Goal: Task Accomplishment & Management: Complete application form

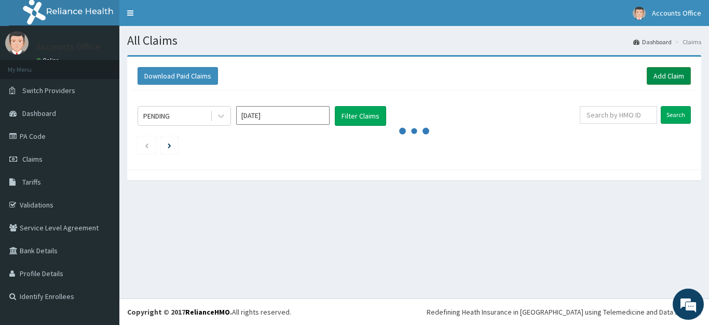
click at [673, 75] on link "Add Claim" at bounding box center [669, 76] width 44 height 18
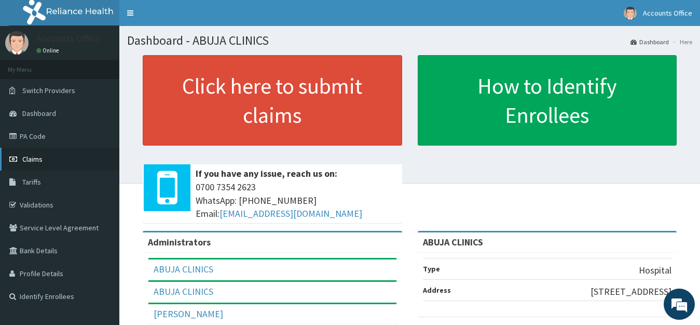
click at [32, 156] on span "Claims" at bounding box center [32, 158] width 20 height 9
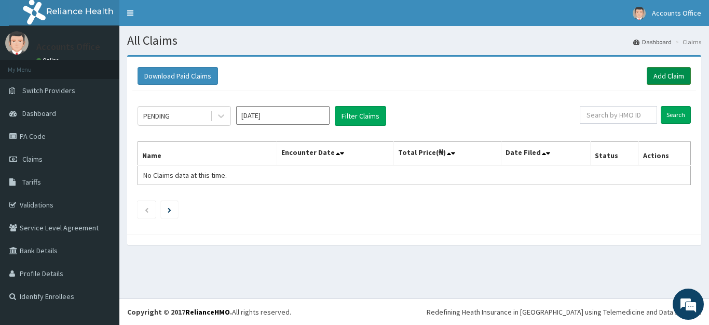
click at [664, 76] on link "Add Claim" at bounding box center [669, 76] width 44 height 18
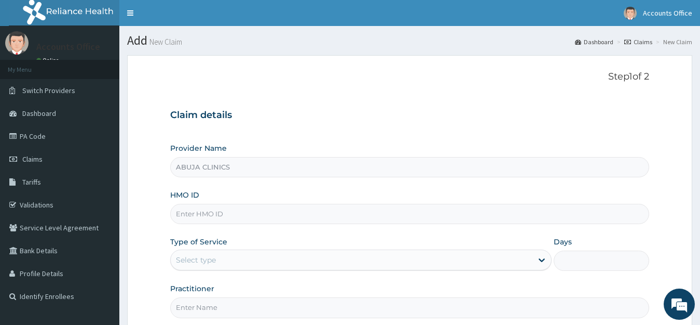
click at [224, 221] on input "HMO ID" at bounding box center [410, 214] width 480 height 20
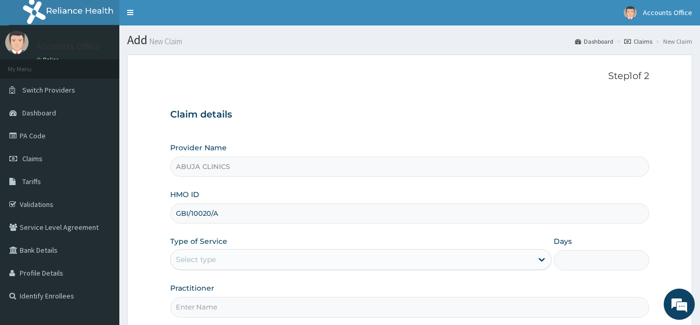
scroll to position [102, 0]
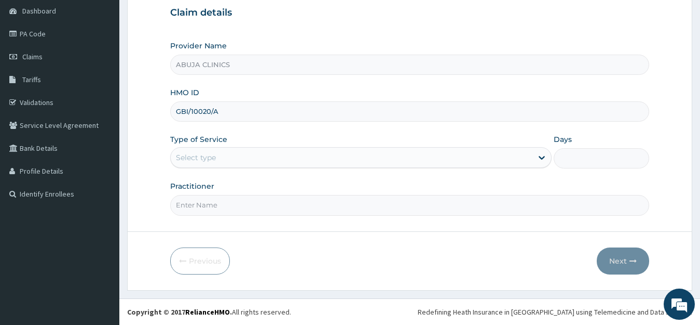
type input "GBI/10020/A"
click at [207, 158] on div "Select type" at bounding box center [196, 157] width 40 height 10
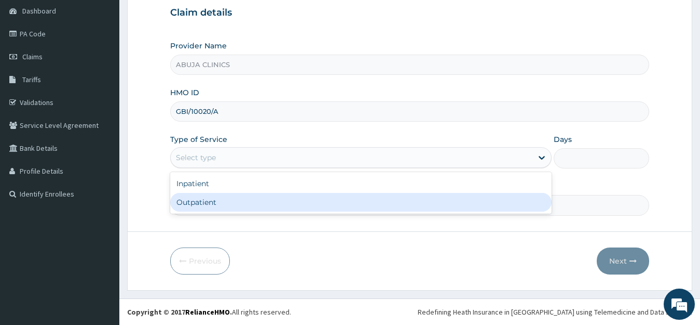
click at [201, 202] on div "Outpatient" at bounding box center [361, 202] width 382 height 19
type input "1"
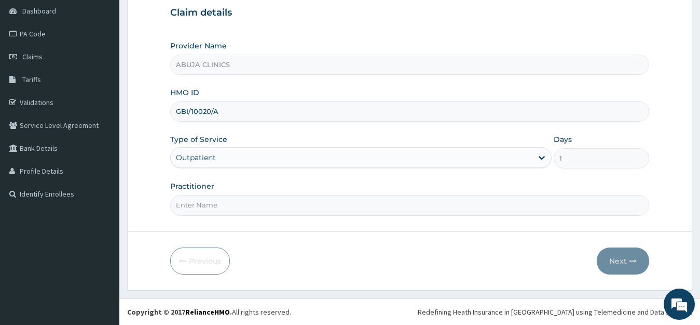
click at [201, 202] on input "Practitioner" at bounding box center [410, 205] width 480 height 20
type input "DR. FOLARIN"
click at [610, 260] on button "Next" at bounding box center [623, 260] width 52 height 27
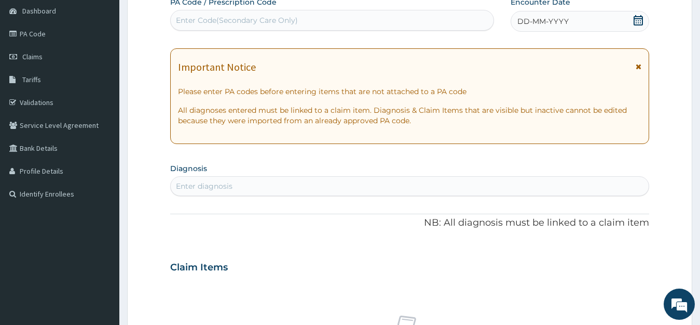
scroll to position [0, 0]
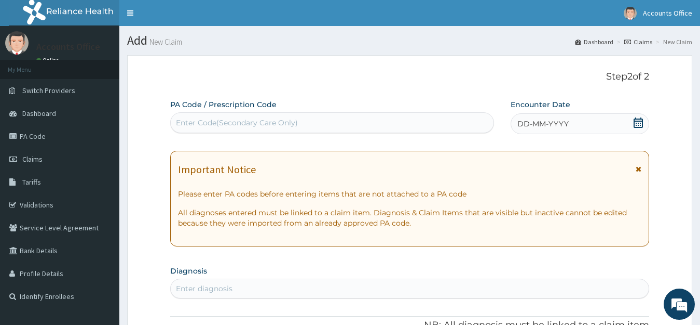
click at [232, 123] on div "Enter Code(Secondary Care Only)" at bounding box center [237, 122] width 122 height 10
paste input "PA/DCCBC8"
type input "PA/DCCBC8"
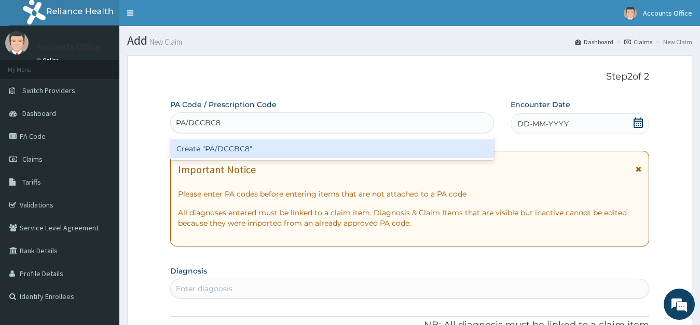
click at [228, 146] on div "Create "PA/DCCBC8"" at bounding box center [332, 148] width 324 height 19
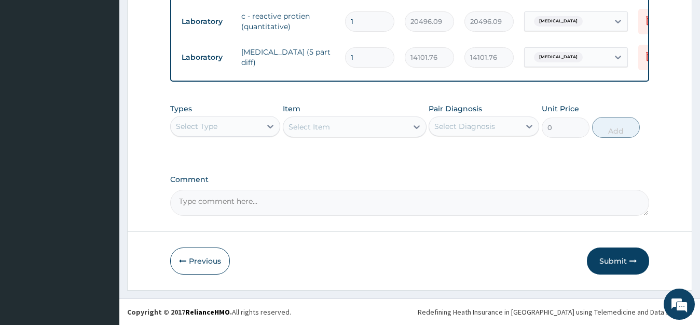
scroll to position [455, 0]
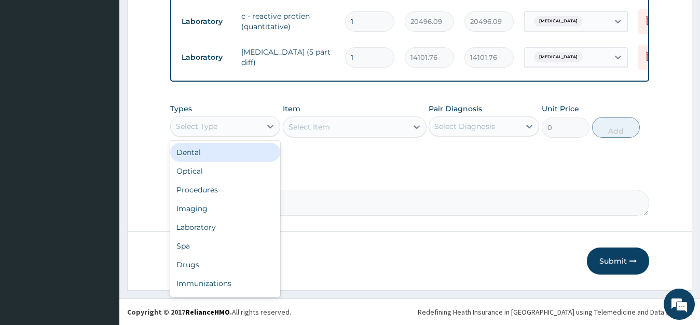
click at [251, 121] on div "Select Type" at bounding box center [216, 126] width 91 height 17
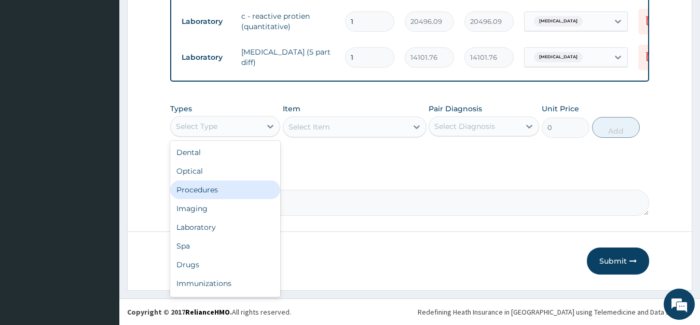
drag, startPoint x: 212, startPoint y: 183, endPoint x: 215, endPoint y: 178, distance: 5.9
click at [213, 183] on div "Procedures" at bounding box center [225, 189] width 111 height 19
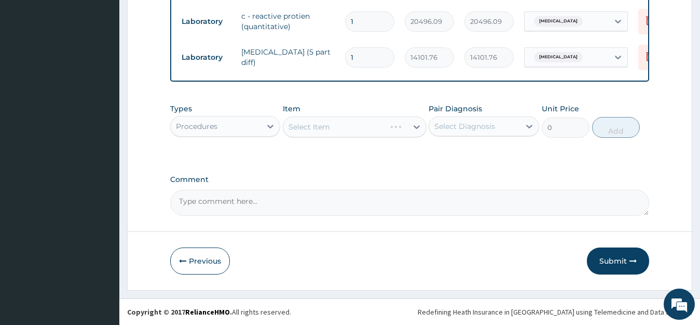
click at [343, 126] on div "Select Item" at bounding box center [355, 126] width 144 height 21
click at [342, 130] on div "Select Item" at bounding box center [355, 126] width 144 height 21
click at [336, 127] on div "Select Item" at bounding box center [355, 126] width 144 height 21
click at [335, 126] on div "Select Item" at bounding box center [345, 126] width 124 height 17
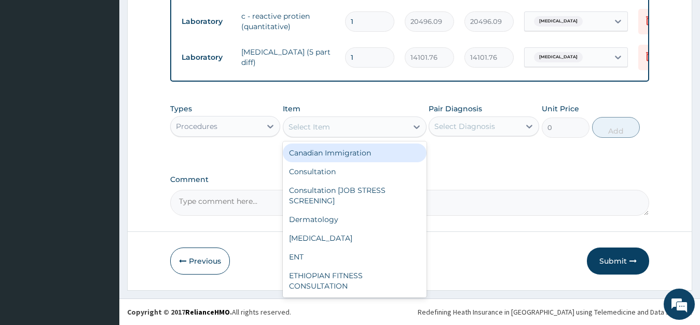
click at [340, 128] on div "Select Item" at bounding box center [345, 126] width 124 height 17
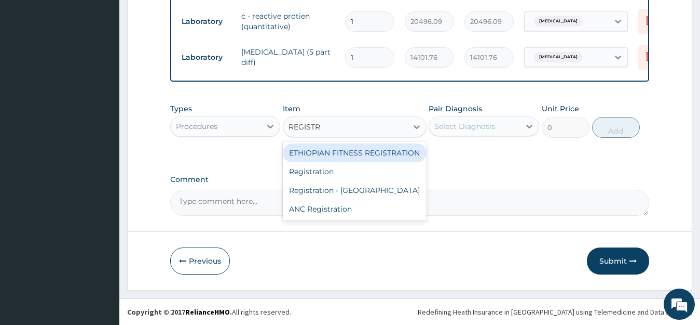
type input "REGISTRA"
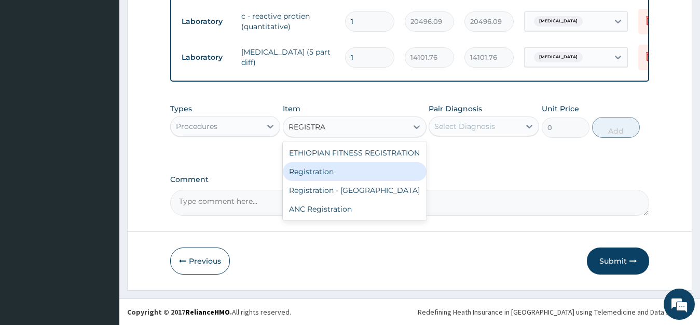
click at [340, 171] on div "Registration" at bounding box center [355, 171] width 144 height 19
type input "11000"
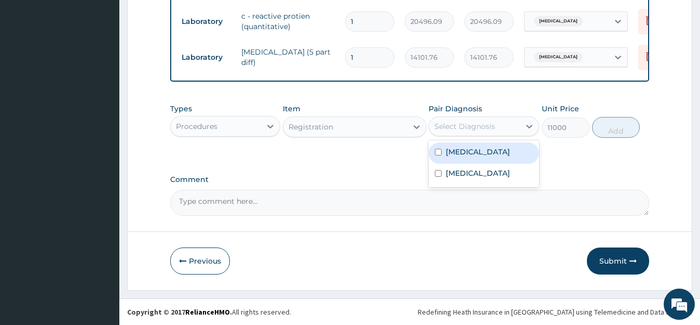
click at [497, 121] on div "Select Diagnosis" at bounding box center [474, 126] width 91 height 17
click at [481, 154] on div "Malaria" at bounding box center [484, 152] width 111 height 21
checkbox input "true"
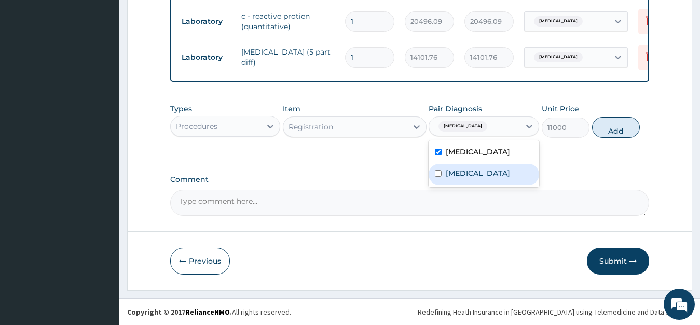
drag, startPoint x: 479, startPoint y: 177, endPoint x: 571, endPoint y: 151, distance: 95.4
click at [479, 177] on label "Upper respiratory infection" at bounding box center [478, 173] width 64 height 10
checkbox input "true"
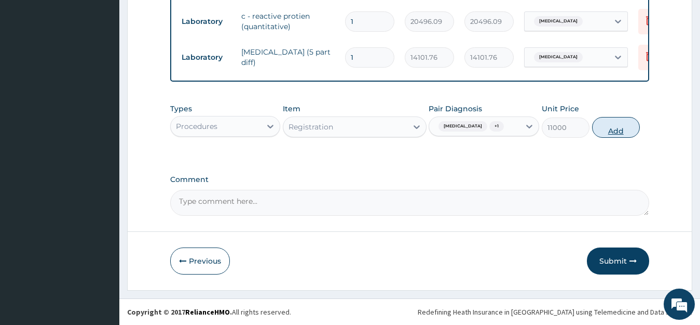
click at [617, 130] on button "Add" at bounding box center [616, 127] width 48 height 21
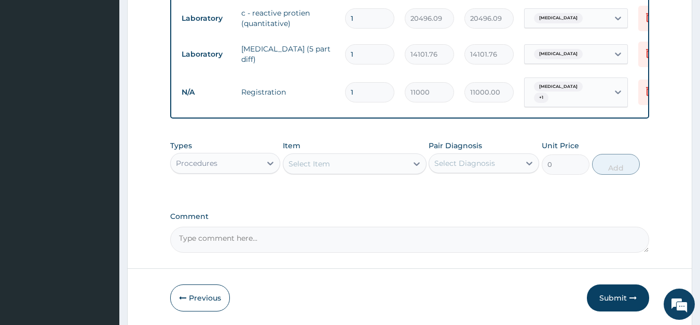
drag, startPoint x: 339, startPoint y: 169, endPoint x: 332, endPoint y: 174, distance: 8.8
click at [339, 168] on div "Select Item" at bounding box center [345, 163] width 124 height 17
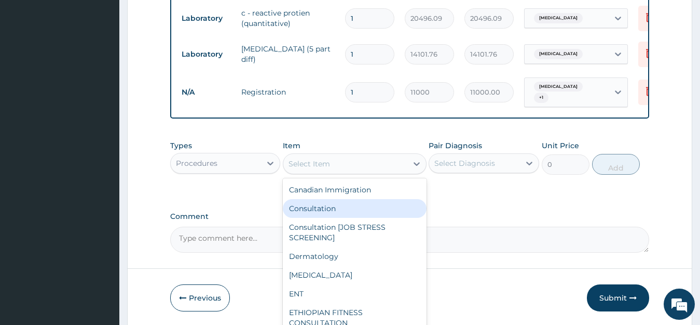
drag, startPoint x: 319, startPoint y: 205, endPoint x: 423, endPoint y: 189, distance: 105.5
click at [319, 205] on div "Consultation" at bounding box center [355, 208] width 144 height 19
type input "11000"
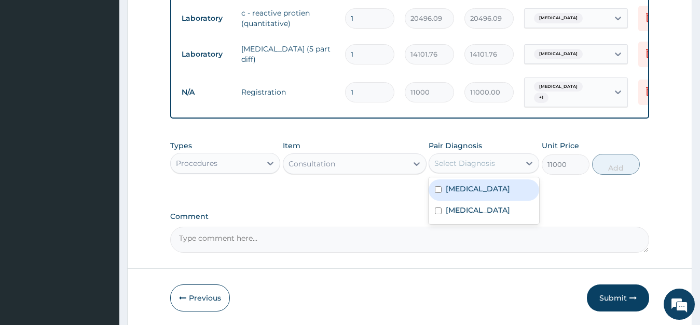
click at [466, 159] on div "Select Diagnosis" at bounding box center [465, 163] width 61 height 10
drag, startPoint x: 462, startPoint y: 189, endPoint x: 467, endPoint y: 218, distance: 29.0
click at [462, 188] on label "Malaria" at bounding box center [478, 188] width 64 height 10
checkbox input "true"
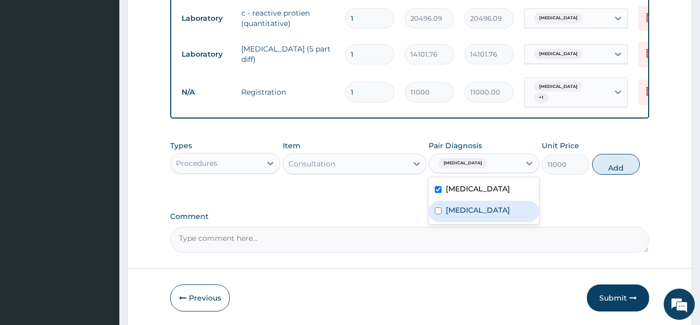
click at [468, 215] on label "Upper respiratory infection" at bounding box center [478, 210] width 64 height 10
checkbox input "true"
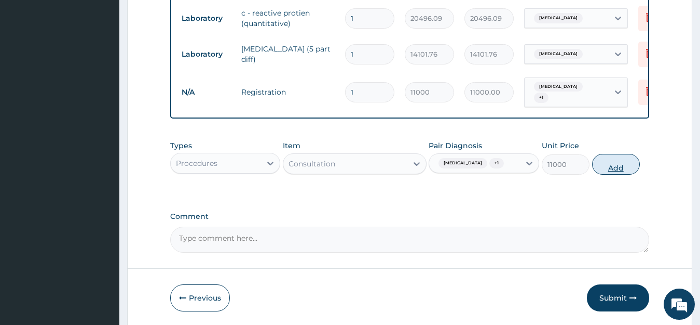
click at [623, 166] on button "Add" at bounding box center [616, 164] width 48 height 21
type input "0"
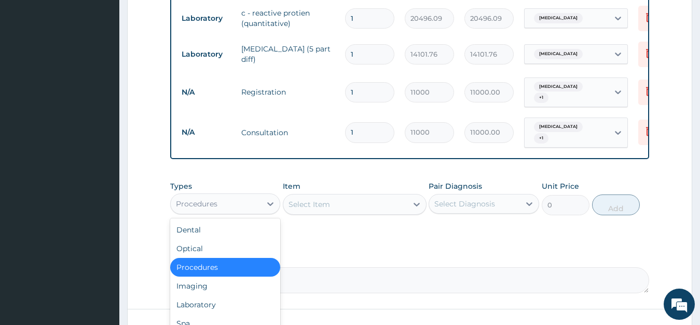
click at [222, 197] on div "Procedures" at bounding box center [216, 203] width 91 height 17
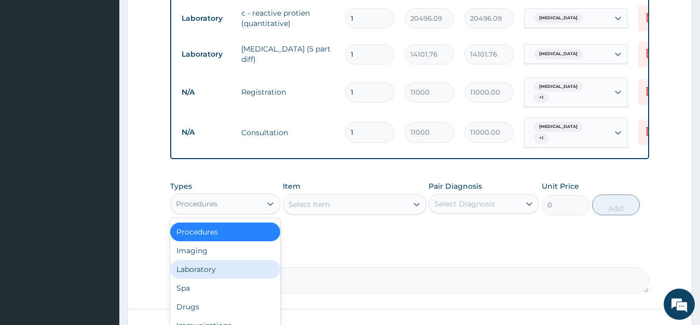
click at [209, 266] on div "Laboratory" at bounding box center [225, 269] width 111 height 19
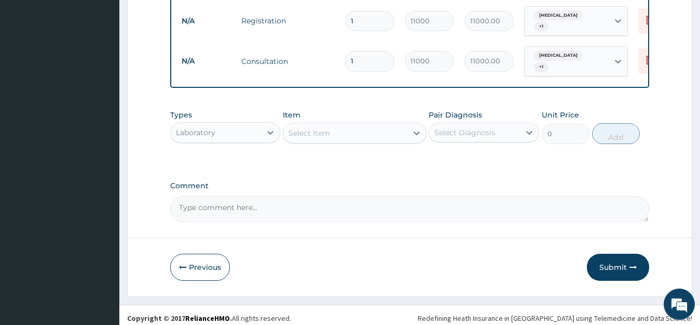
scroll to position [527, 0]
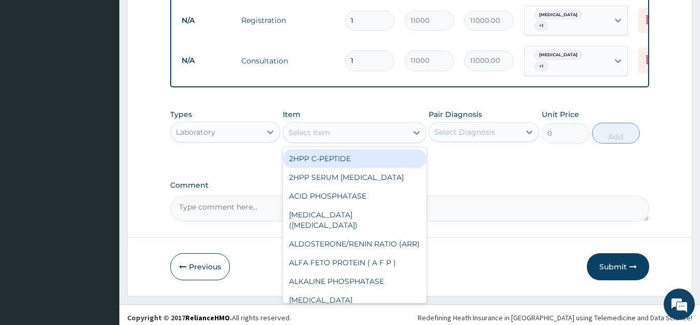
click at [304, 124] on div "Select Item" at bounding box center [345, 132] width 124 height 17
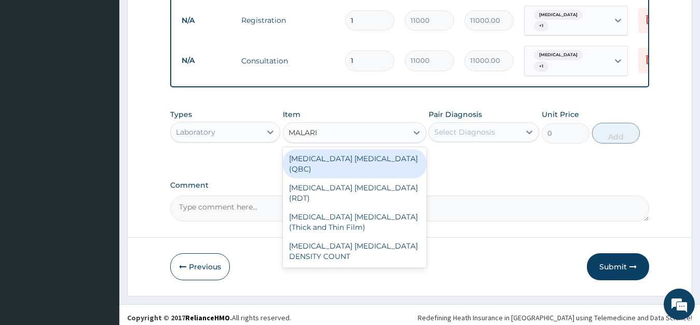
type input "MALARIA"
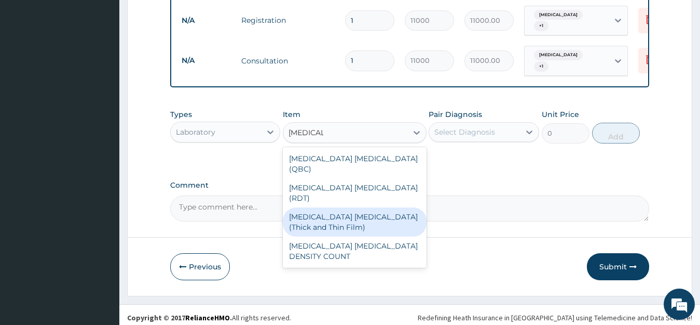
click at [367, 207] on div "MALARIA PARASITE (Thick and Thin Film)" at bounding box center [355, 221] width 144 height 29
type input "5333.28"
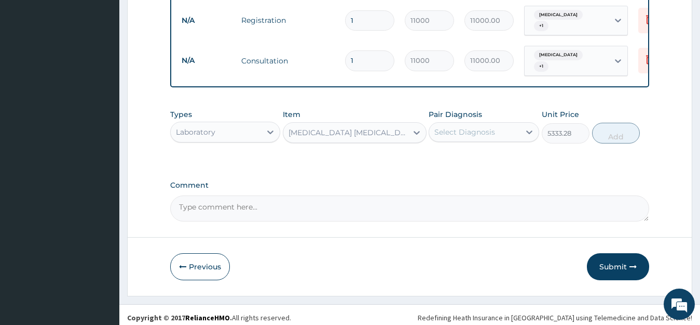
click at [472, 130] on div "Select Diagnosis" at bounding box center [465, 132] width 61 height 10
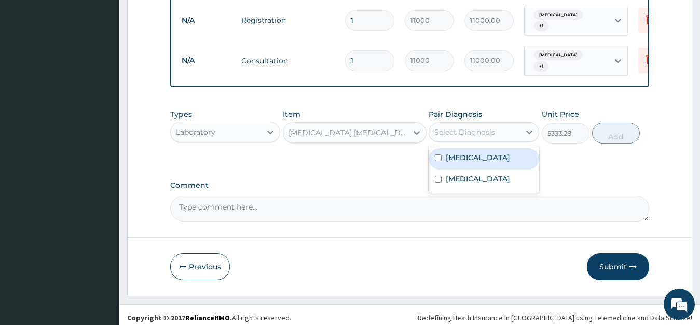
drag, startPoint x: 475, startPoint y: 157, endPoint x: 471, endPoint y: 177, distance: 20.0
click at [474, 157] on div "Malaria" at bounding box center [484, 158] width 111 height 21
checkbox input "true"
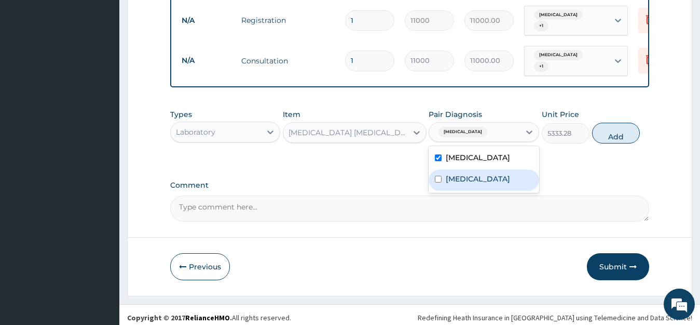
drag, startPoint x: 470, startPoint y: 178, endPoint x: 483, endPoint y: 173, distance: 13.5
click at [470, 179] on label "Upper respiratory infection" at bounding box center [478, 178] width 64 height 10
checkbox input "true"
click at [607, 128] on button "Add" at bounding box center [616, 133] width 48 height 21
type input "0"
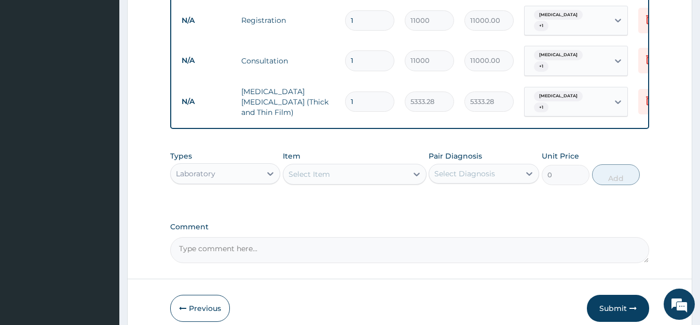
click at [203, 168] on div "Laboratory" at bounding box center [195, 173] width 39 height 10
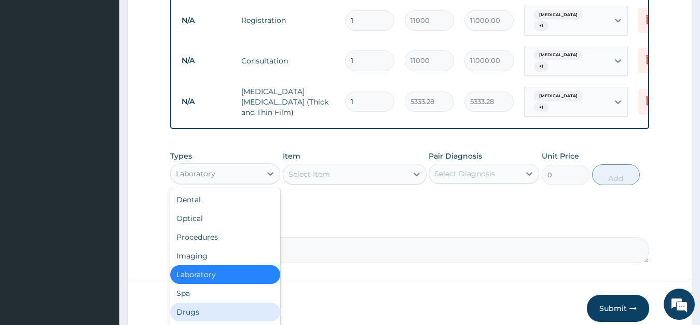
click at [201, 302] on div "Drugs" at bounding box center [225, 311] width 111 height 19
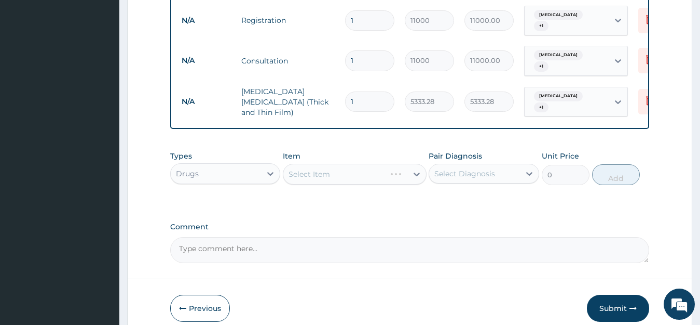
click at [349, 166] on div "Select Item" at bounding box center [355, 174] width 144 height 21
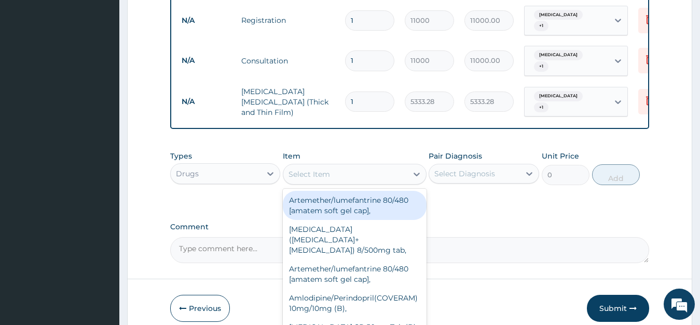
click at [348, 166] on div "Select Item" at bounding box center [345, 174] width 124 height 17
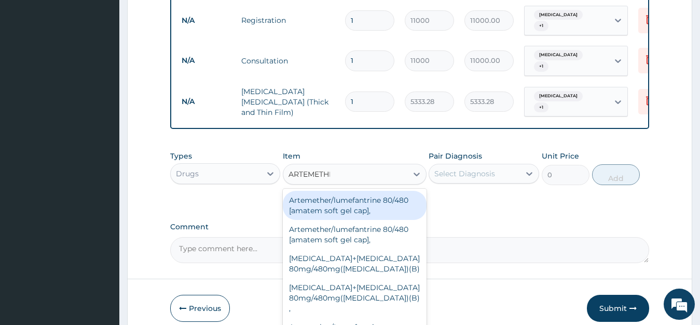
type input "ARTEMETHER"
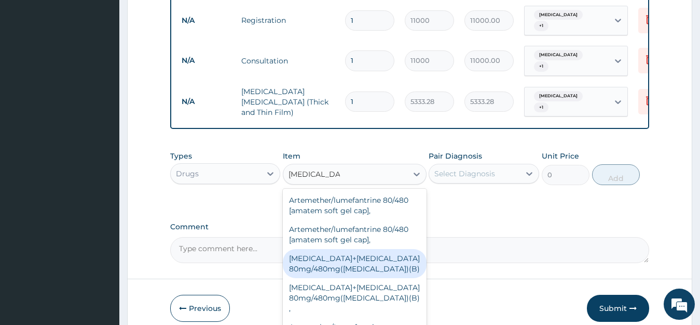
click at [362, 254] on div "[MEDICAL_DATA]+[MEDICAL_DATA] 80mg/480mg([MEDICAL_DATA])(B)" at bounding box center [355, 263] width 144 height 29
type input "2823.33"
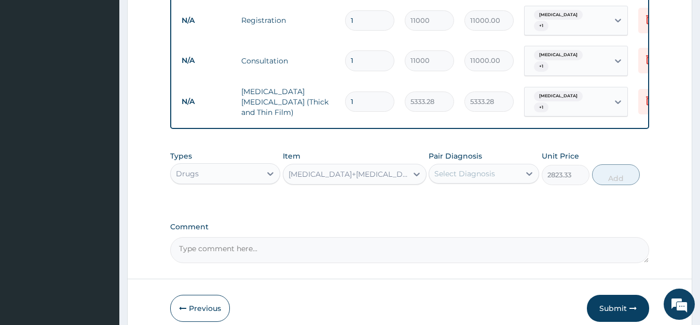
click at [468, 168] on div "Select Diagnosis" at bounding box center [474, 173] width 91 height 17
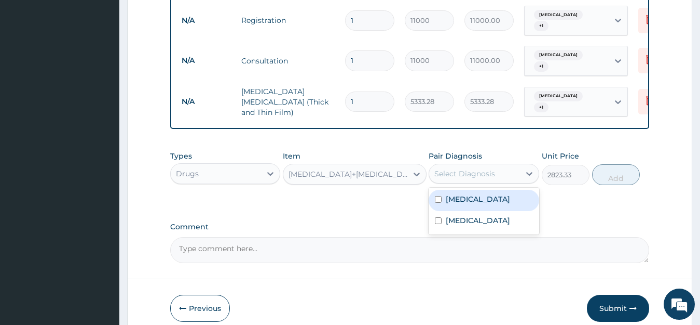
drag, startPoint x: 467, startPoint y: 191, endPoint x: 468, endPoint y: 214, distance: 23.9
click at [467, 194] on label "Malaria" at bounding box center [478, 199] width 64 height 10
checkbox input "true"
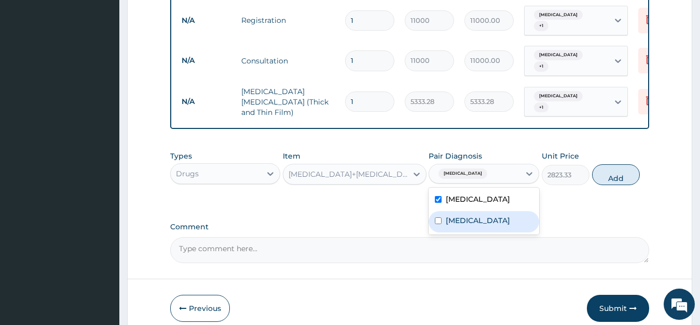
click at [468, 215] on label "Upper respiratory infection" at bounding box center [478, 220] width 64 height 10
checkbox input "true"
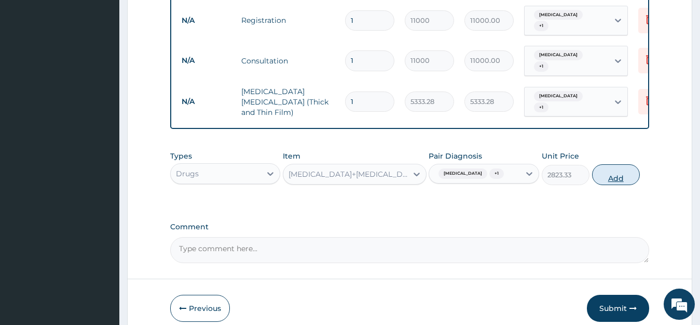
click at [614, 165] on button "Add" at bounding box center [616, 174] width 48 height 21
type input "0"
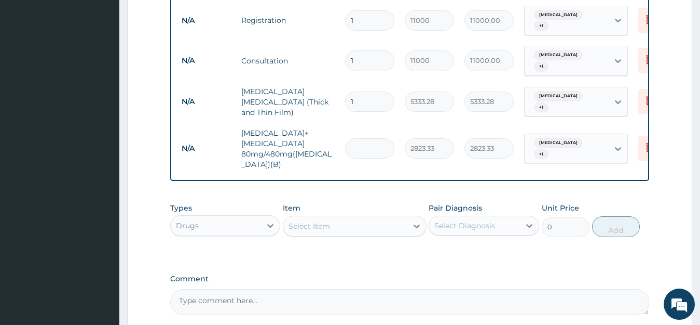
type input "0.00"
type input "6"
type input "16939.98"
type input "6"
drag, startPoint x: 477, startPoint y: 296, endPoint x: 364, endPoint y: 228, distance: 130.9
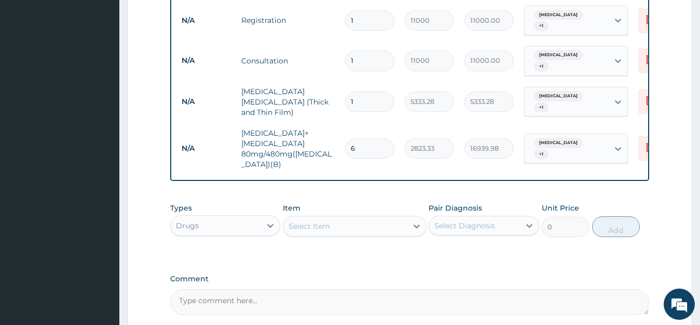
click at [476, 296] on textarea "Comment" at bounding box center [410, 302] width 480 height 26
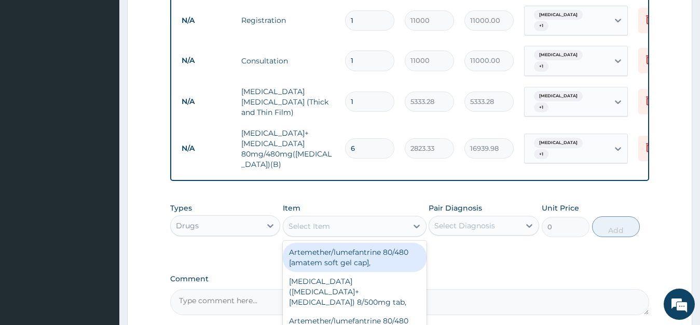
click at [343, 221] on div "Select Item" at bounding box center [345, 226] width 124 height 17
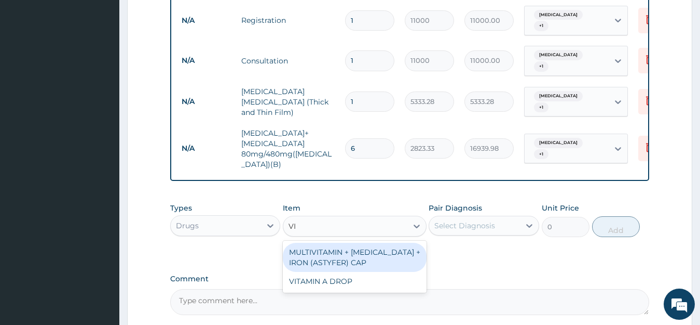
type input "V"
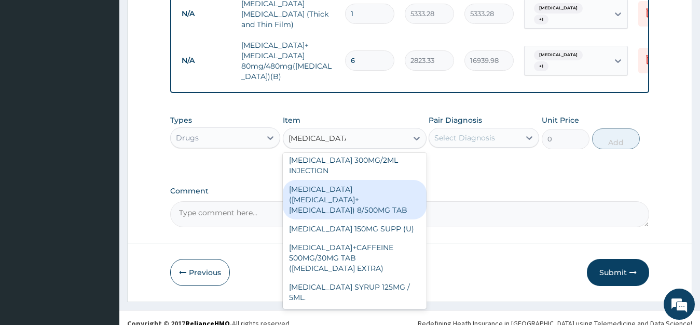
scroll to position [0, 0]
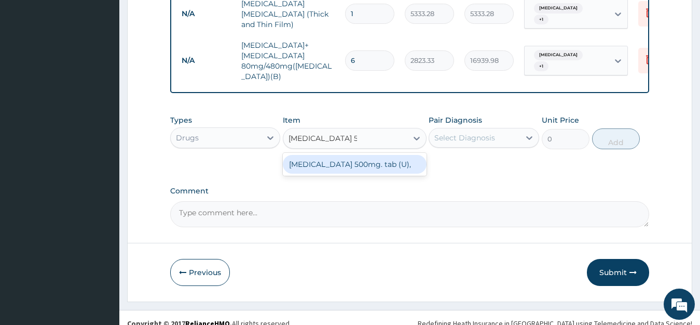
type input "PARACETAMOL 500"
click at [356, 155] on div "[MEDICAL_DATA] 500mg. tab (U)," at bounding box center [355, 164] width 144 height 19
type input "22.31"
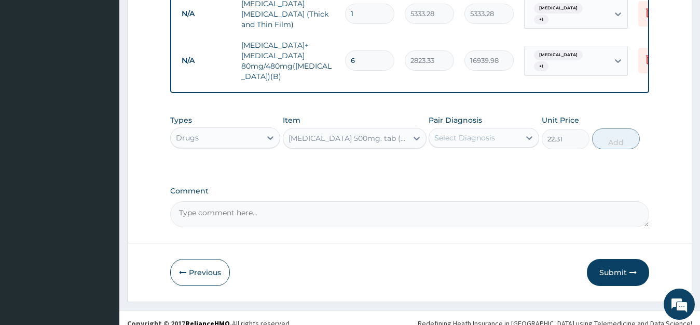
click at [483, 132] on div "Select Diagnosis" at bounding box center [465, 137] width 61 height 10
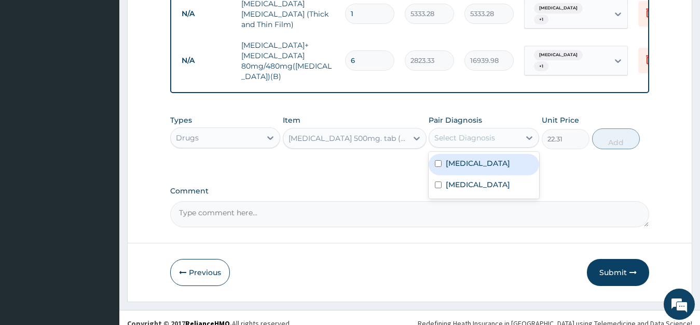
click at [474, 155] on div "Malaria" at bounding box center [484, 164] width 111 height 21
checkbox input "true"
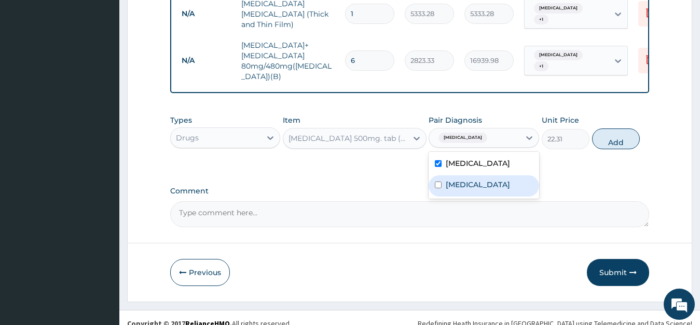
click at [472, 181] on label "Upper respiratory infection" at bounding box center [478, 184] width 64 height 10
checkbox input "true"
click at [612, 128] on button "Add" at bounding box center [616, 138] width 48 height 21
type input "0"
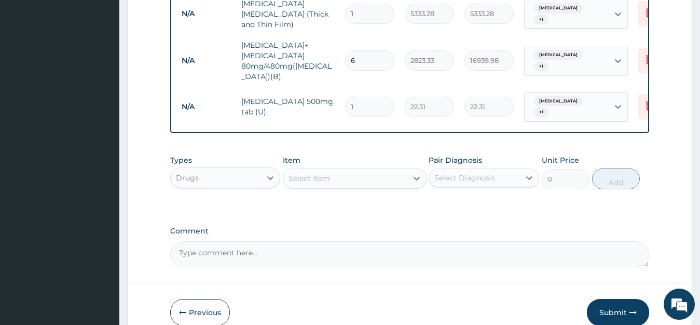
type input "0.00"
type input "1"
type input "22.31"
type input "18"
type input "401.58"
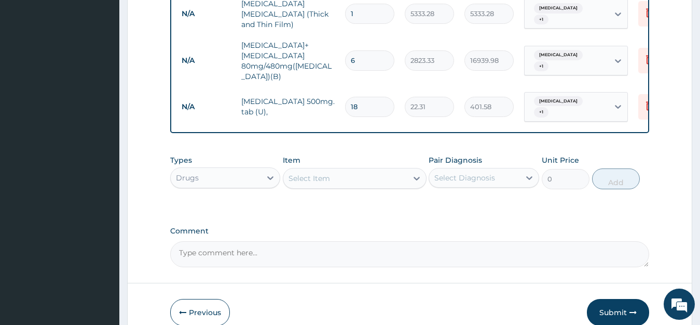
type input "18"
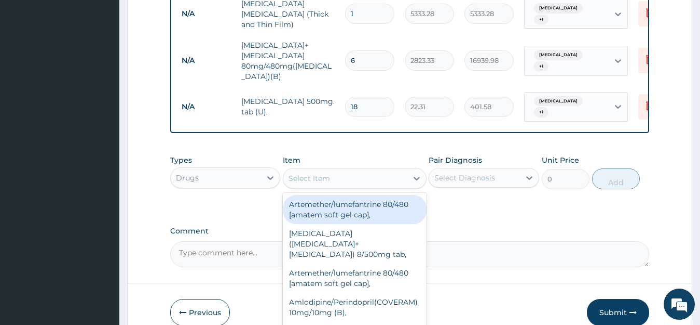
click at [305, 173] on div "Select Item" at bounding box center [310, 178] width 42 height 10
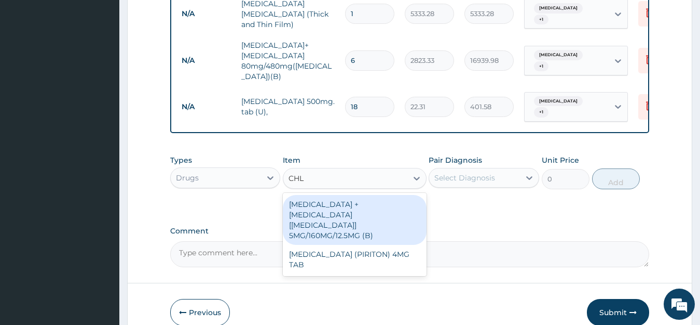
type input "CHLO"
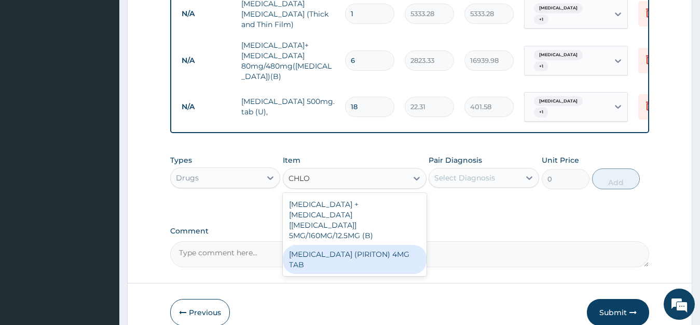
click at [330, 245] on div "CHLORPHENIRAMINE (PIRITON) 4MG TAB" at bounding box center [355, 259] width 144 height 29
type input "10"
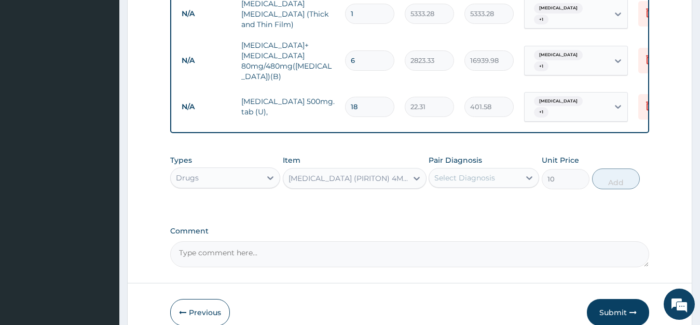
click at [486, 172] on div "Select Diagnosis" at bounding box center [465, 177] width 61 height 10
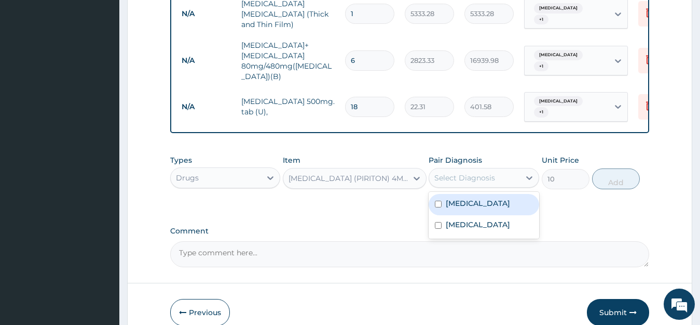
drag, startPoint x: 468, startPoint y: 186, endPoint x: 468, endPoint y: 203, distance: 16.6
click at [468, 198] on label "Malaria" at bounding box center [478, 203] width 64 height 10
checkbox input "true"
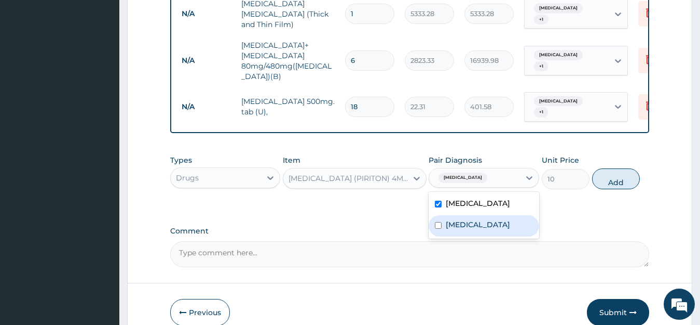
drag, startPoint x: 467, startPoint y: 218, endPoint x: 616, endPoint y: 179, distance: 154.5
click at [467, 219] on label "Upper respiratory infection" at bounding box center [478, 224] width 64 height 10
checkbox input "true"
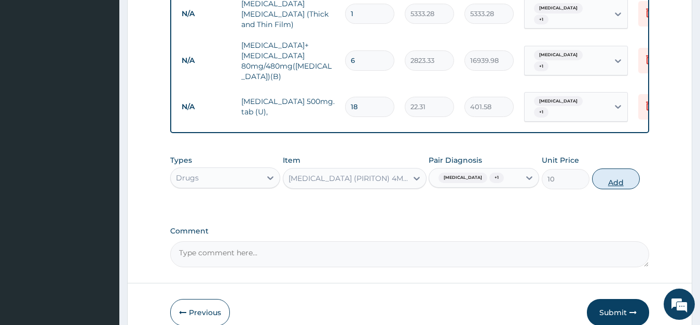
click at [616, 168] on button "Add" at bounding box center [616, 178] width 48 height 21
type input "0"
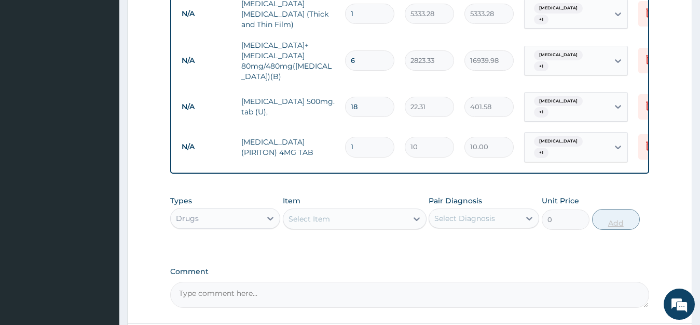
type input "14"
type input "140.00"
type input "14"
click at [316, 210] on div "Select Item" at bounding box center [345, 218] width 124 height 17
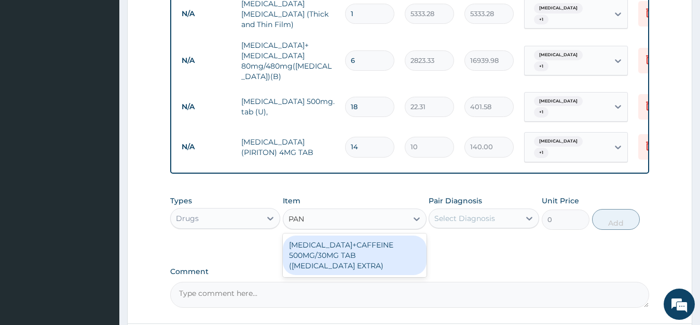
type input "PANA"
click at [331, 241] on div "PARACETAMOL+CAFFEINE 500MG/30MG TAB (PANADOL EXTRA)" at bounding box center [355, 254] width 144 height 39
type input "658.36"
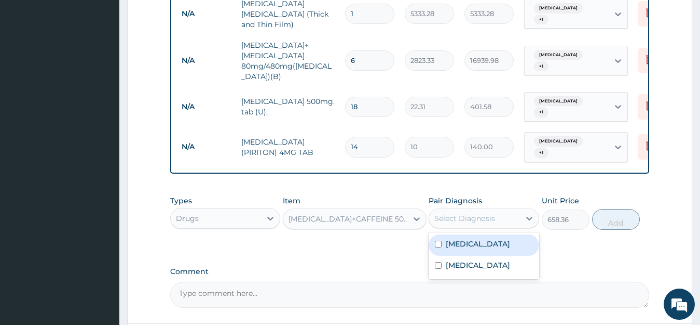
click at [474, 213] on div "Select Diagnosis" at bounding box center [465, 218] width 61 height 10
drag, startPoint x: 463, startPoint y: 223, endPoint x: 471, endPoint y: 242, distance: 20.5
click at [463, 238] on label "Malaria" at bounding box center [478, 243] width 64 height 10
checkbox input "true"
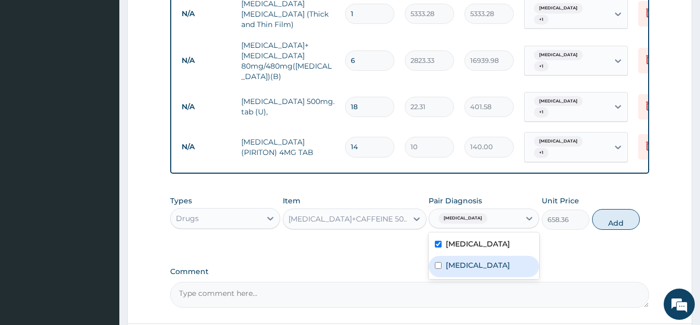
click at [476, 260] on label "Upper respiratory infection" at bounding box center [478, 265] width 64 height 10
checkbox input "true"
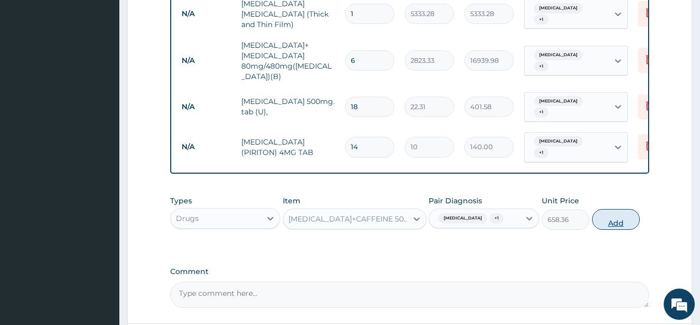
click at [604, 209] on button "Add" at bounding box center [616, 219] width 48 height 21
type input "0"
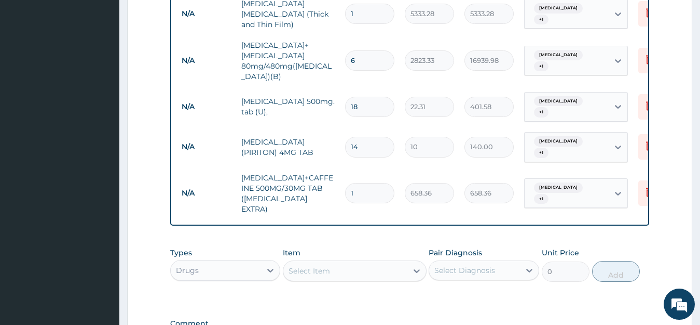
type input "0.00"
type input "2"
type input "1316.72"
type input "20"
type input "13167.20"
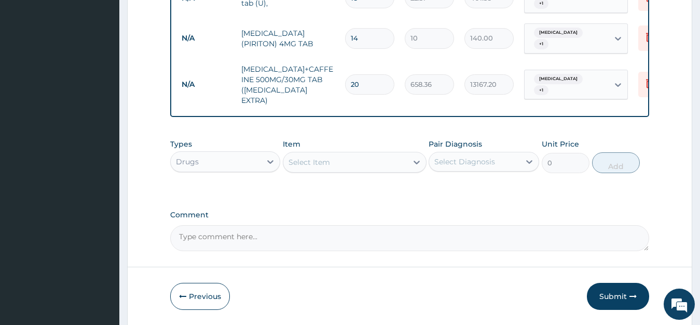
scroll to position [728, 0]
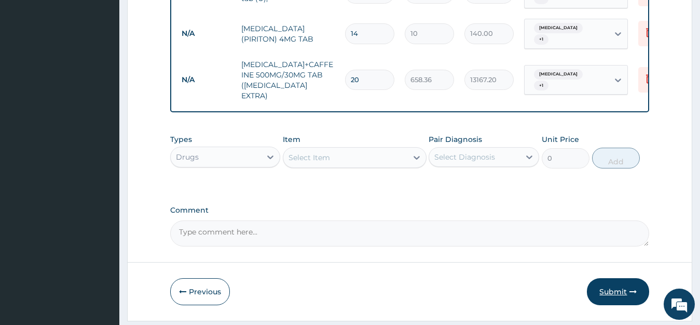
type input "20"
click at [632, 288] on icon "button" at bounding box center [633, 291] width 7 height 7
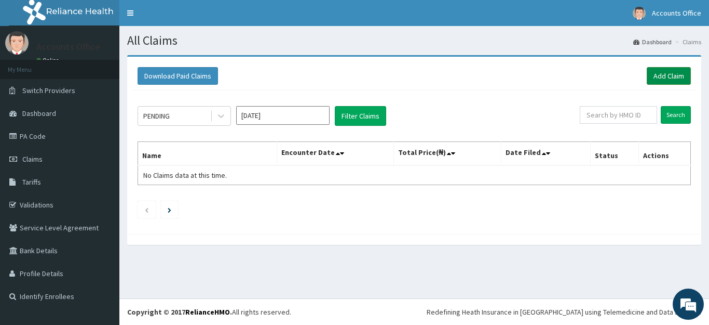
click at [660, 76] on link "Add Claim" at bounding box center [669, 76] width 44 height 18
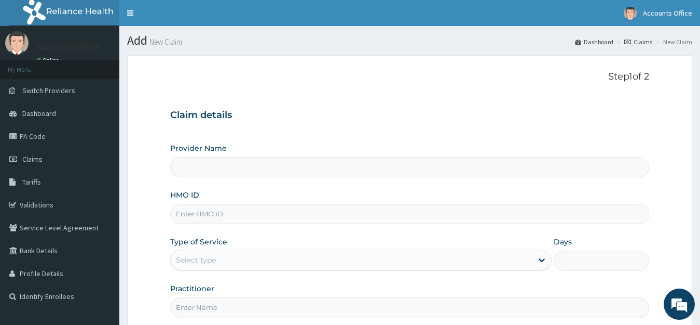
type input "ABUJA CLINICS"
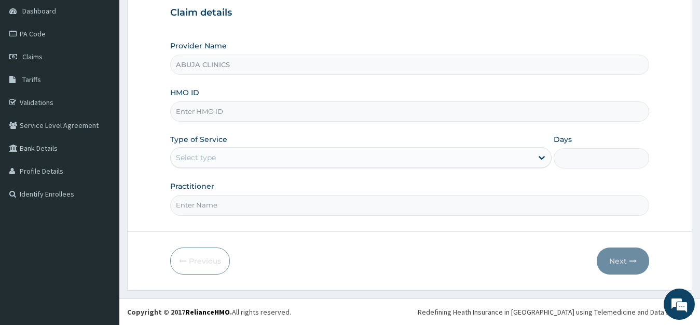
click at [201, 110] on input "HMO ID" at bounding box center [410, 111] width 480 height 20
type input "GBI/10115/D"
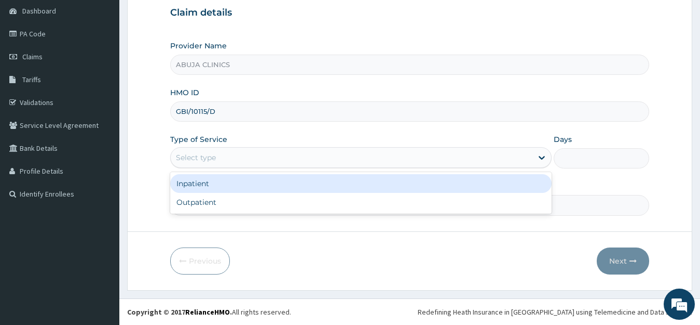
drag, startPoint x: 182, startPoint y: 150, endPoint x: 198, endPoint y: 172, distance: 27.2
click at [182, 151] on div "Select type" at bounding box center [352, 157] width 362 height 17
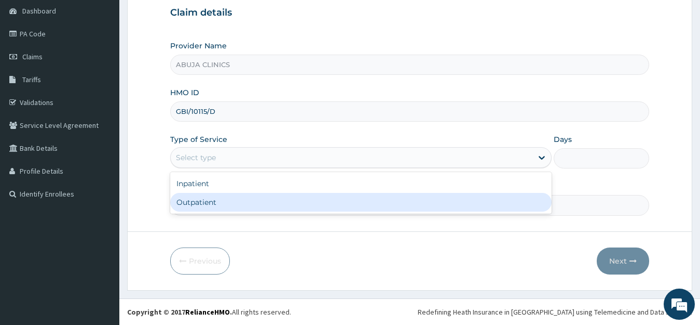
click at [198, 201] on div "Outpatient" at bounding box center [361, 202] width 382 height 19
type input "1"
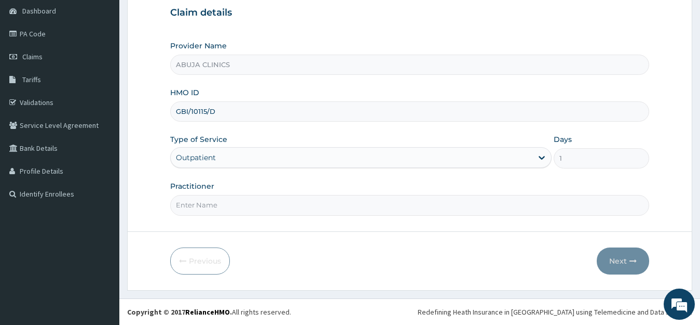
click at [206, 199] on input "Practitioner" at bounding box center [410, 205] width 480 height 20
type input "DR. FOLARIN"
click at [628, 267] on button "Next" at bounding box center [623, 260] width 52 height 27
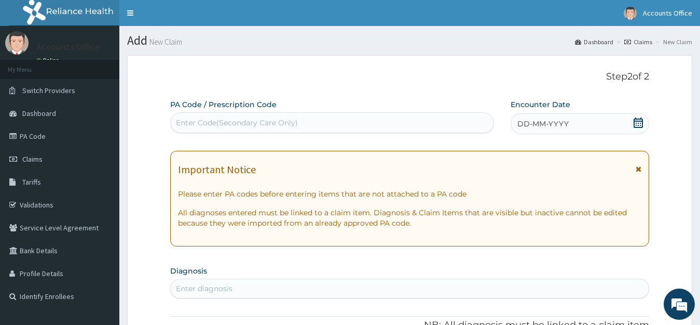
click at [639, 124] on icon at bounding box center [638, 122] width 10 height 10
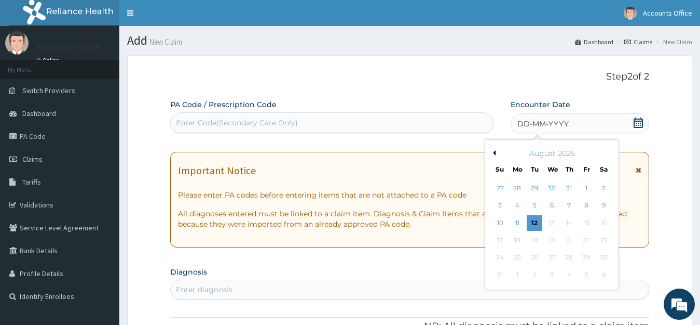
click at [496, 151] on div "August 2025" at bounding box center [552, 153] width 125 height 10
click at [491, 154] on button "Previous Month" at bounding box center [493, 152] width 5 height 5
click at [549, 221] on div "16" at bounding box center [552, 223] width 16 height 16
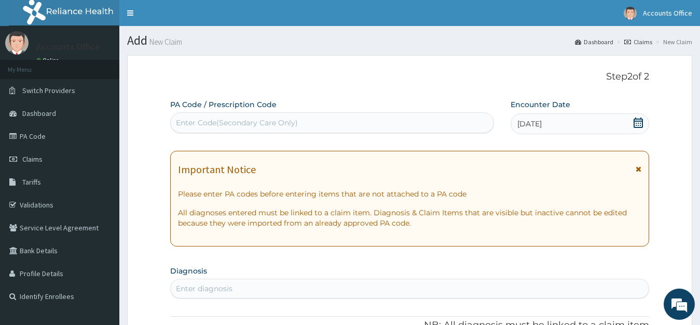
click at [236, 119] on div "Enter Code(Secondary Care Only)" at bounding box center [237, 122] width 122 height 10
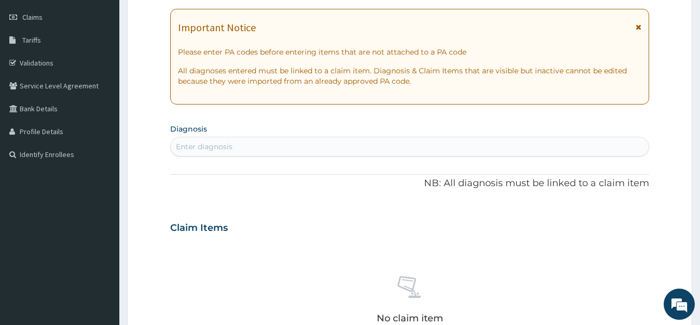
scroll to position [208, 0]
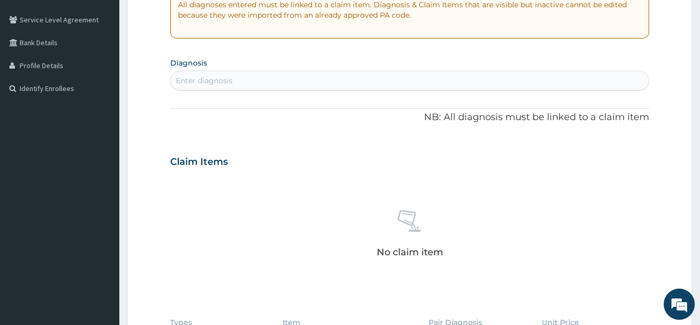
click at [222, 83] on div "Enter diagnosis" at bounding box center [204, 80] width 57 height 10
type input "ACUTE RH"
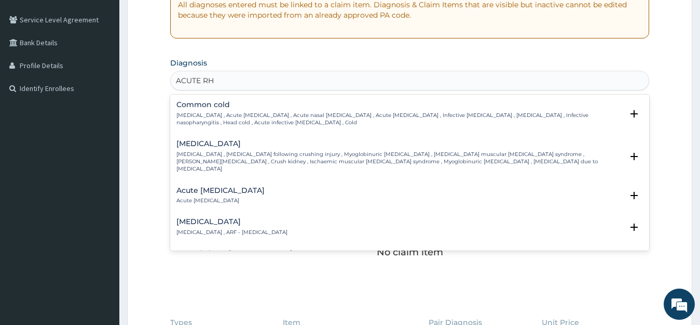
click at [238, 117] on p "Common cold , Acute coryza , Acute nasal catarrh , Acute rhinitis , Infective r…" at bounding box center [400, 119] width 447 height 15
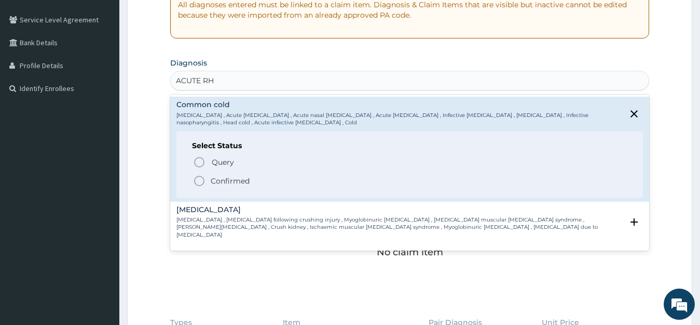
click at [229, 179] on p "Confirmed" at bounding box center [230, 180] width 39 height 10
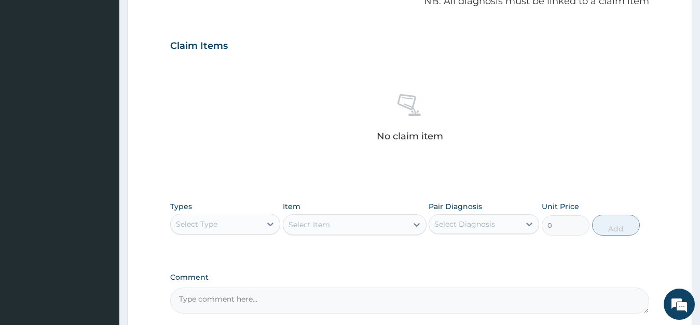
scroll to position [363, 0]
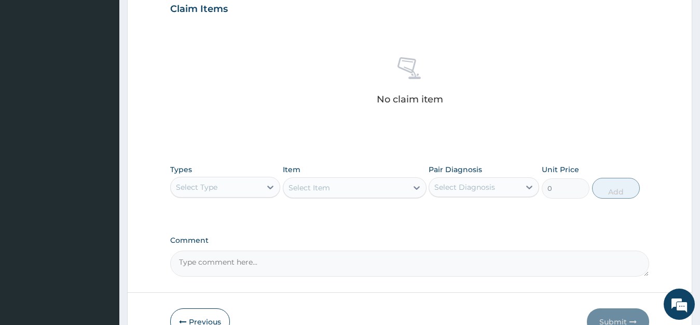
click at [217, 190] on div "Select Type" at bounding box center [197, 187] width 42 height 10
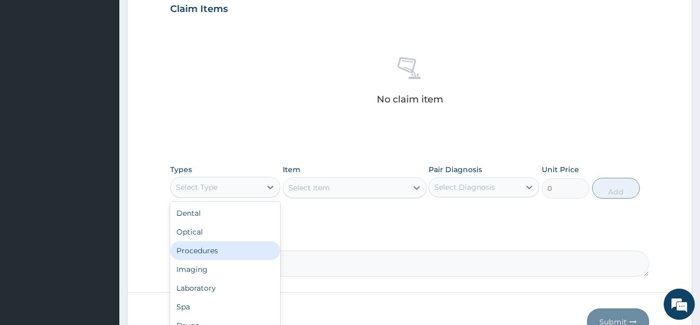
click at [204, 246] on div "Procedures" at bounding box center [225, 250] width 111 height 19
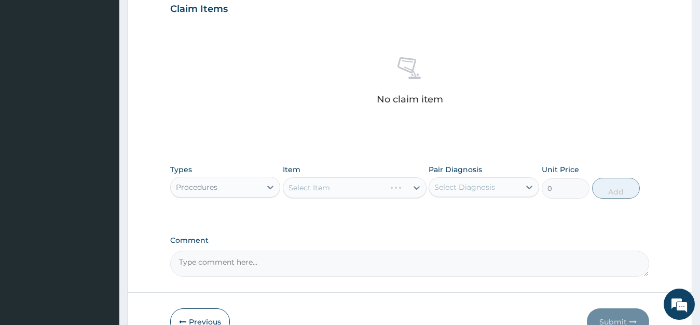
click at [319, 195] on div "Select Item" at bounding box center [355, 187] width 144 height 21
click at [321, 190] on div "Select Item" at bounding box center [355, 187] width 144 height 21
click at [321, 189] on div "Select Item" at bounding box center [310, 187] width 42 height 10
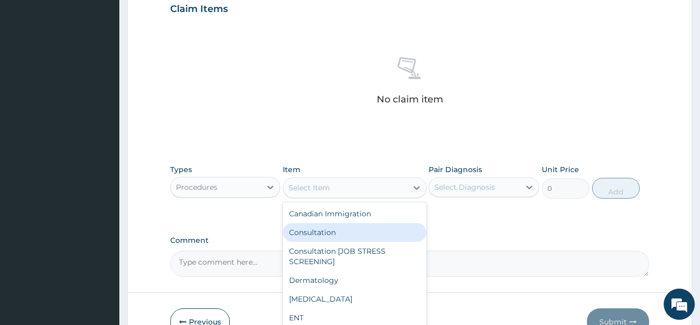
drag, startPoint x: 313, startPoint y: 232, endPoint x: 379, endPoint y: 215, distance: 68.6
click at [320, 234] on div "Consultation" at bounding box center [355, 232] width 144 height 19
type input "11000"
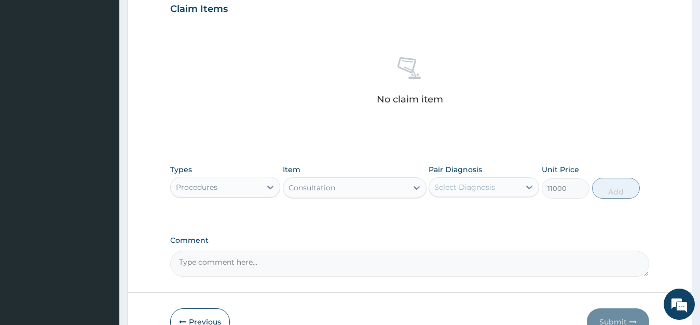
click at [482, 184] on div "Select Diagnosis" at bounding box center [465, 187] width 61 height 10
drag, startPoint x: 491, startPoint y: 212, endPoint x: 507, endPoint y: 208, distance: 17.1
click at [491, 213] on label "Common cold" at bounding box center [472, 212] width 53 height 10
checkbox input "true"
click at [615, 190] on button "Add" at bounding box center [616, 188] width 48 height 21
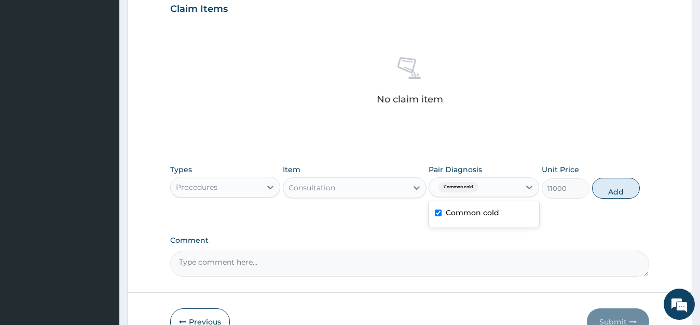
type input "0"
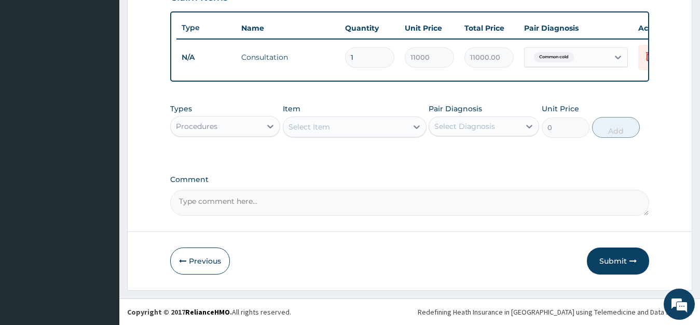
scroll to position [384, 0]
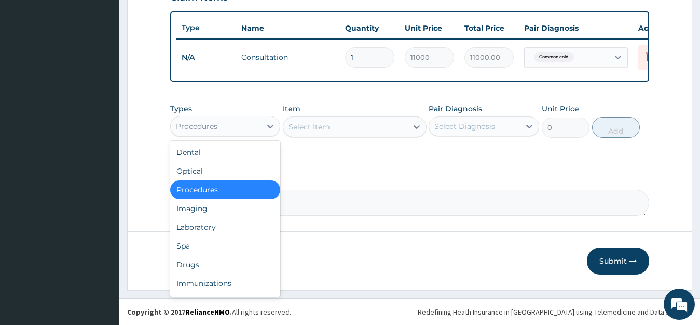
click at [196, 123] on div "Procedures" at bounding box center [197, 126] width 42 height 10
click at [199, 262] on div "Drugs" at bounding box center [225, 264] width 111 height 19
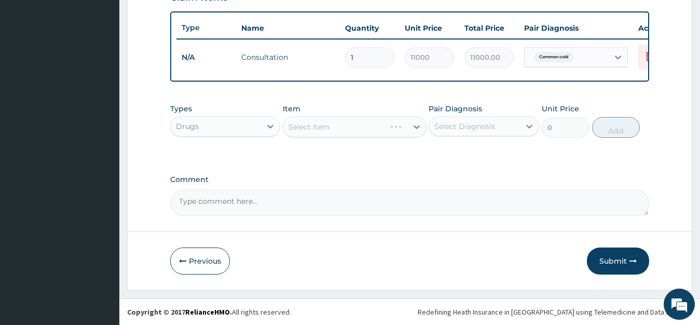
click at [306, 124] on div "Select Item" at bounding box center [355, 126] width 144 height 21
click at [312, 131] on div "Select Item" at bounding box center [355, 126] width 144 height 21
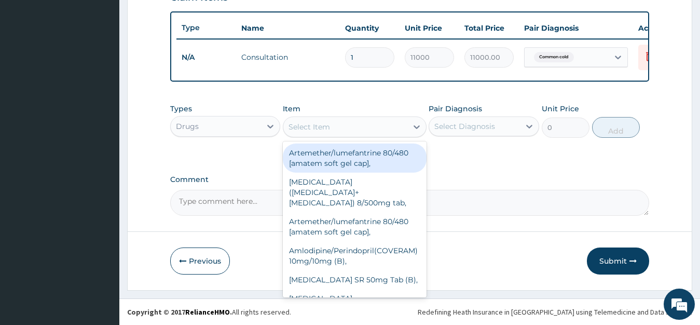
click at [312, 131] on div "Select Item" at bounding box center [310, 126] width 42 height 10
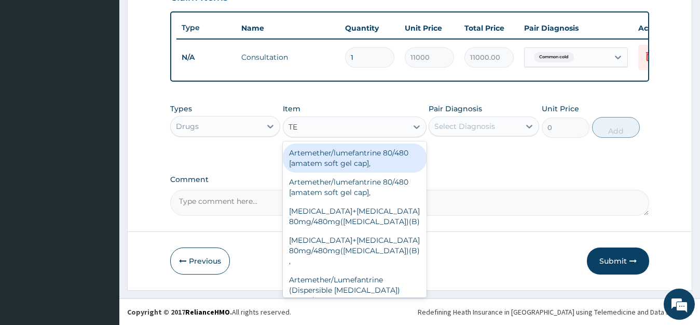
type input "T"
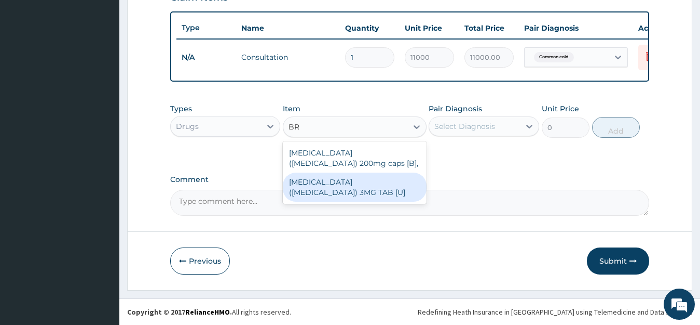
type input "B"
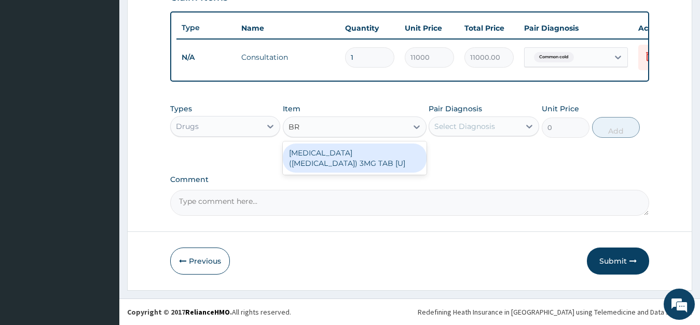
type input "B"
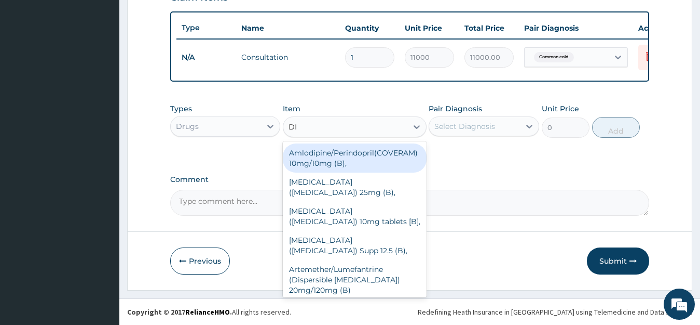
type input "D"
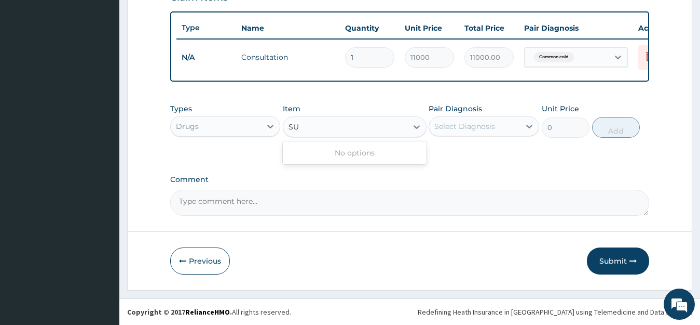
type input "S"
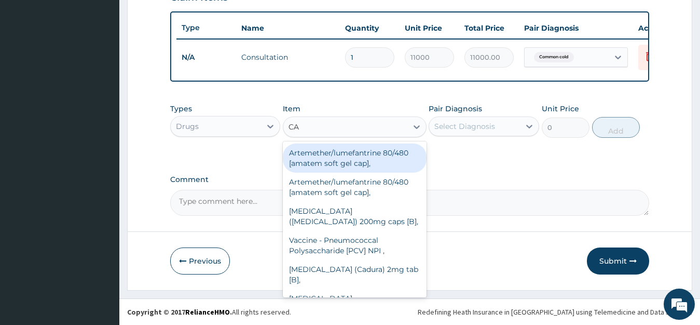
type input "C"
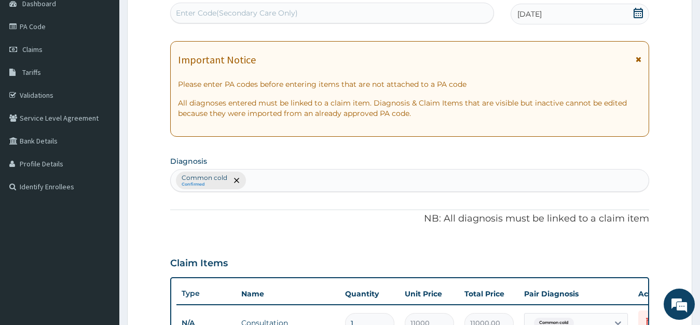
scroll to position [0, 0]
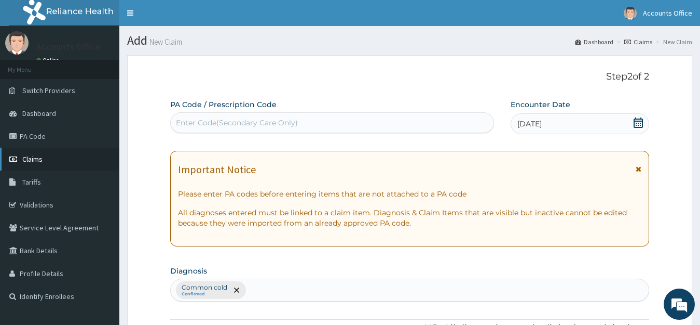
click at [25, 157] on span "Claims" at bounding box center [32, 158] width 20 height 9
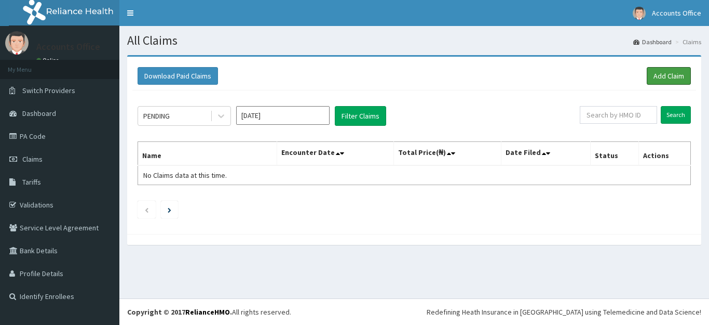
click at [662, 75] on link "Add Claim" at bounding box center [669, 76] width 44 height 18
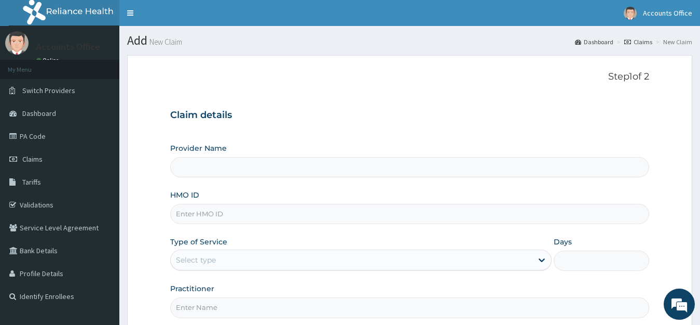
type input "ABUJA CLINICS"
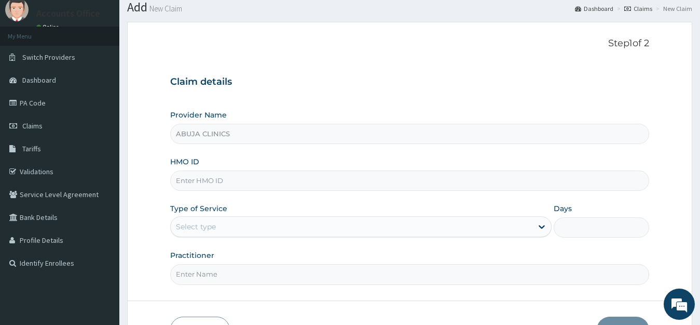
scroll to position [52, 0]
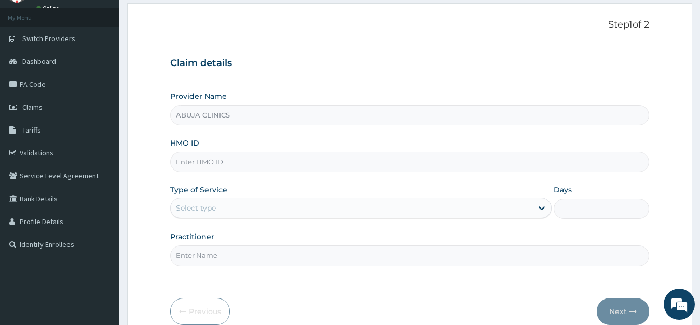
click at [228, 167] on input "HMO ID" at bounding box center [410, 162] width 480 height 20
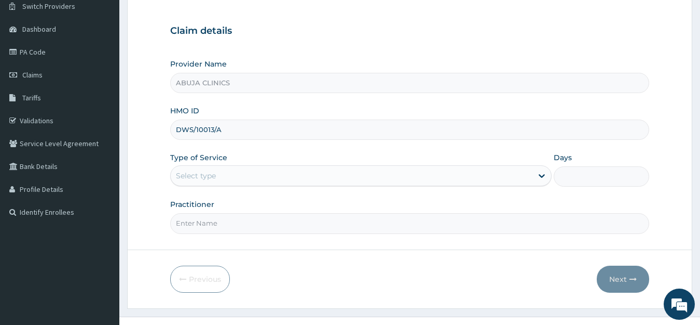
scroll to position [102, 0]
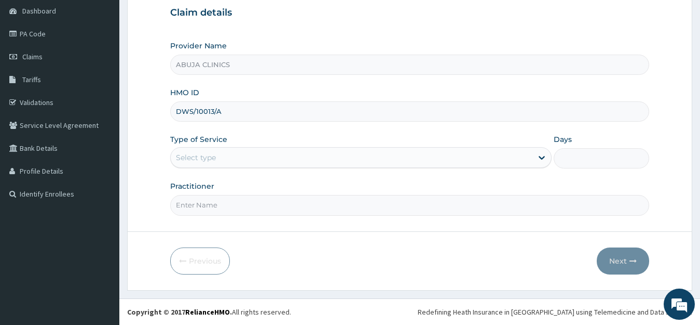
type input "DWS/10013/A"
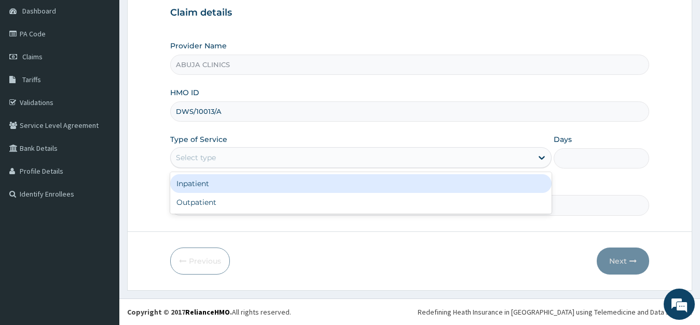
click at [215, 159] on div "Select type" at bounding box center [196, 157] width 40 height 10
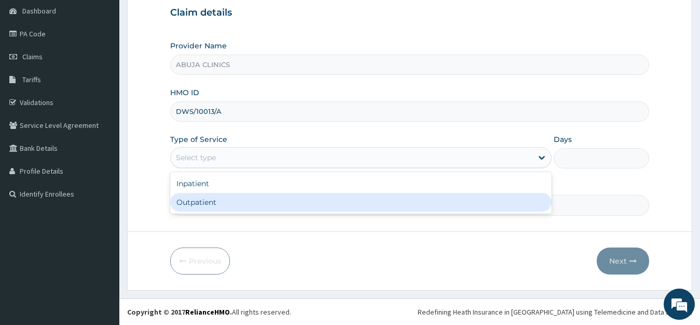
click at [205, 206] on div "Outpatient" at bounding box center [361, 202] width 382 height 19
type input "1"
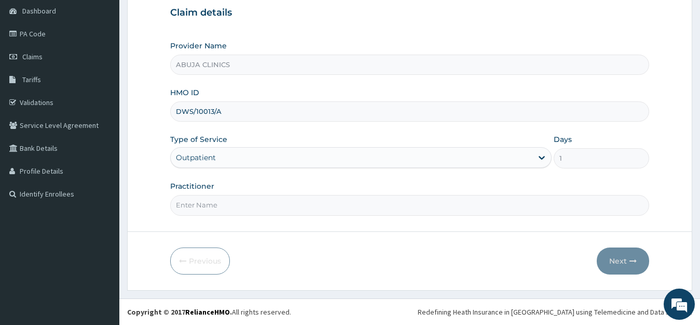
click at [209, 206] on input "Practitioner" at bounding box center [410, 205] width 480 height 20
type input "[PERSON_NAME]"
click at [618, 258] on button "Next" at bounding box center [623, 260] width 52 height 27
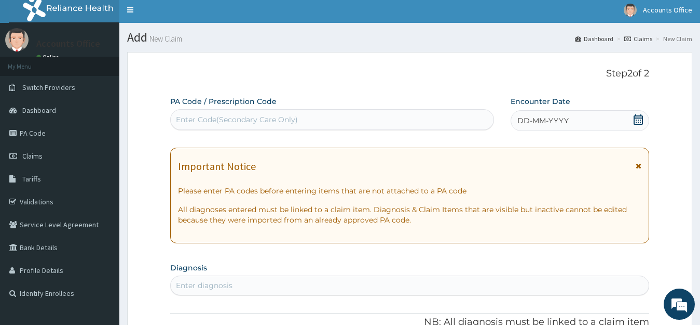
scroll to position [0, 0]
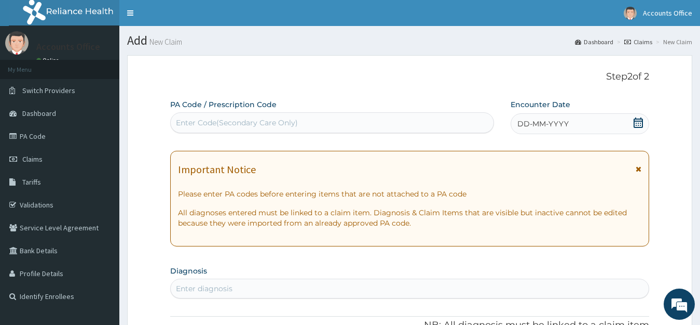
click at [316, 131] on div "Enter Code(Secondary Care Only)" at bounding box center [332, 122] width 324 height 21
type input "PA/FB19D9"
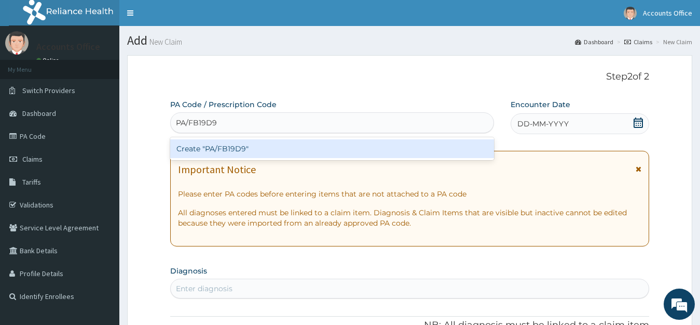
click at [228, 146] on div "Create "PA/FB19D9"" at bounding box center [332, 148] width 324 height 19
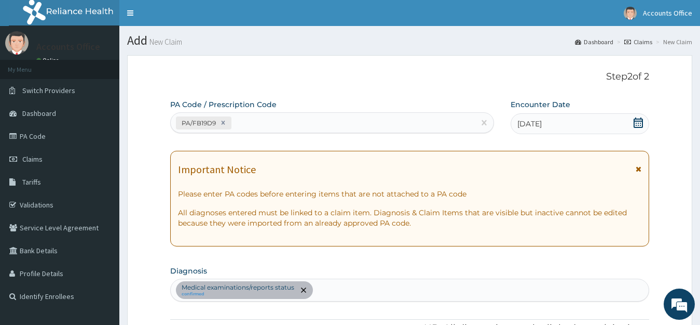
click at [248, 126] on div "PA/FB19D9" at bounding box center [323, 122] width 304 height 17
paste input "PA/BBE5C5"
type input "PA/BBE5C5"
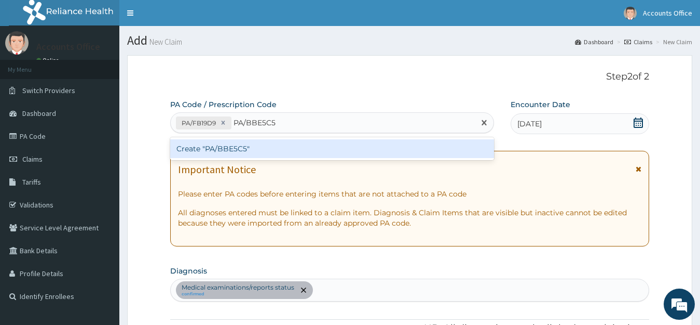
click at [236, 147] on div "Create "PA/BBE5C5"" at bounding box center [332, 148] width 324 height 19
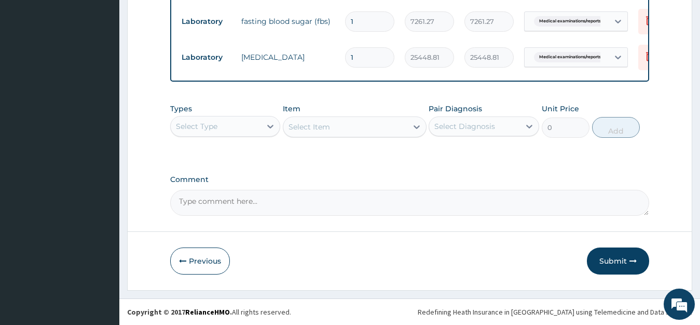
scroll to position [634, 0]
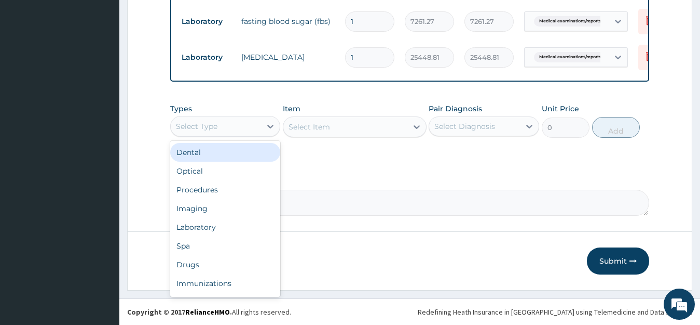
drag, startPoint x: 207, startPoint y: 120, endPoint x: 193, endPoint y: 155, distance: 37.7
click at [208, 121] on div "Select Type" at bounding box center [197, 126] width 42 height 10
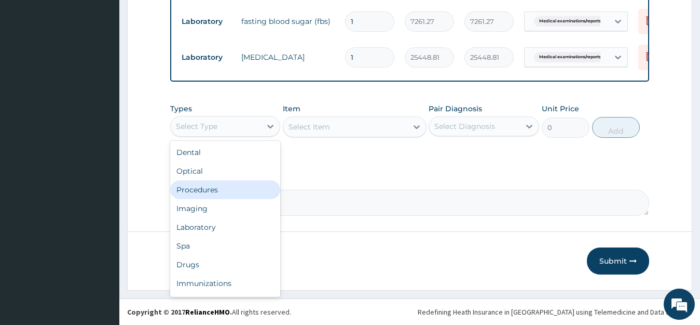
click at [193, 191] on div "Procedures" at bounding box center [225, 189] width 111 height 19
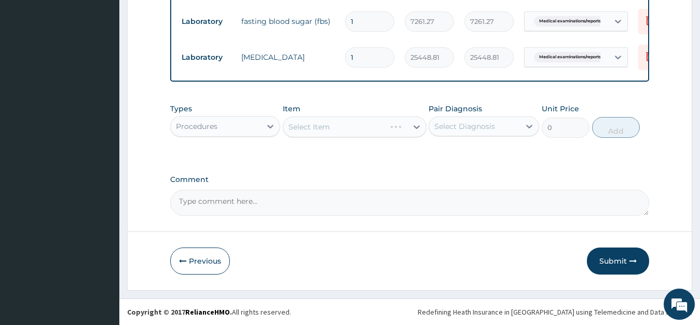
click at [320, 126] on div "Select Item" at bounding box center [355, 126] width 144 height 21
click at [320, 128] on div "Select Item" at bounding box center [355, 126] width 144 height 21
click at [319, 128] on div "Select Item" at bounding box center [310, 126] width 42 height 10
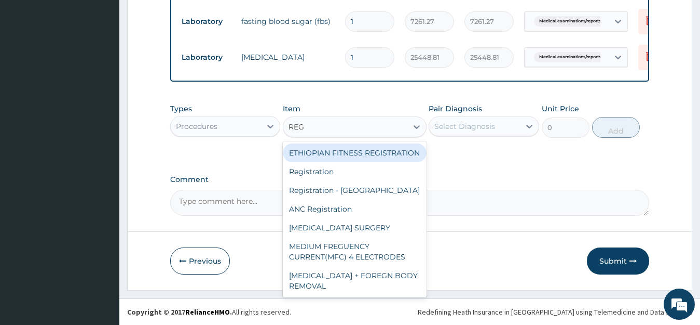
type input "REGI"
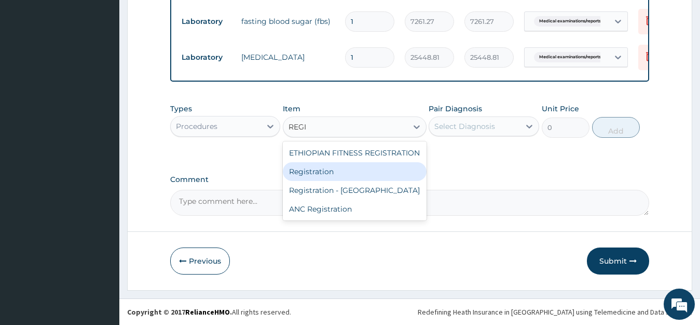
drag, startPoint x: 352, startPoint y: 172, endPoint x: 393, endPoint y: 160, distance: 42.9
click at [352, 173] on div "Registration" at bounding box center [355, 171] width 144 height 19
type input "11000"
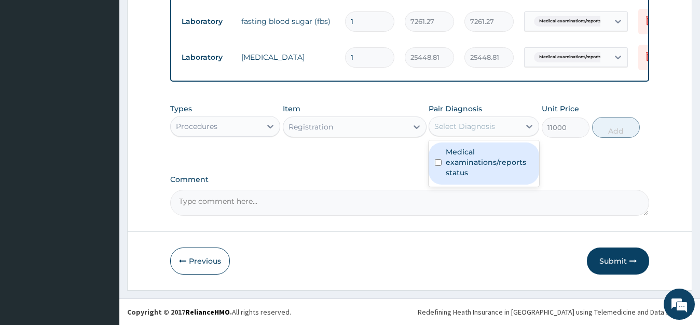
click at [500, 124] on div "Select Diagnosis" at bounding box center [474, 126] width 91 height 17
drag, startPoint x: 501, startPoint y: 158, endPoint x: 512, endPoint y: 158, distance: 12.0
click at [500, 158] on label "Medical examinations/reports status" at bounding box center [489, 161] width 87 height 31
checkbox input "true"
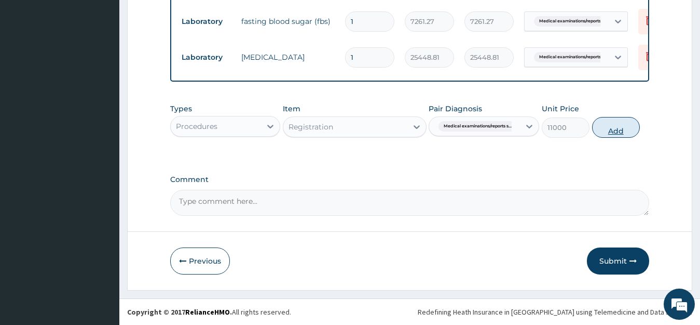
click at [614, 127] on button "Add" at bounding box center [616, 127] width 48 height 21
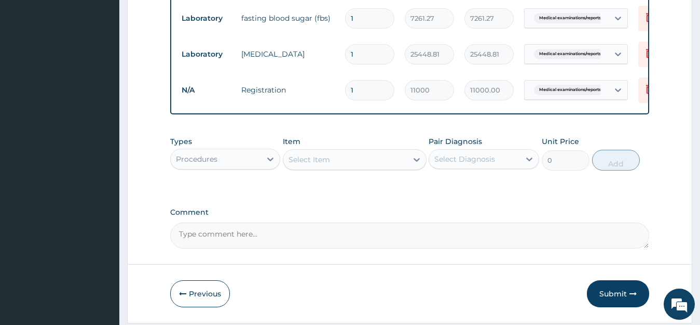
click at [325, 161] on div "Select Item" at bounding box center [310, 159] width 42 height 10
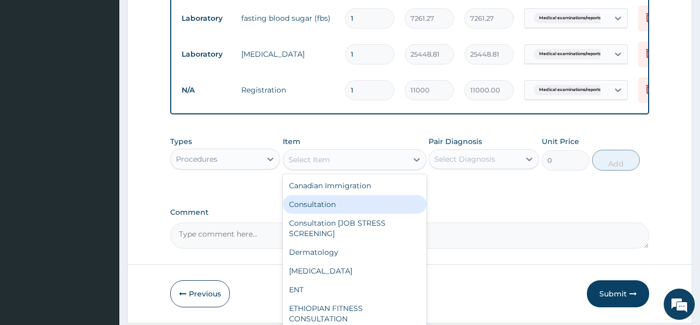
click at [318, 211] on div "Consultation" at bounding box center [355, 204] width 144 height 19
type input "11000"
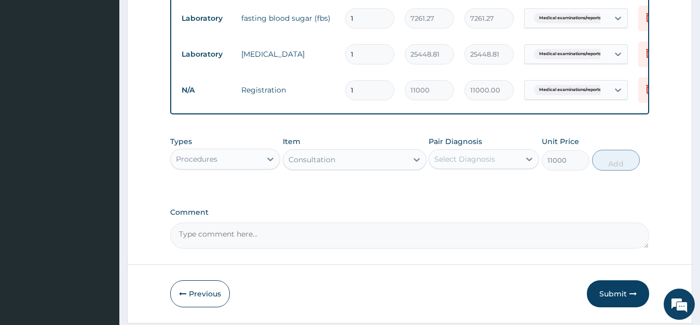
click at [458, 164] on div "Select Diagnosis" at bounding box center [465, 159] width 61 height 10
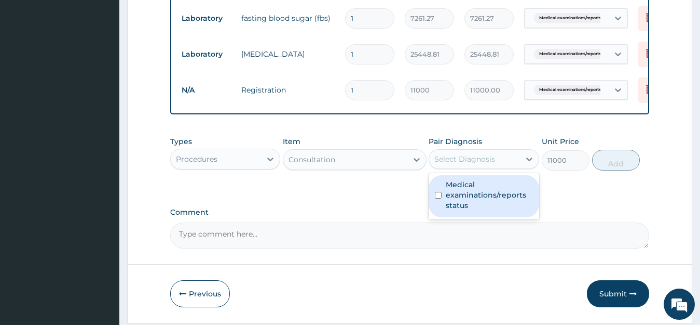
drag, startPoint x: 476, startPoint y: 196, endPoint x: 494, endPoint y: 196, distance: 18.2
click at [475, 197] on label "Medical examinations/reports status" at bounding box center [489, 194] width 87 height 31
checkbox input "true"
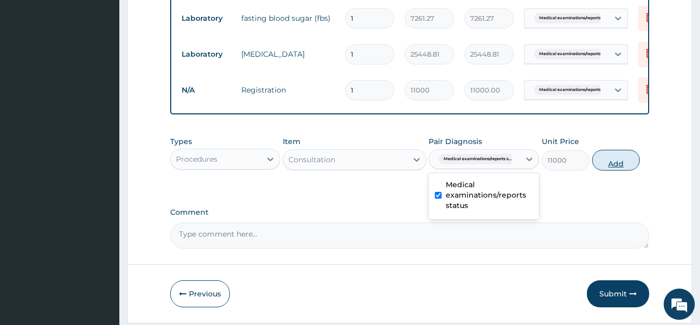
click at [601, 167] on button "Add" at bounding box center [616, 160] width 48 height 21
type input "0"
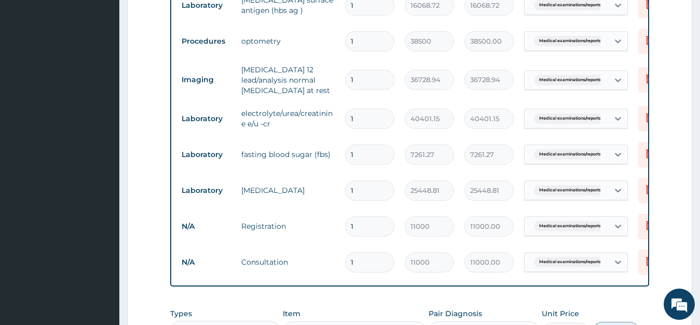
scroll to position [706, 0]
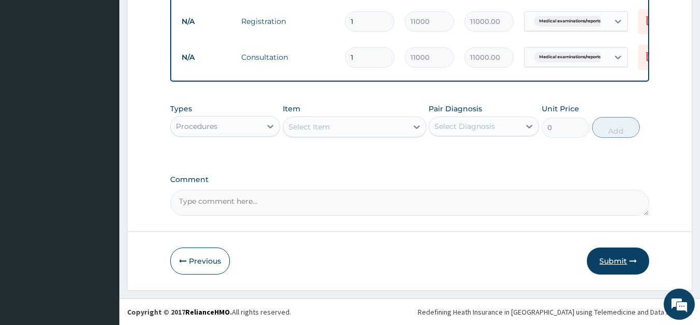
click at [625, 261] on button "Submit" at bounding box center [618, 260] width 62 height 27
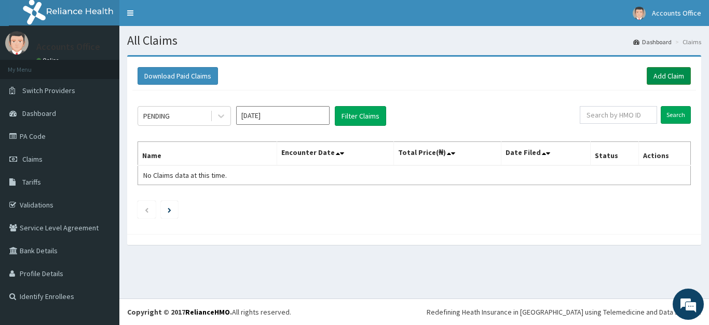
click at [681, 75] on link "Add Claim" at bounding box center [669, 76] width 44 height 18
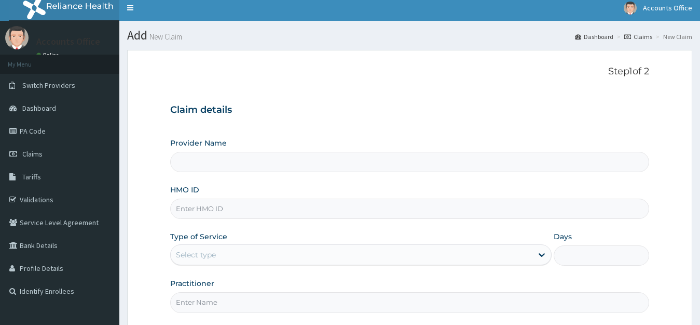
scroll to position [102, 0]
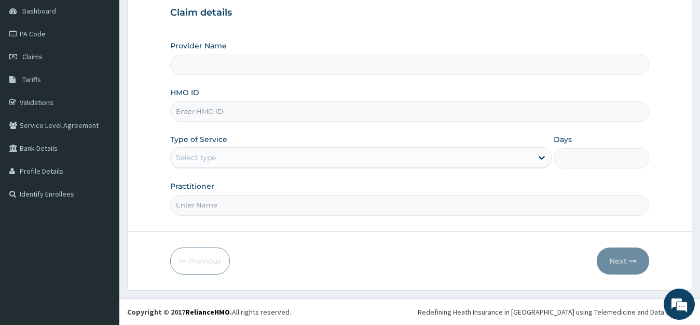
click at [199, 109] on input "HMO ID" at bounding box center [410, 111] width 480 height 20
type input "ABUJA CLINICS"
type input "[PERSON_NAME]/10068/A"
click at [218, 155] on div "Select type" at bounding box center [352, 157] width 362 height 17
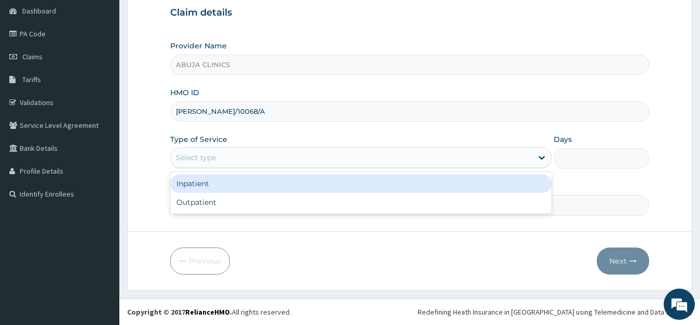
scroll to position [0, 0]
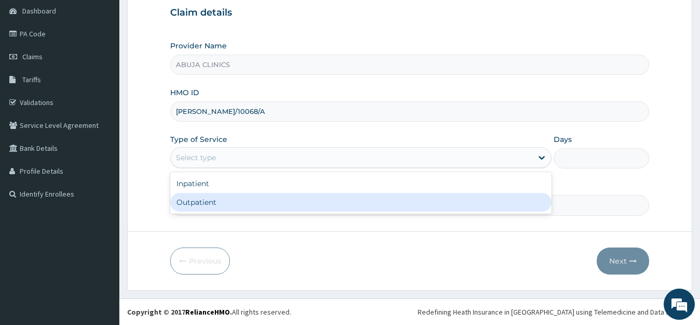
click at [199, 200] on div "Outpatient" at bounding box center [361, 202] width 382 height 19
type input "1"
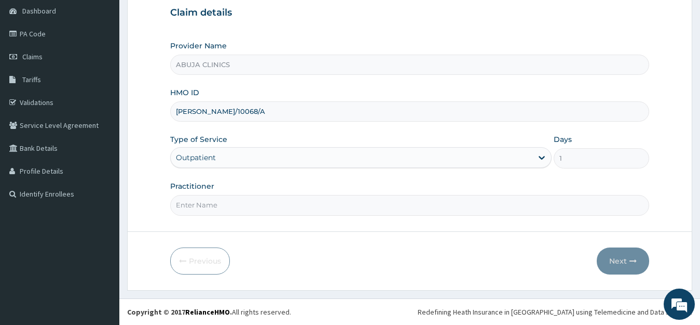
click at [199, 201] on input "Practitioner" at bounding box center [410, 205] width 480 height 20
type input "[PERSON_NAME]"
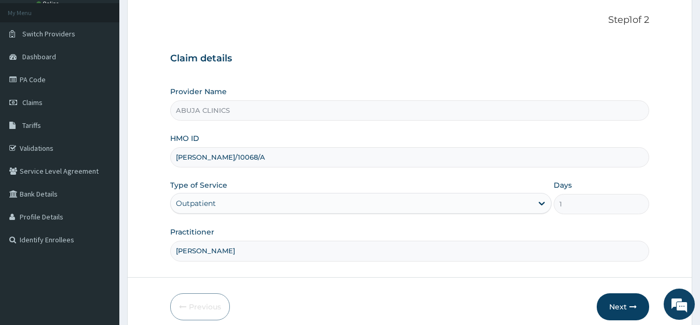
scroll to position [102, 0]
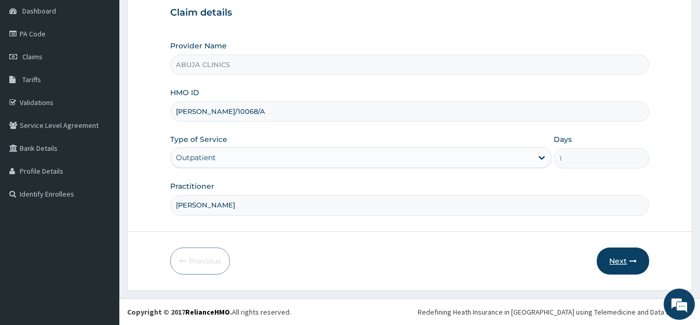
click at [611, 261] on button "Next" at bounding box center [623, 260] width 52 height 27
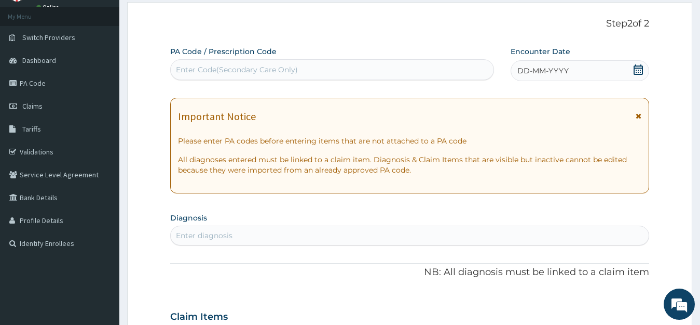
scroll to position [0, 0]
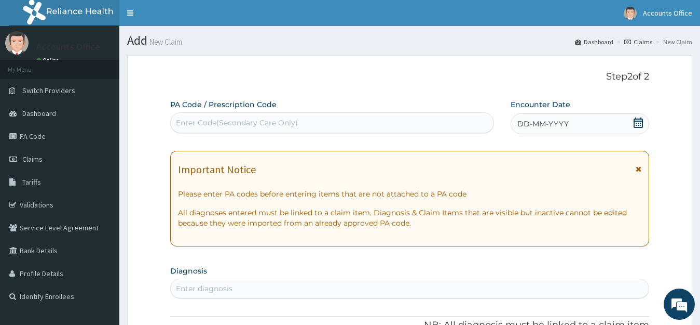
click at [291, 123] on div "Enter Code(Secondary Care Only)" at bounding box center [237, 122] width 122 height 10
paste input "PA/8FF449"
type input "PA/8FF449"
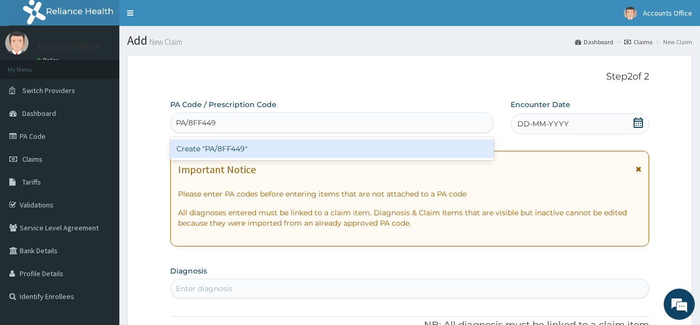
click at [240, 152] on div "Create "PA/8FF449"" at bounding box center [332, 148] width 324 height 19
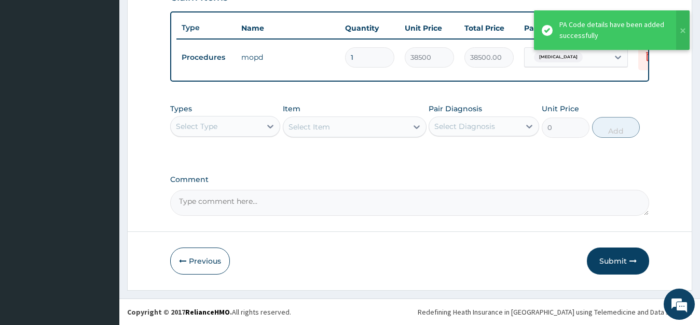
scroll to position [384, 0]
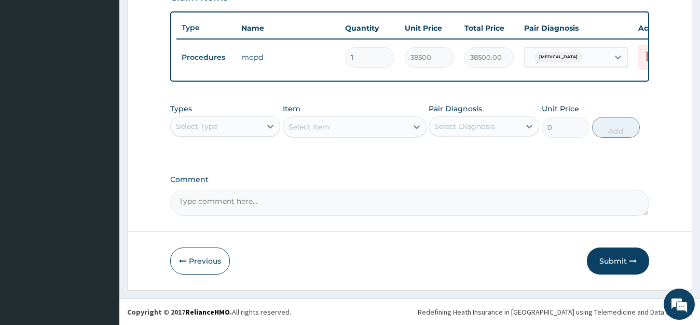
click at [221, 132] on div "Select Type" at bounding box center [216, 126] width 91 height 17
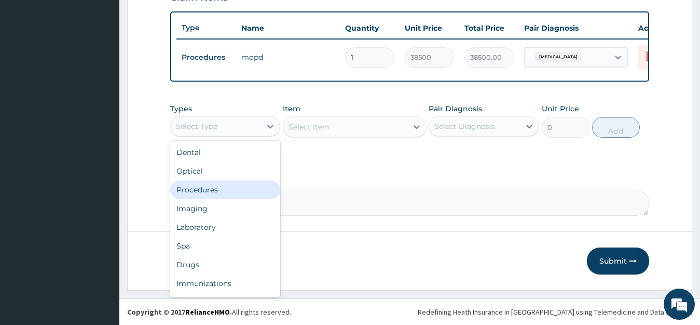
click at [211, 191] on div "Procedures" at bounding box center [225, 189] width 111 height 19
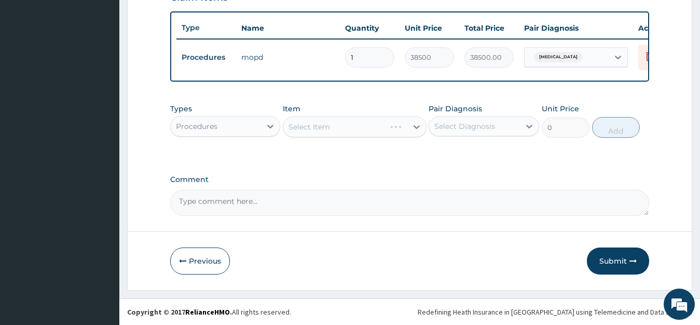
click at [324, 128] on div "Select Item" at bounding box center [355, 126] width 144 height 21
click at [324, 128] on div "Select Item" at bounding box center [310, 126] width 42 height 10
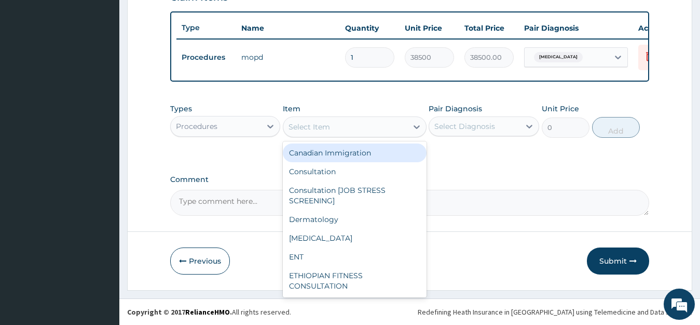
click at [324, 128] on div "Select Item" at bounding box center [310, 126] width 42 height 10
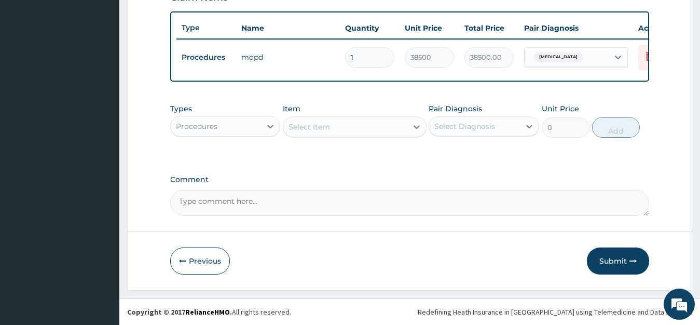
click at [324, 128] on div "Select Item" at bounding box center [310, 126] width 42 height 10
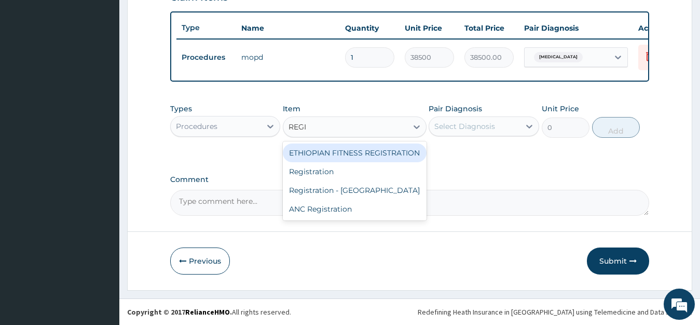
type input "REGIS"
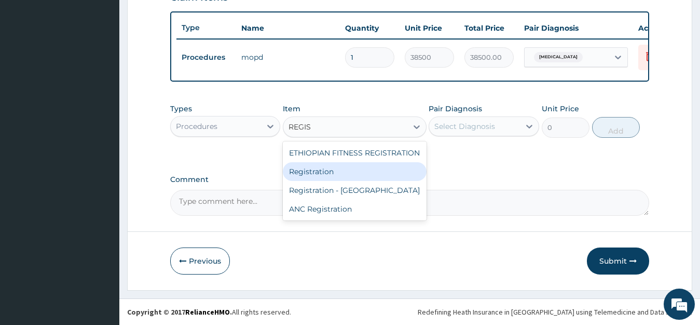
drag, startPoint x: 338, startPoint y: 173, endPoint x: 350, endPoint y: 170, distance: 12.3
click at [338, 174] on div "Registration" at bounding box center [355, 171] width 144 height 19
type input "11000"
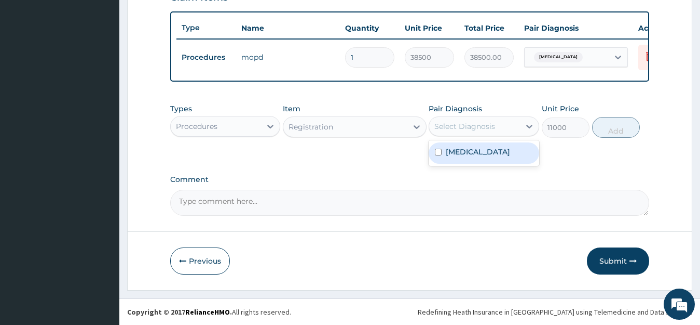
click at [491, 121] on div "Select Diagnosis" at bounding box center [465, 126] width 61 height 10
click at [478, 155] on label "Essential hypertension" at bounding box center [478, 151] width 64 height 10
checkbox input "true"
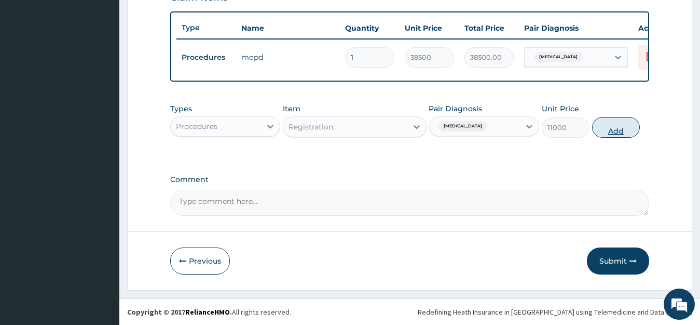
click at [615, 124] on button "Add" at bounding box center [616, 127] width 48 height 21
type input "0"
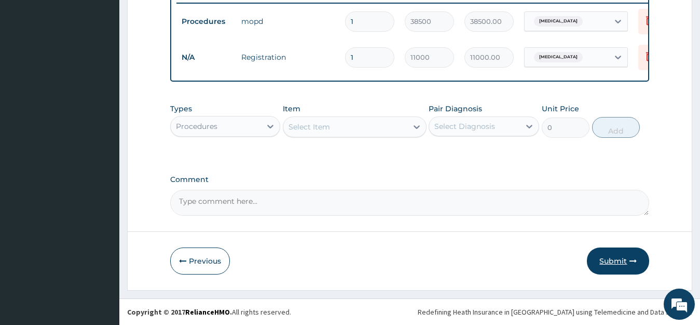
click at [623, 264] on button "Submit" at bounding box center [618, 260] width 62 height 27
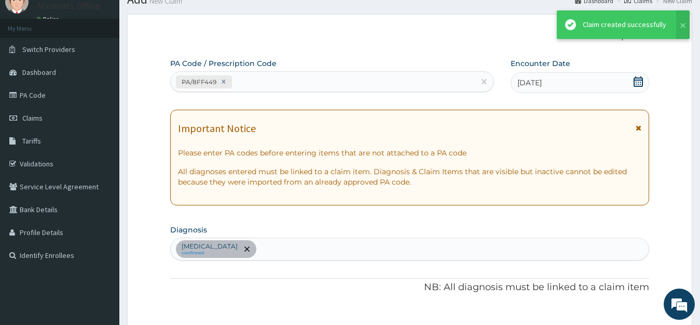
scroll to position [420, 0]
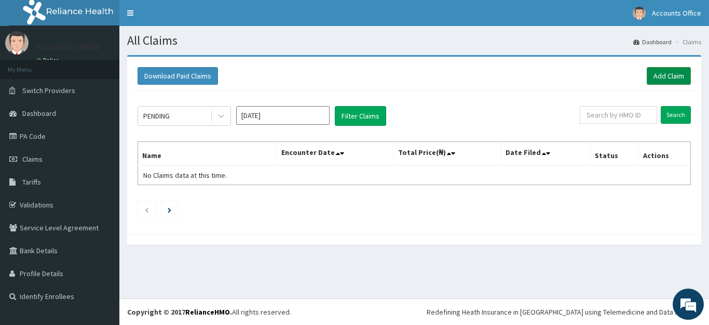
click at [669, 73] on link "Add Claim" at bounding box center [669, 76] width 44 height 18
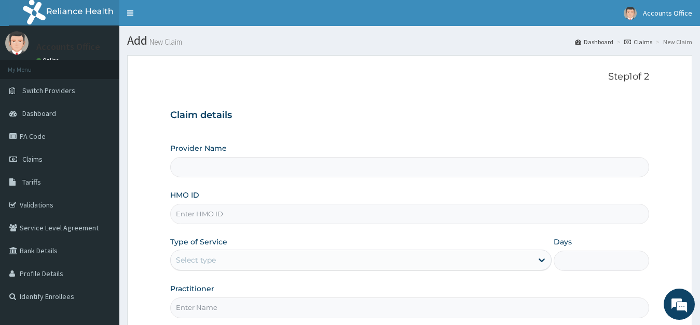
scroll to position [52, 0]
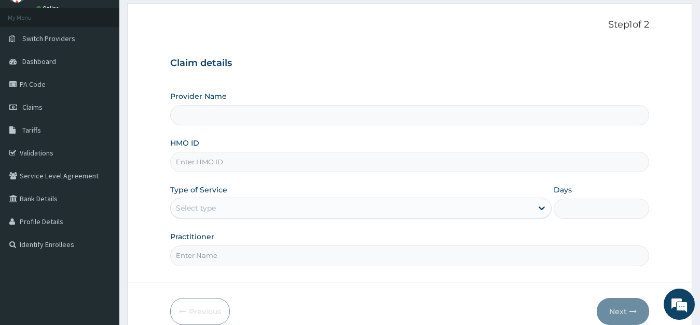
type input "ABUJA CLINICS"
click at [201, 165] on input "HMO ID" at bounding box center [410, 162] width 480 height 20
type input "GBI/10115/D"
drag, startPoint x: 226, startPoint y: 211, endPoint x: 223, endPoint y: 220, distance: 9.2
click at [225, 212] on div "Select type" at bounding box center [352, 207] width 362 height 17
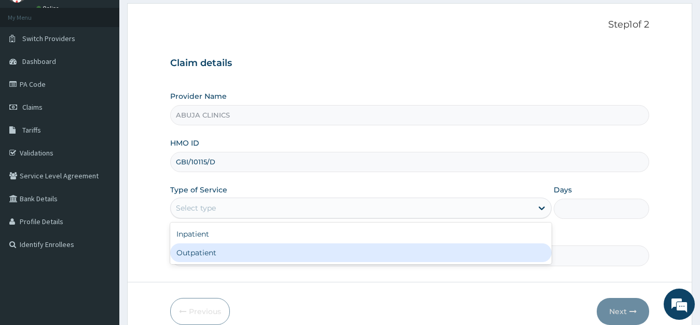
click at [208, 253] on div "Outpatient" at bounding box center [361, 252] width 382 height 19
type input "1"
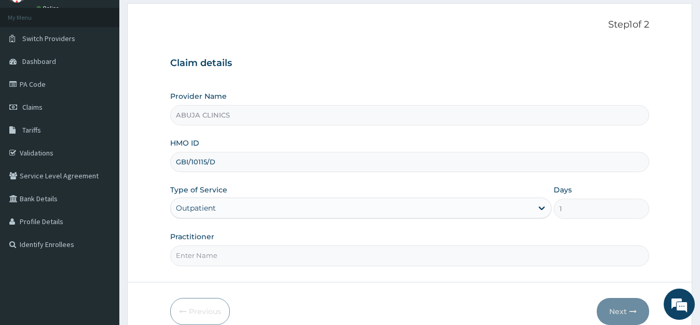
click at [208, 253] on input "Practitioner" at bounding box center [410, 255] width 480 height 20
type input "DR. FOLARIN"
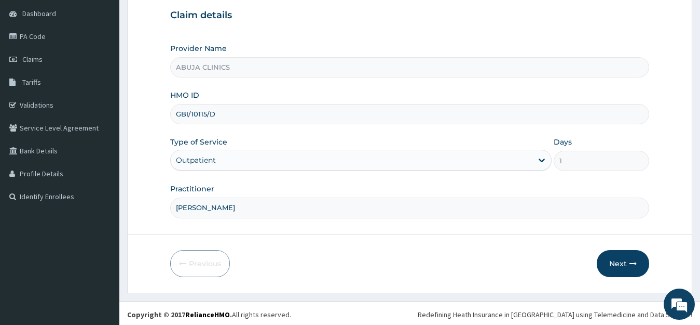
scroll to position [102, 0]
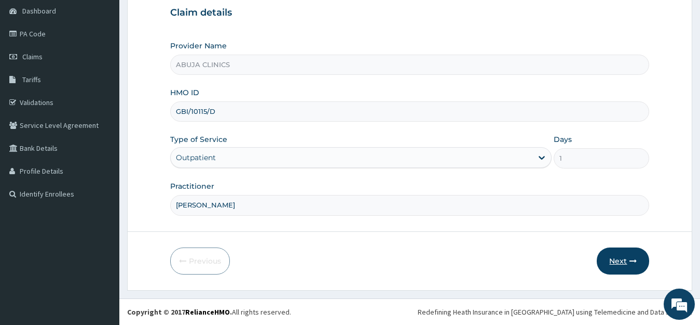
click at [604, 258] on button "Next" at bounding box center [623, 260] width 52 height 27
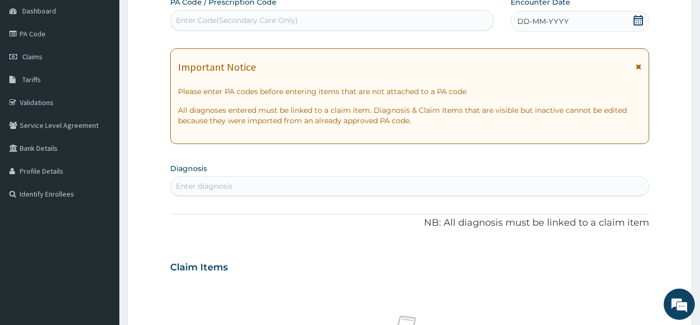
click at [212, 13] on div "Enter Code(Secondary Care Only)" at bounding box center [332, 20] width 323 height 17
type input "PA/6650E8"
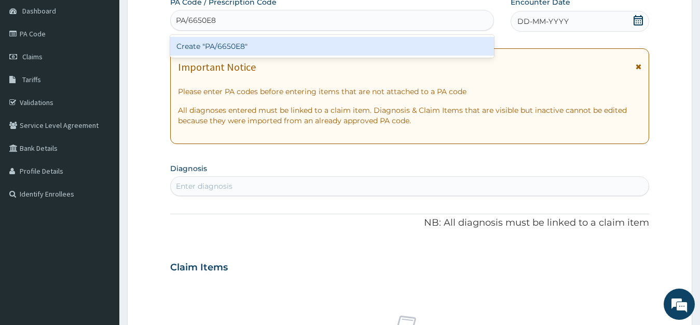
click at [223, 45] on div "Create "PA/6650E8"" at bounding box center [332, 46] width 324 height 19
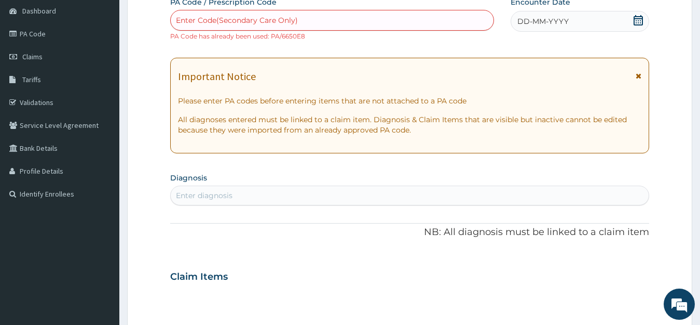
click at [269, 25] on div "Enter Code(Secondary Care Only)" at bounding box center [237, 20] width 122 height 10
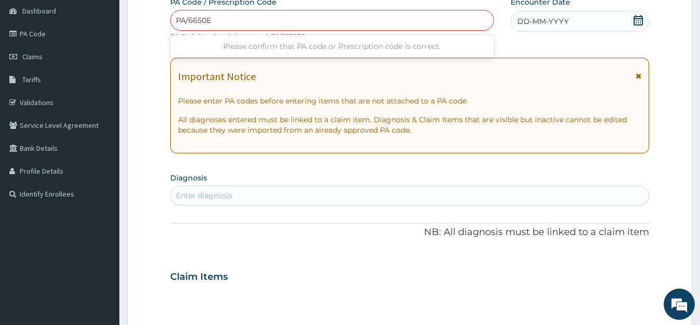
type input "PA/6650E8"
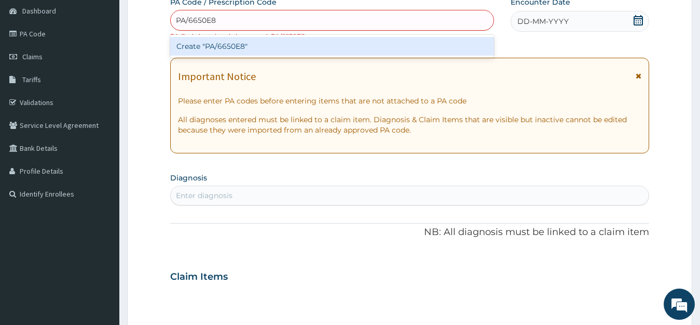
click at [221, 54] on div "Create "PA/6650E8"" at bounding box center [332, 46] width 324 height 19
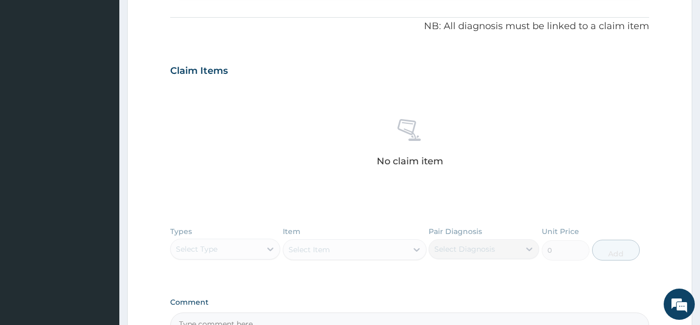
scroll to position [223, 0]
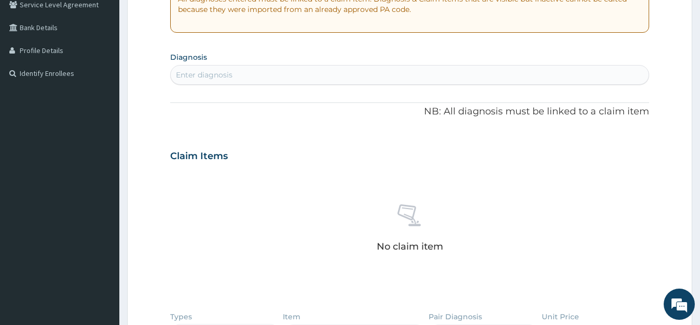
click at [269, 73] on div "Enter diagnosis" at bounding box center [410, 74] width 479 height 17
type input "[MEDICAL_DATA]"
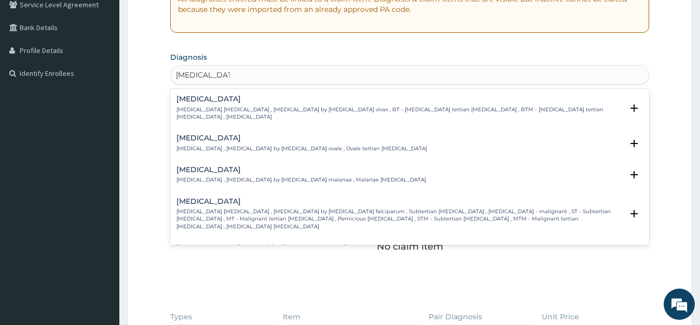
click at [222, 176] on p "Quartan malaria , Malaria by Plasmodium malariae , Malariae malaria" at bounding box center [302, 179] width 250 height 7
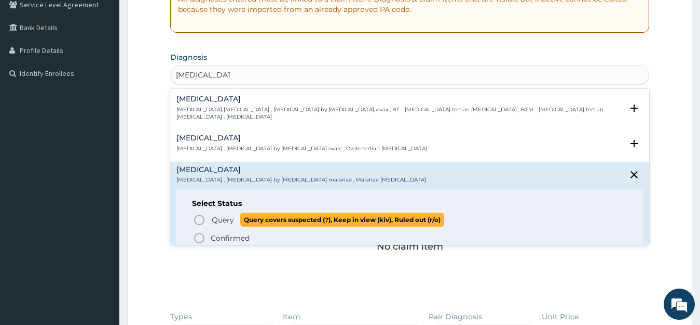
click at [231, 215] on span "Query" at bounding box center [223, 219] width 22 height 10
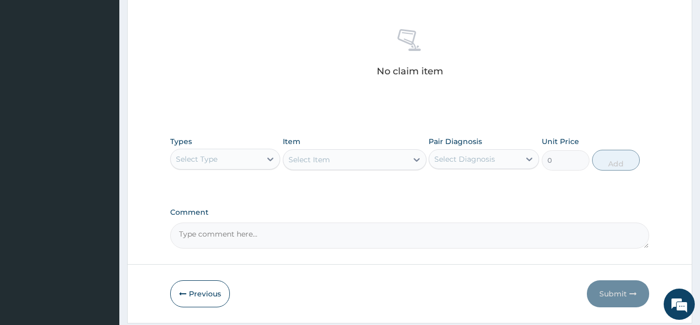
scroll to position [434, 0]
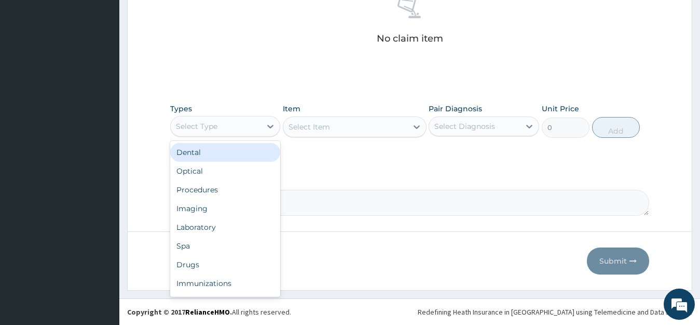
click at [207, 131] on div "Select Type" at bounding box center [216, 126] width 91 height 17
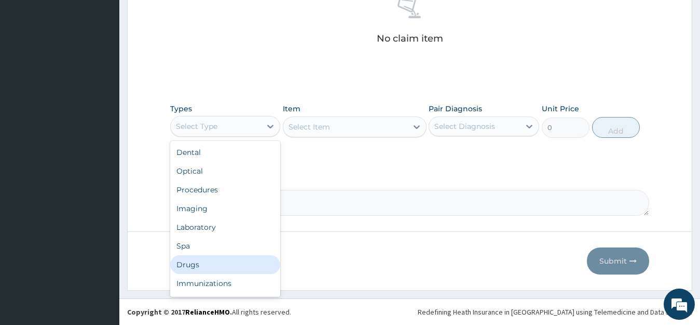
click at [204, 262] on div "Drugs" at bounding box center [225, 264] width 111 height 19
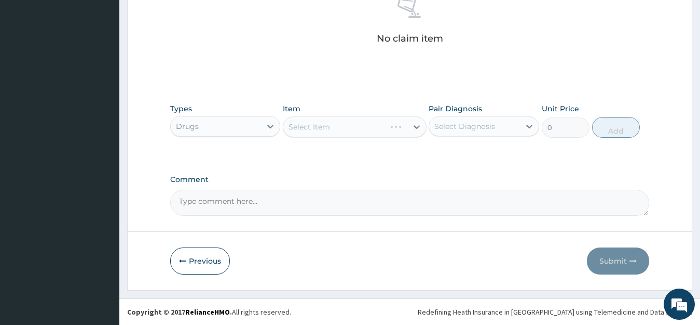
click at [341, 123] on div "Select Item" at bounding box center [355, 126] width 144 height 21
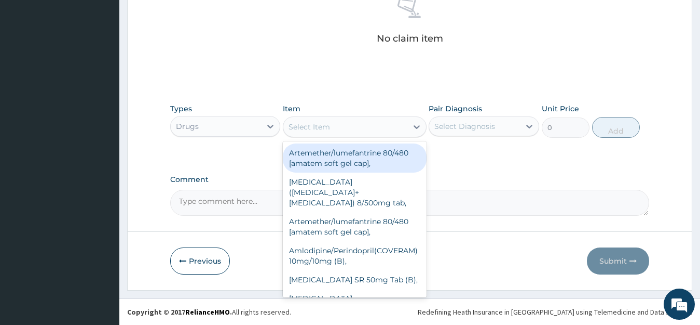
click at [361, 135] on div "Select Item" at bounding box center [355, 126] width 144 height 21
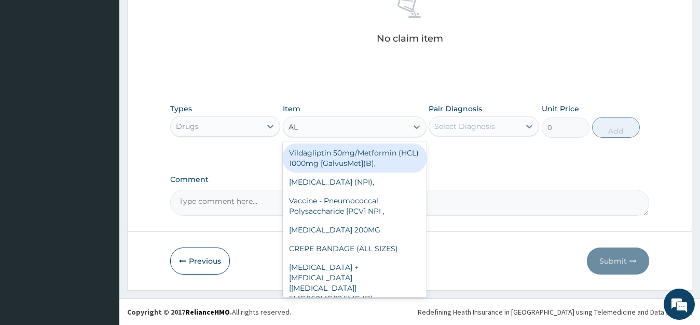
type input "ALB"
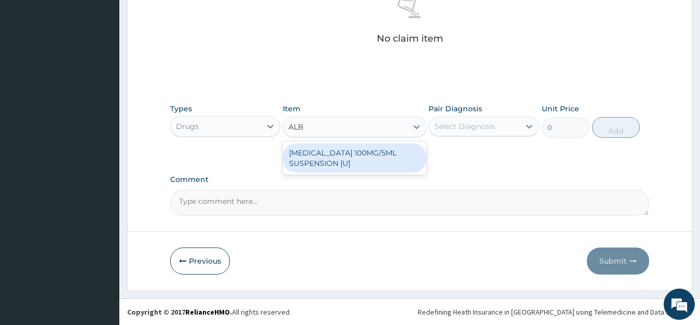
click at [316, 166] on div "ALBENDAZOLE 100MG/5ML SUSPENSION [U]" at bounding box center [355, 157] width 144 height 29
type input "987.53"
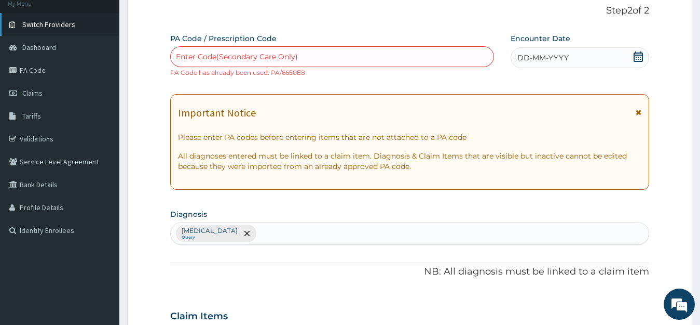
scroll to position [0, 0]
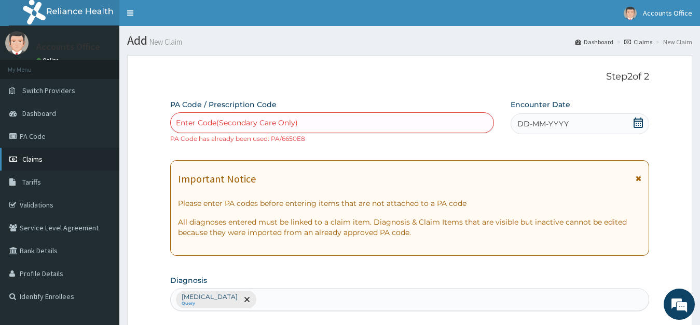
click at [32, 160] on span "Claims" at bounding box center [32, 158] width 20 height 9
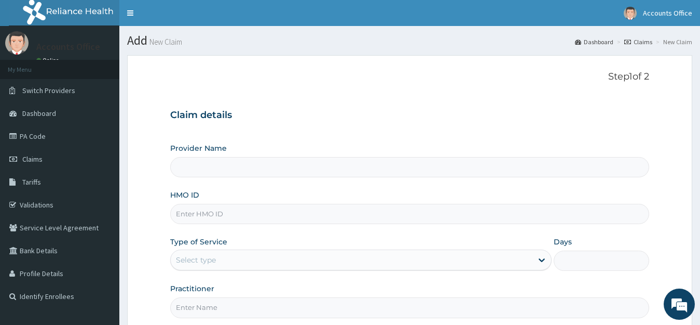
type input "ABUJA CLINICS"
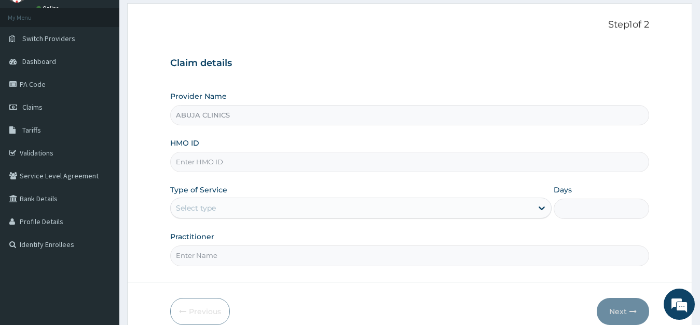
click at [204, 155] on input "HMO ID" at bounding box center [410, 162] width 480 height 20
type input "KPR/10001/A"
click at [218, 201] on div "Select type" at bounding box center [352, 207] width 362 height 17
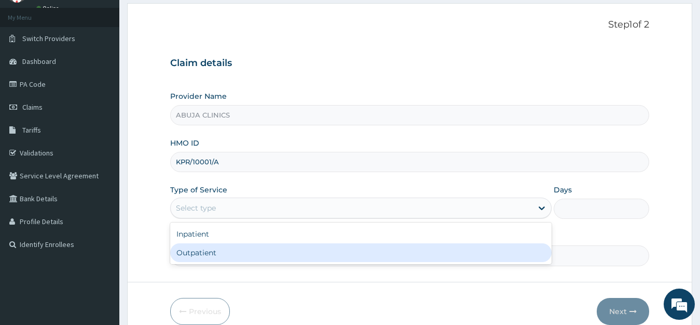
click at [199, 254] on div "Outpatient" at bounding box center [361, 252] width 382 height 19
type input "1"
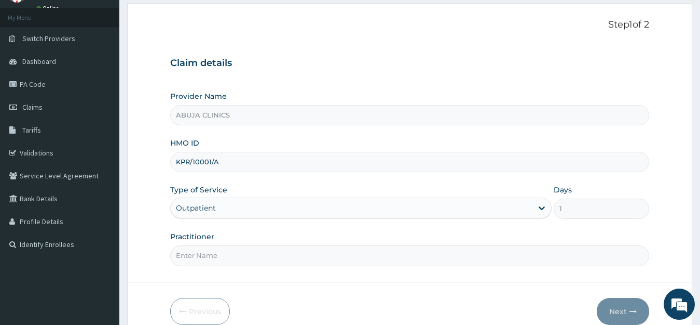
scroll to position [102, 0]
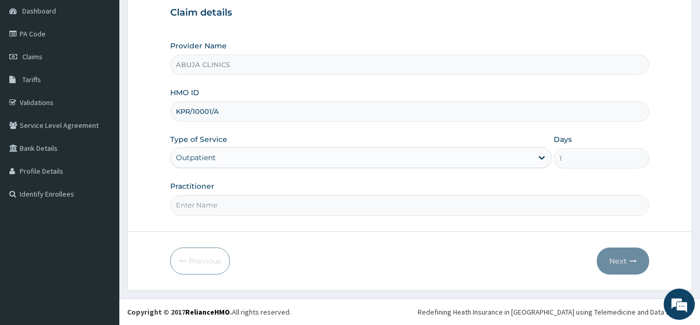
click at [229, 200] on input "Practitioner" at bounding box center [410, 205] width 480 height 20
type input "[PERSON_NAME]"
click at [599, 265] on button "Next" at bounding box center [623, 260] width 52 height 27
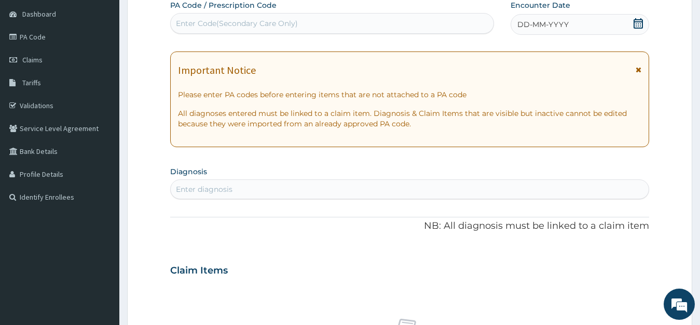
scroll to position [0, 0]
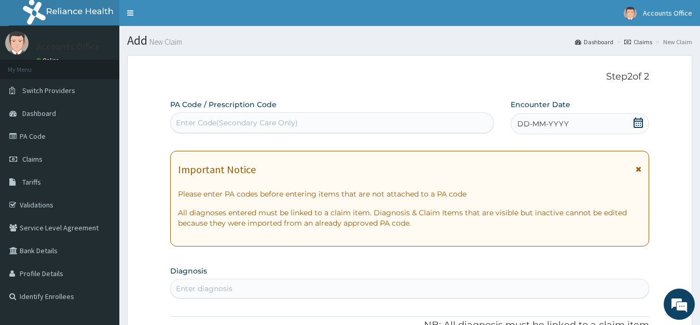
click at [638, 119] on icon at bounding box center [638, 122] width 10 height 10
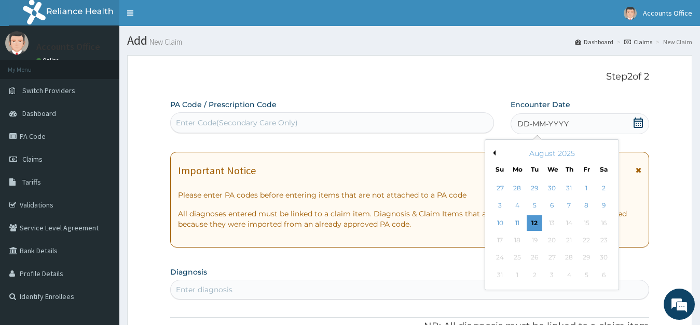
click at [495, 154] on button "Previous Month" at bounding box center [493, 152] width 5 height 5
click at [538, 221] on div "15" at bounding box center [535, 223] width 16 height 16
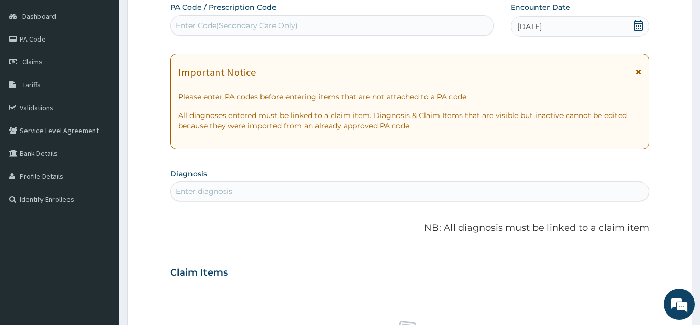
scroll to position [208, 0]
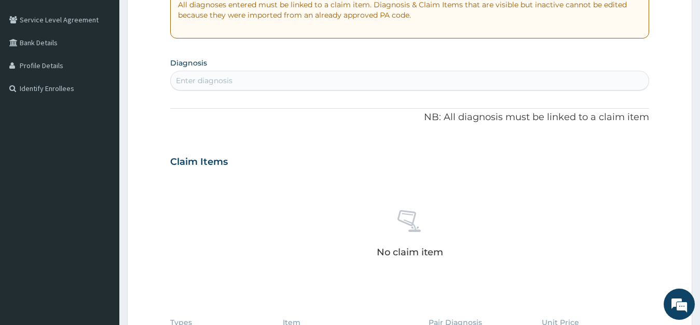
click at [215, 84] on div "Enter diagnosis" at bounding box center [204, 80] width 57 height 10
type input "PLASMODIUM"
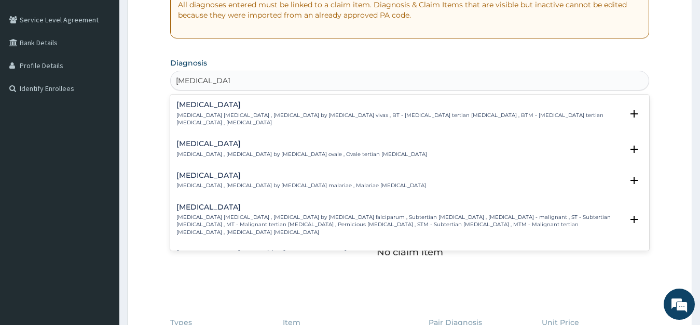
click at [222, 213] on p "Falciparum malaria , Malignant tertian malaria , Malaria by Plasmodium falcipar…" at bounding box center [400, 224] width 447 height 22
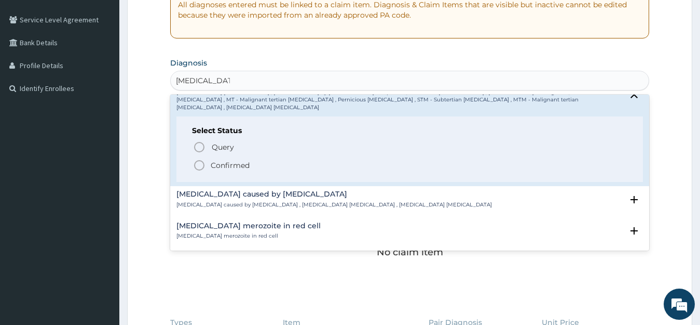
scroll to position [156, 0]
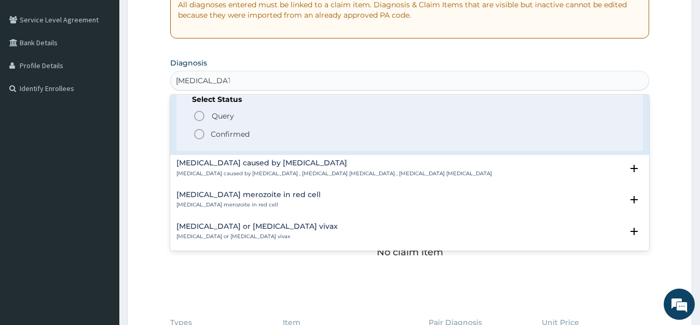
click at [225, 129] on p "Confirmed" at bounding box center [230, 134] width 39 height 10
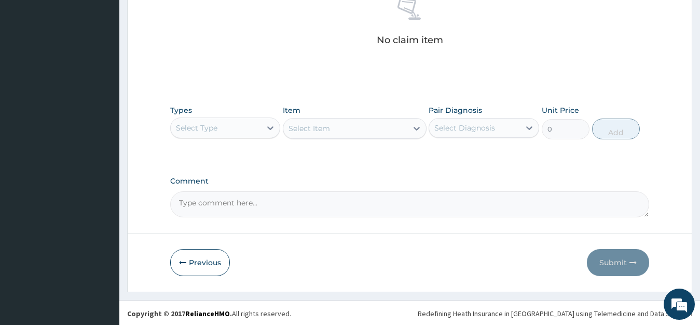
scroll to position [424, 0]
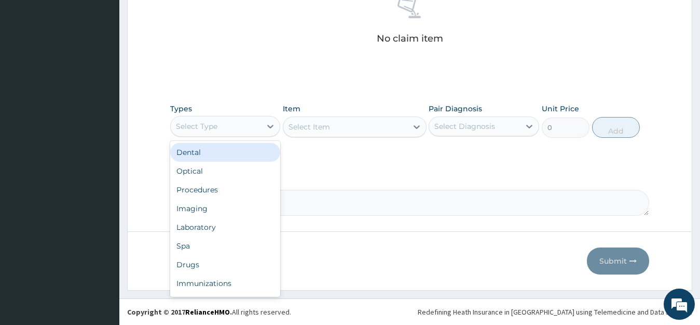
click at [218, 126] on div "Select Type" at bounding box center [216, 126] width 91 height 17
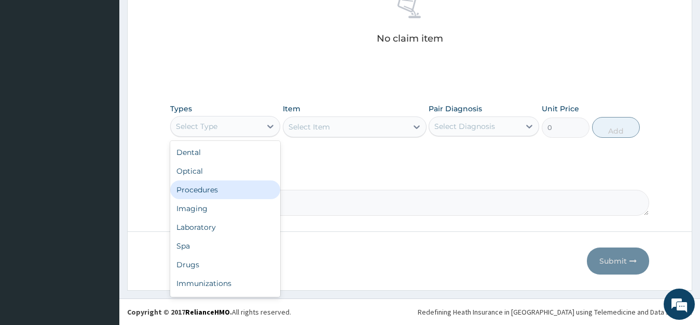
drag, startPoint x: 215, startPoint y: 186, endPoint x: 264, endPoint y: 159, distance: 56.0
click at [215, 186] on div "Procedures" at bounding box center [225, 189] width 111 height 19
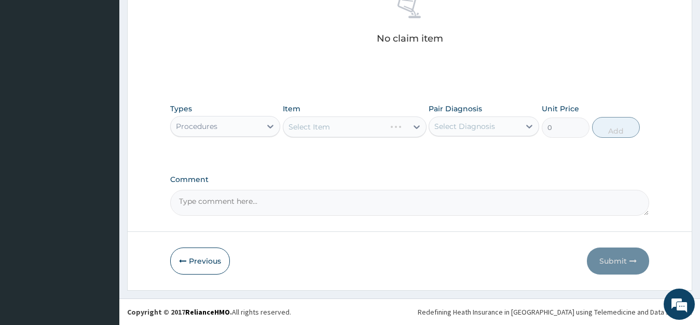
click at [301, 134] on div "Select Item" at bounding box center [355, 126] width 144 height 21
click at [307, 130] on div "Select Item" at bounding box center [355, 126] width 144 height 21
click at [336, 124] on div "Select Item" at bounding box center [355, 126] width 144 height 21
click at [334, 128] on div "Select Item" at bounding box center [355, 126] width 144 height 21
click at [334, 129] on div "Select Item" at bounding box center [355, 126] width 144 height 21
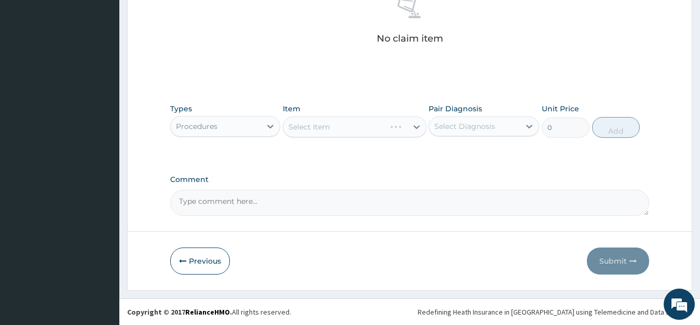
click at [299, 131] on div "Select Item" at bounding box center [355, 126] width 144 height 21
click at [367, 124] on div "Select Item" at bounding box center [345, 126] width 124 height 17
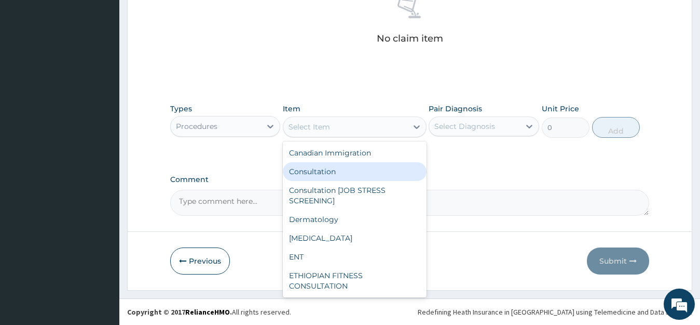
click at [316, 177] on div "Consultation" at bounding box center [355, 171] width 144 height 19
type input "11000"
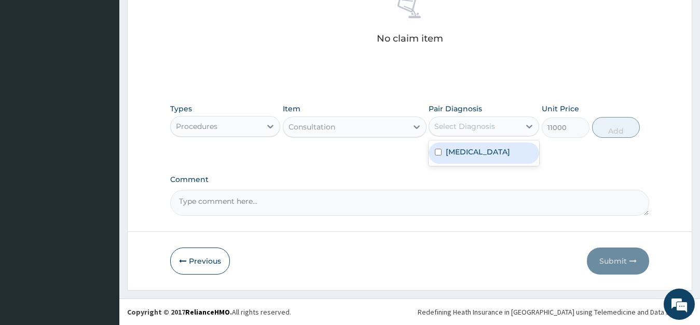
click at [496, 131] on div "Select Diagnosis" at bounding box center [474, 126] width 91 height 17
drag, startPoint x: 477, startPoint y: 161, endPoint x: 488, endPoint y: 153, distance: 13.3
click at [476, 161] on div "Falciparum malaria" at bounding box center [484, 152] width 111 height 21
checkbox input "true"
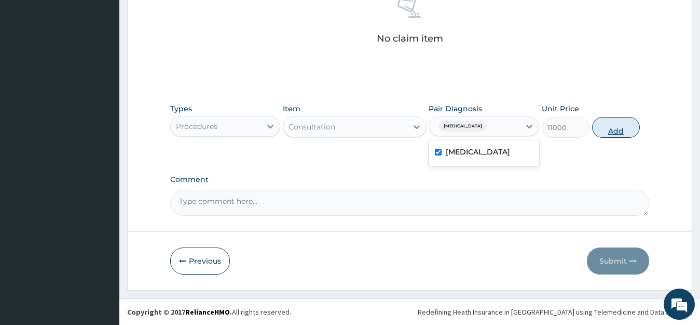
click at [607, 133] on button "Add" at bounding box center [616, 127] width 48 height 21
type input "0"
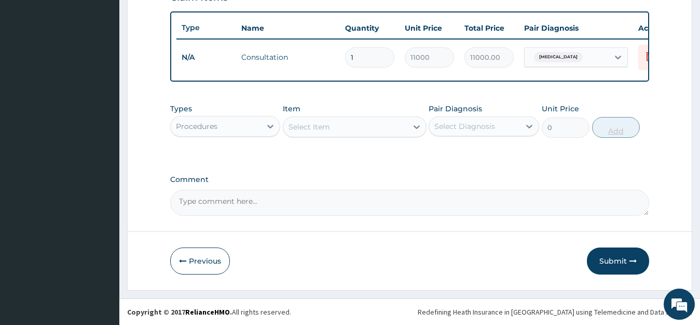
scroll to position [384, 0]
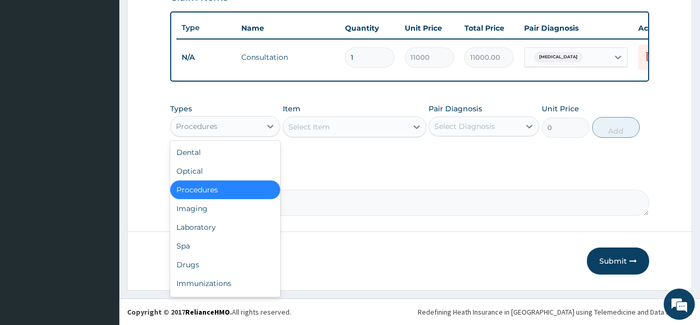
click at [249, 124] on div "Procedures" at bounding box center [216, 126] width 91 height 17
drag, startPoint x: 203, startPoint y: 224, endPoint x: 220, endPoint y: 206, distance: 24.6
click at [202, 224] on div "Laboratory" at bounding box center [225, 227] width 111 height 19
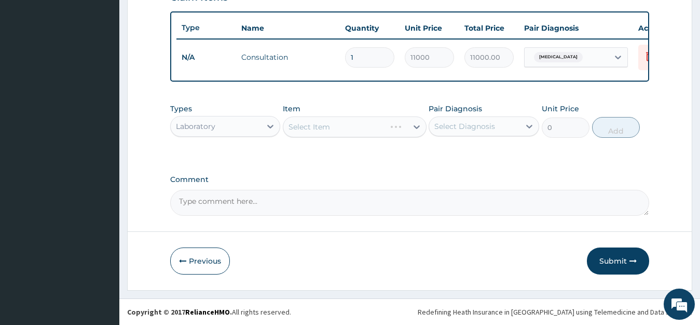
click at [311, 129] on div "Select Item" at bounding box center [355, 126] width 144 height 21
click at [311, 131] on div "Select Item" at bounding box center [355, 126] width 144 height 21
click at [344, 129] on div "Select Item" at bounding box center [345, 126] width 124 height 17
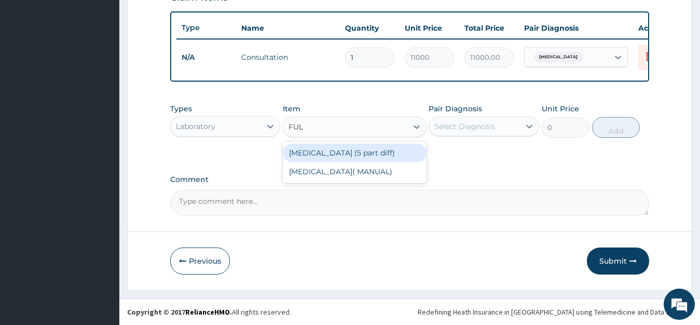
type input "FULL"
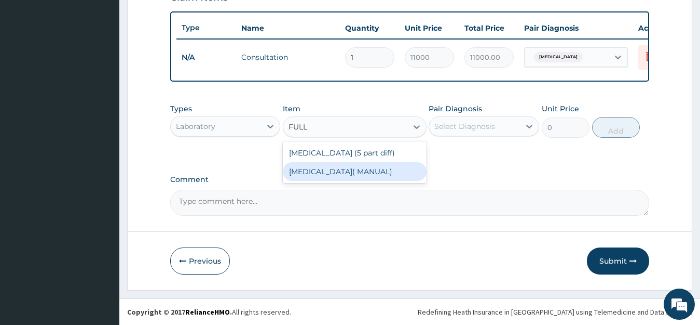
click at [370, 166] on div "FULL BLOOD COUNT( MANUAL)" at bounding box center [355, 171] width 144 height 19
type input "8114.73"
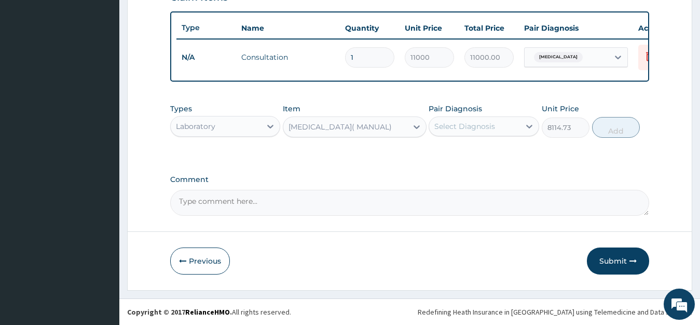
click at [471, 130] on div "Select Diagnosis" at bounding box center [465, 126] width 61 height 10
click at [479, 148] on label "Falciparum malaria" at bounding box center [478, 151] width 64 height 10
checkbox input "true"
click at [616, 127] on button "Add" at bounding box center [616, 127] width 48 height 21
type input "0"
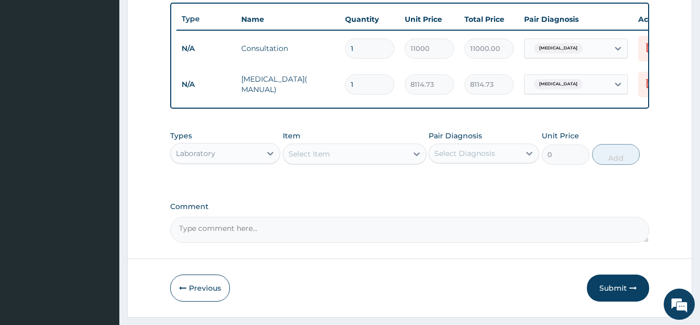
click at [357, 162] on div "Select Item" at bounding box center [345, 153] width 124 height 17
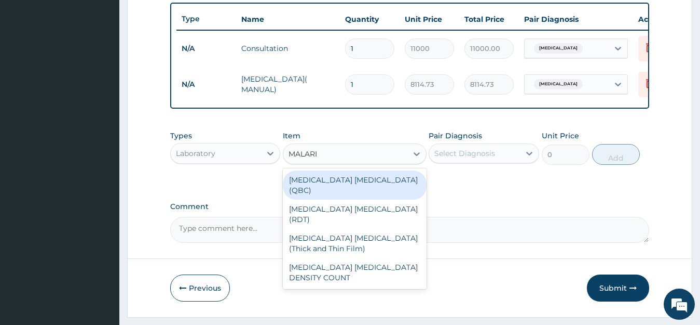
type input "MALARIA"
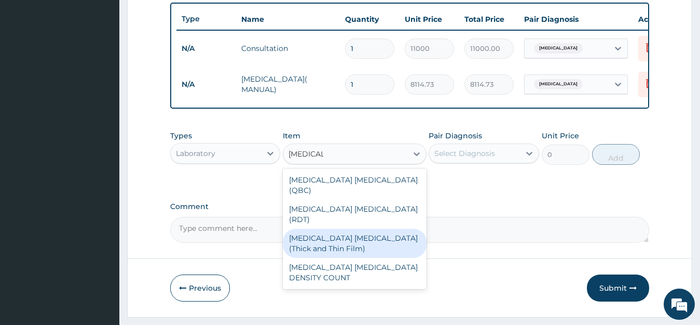
click at [384, 228] on div "MALARIA PARASITE (Thick and Thin Film)" at bounding box center [355, 242] width 144 height 29
type input "5333.28"
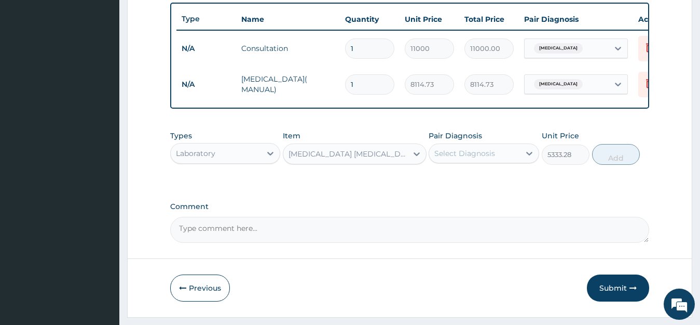
click at [472, 151] on div "Pair Diagnosis Select Diagnosis" at bounding box center [484, 147] width 111 height 34
click at [481, 161] on div "Select Diagnosis" at bounding box center [474, 153] width 91 height 17
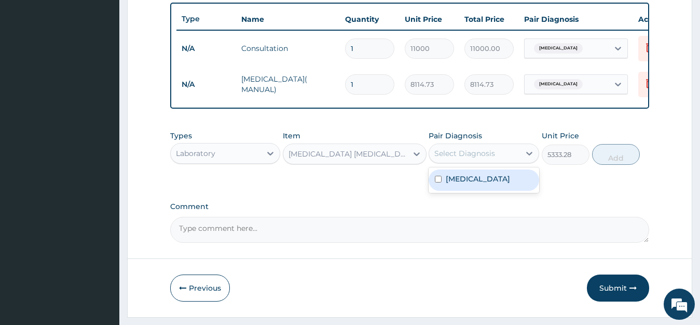
drag, startPoint x: 503, startPoint y: 190, endPoint x: 510, endPoint y: 192, distance: 8.1
click at [503, 184] on label "Falciparum malaria" at bounding box center [478, 178] width 64 height 10
checkbox input "true"
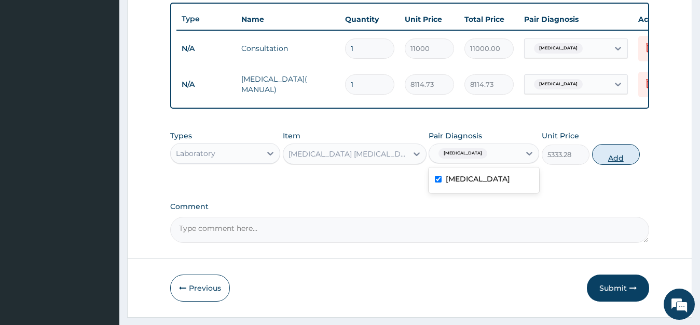
click at [626, 165] on button "Add" at bounding box center [616, 154] width 48 height 21
type input "0"
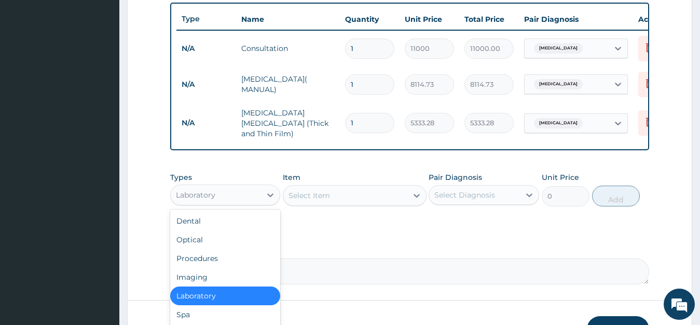
click at [204, 198] on div "Laboratory" at bounding box center [195, 195] width 39 height 10
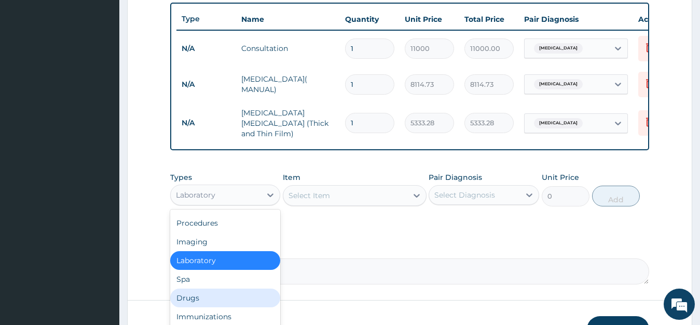
click at [195, 302] on div "Drugs" at bounding box center [225, 297] width 111 height 19
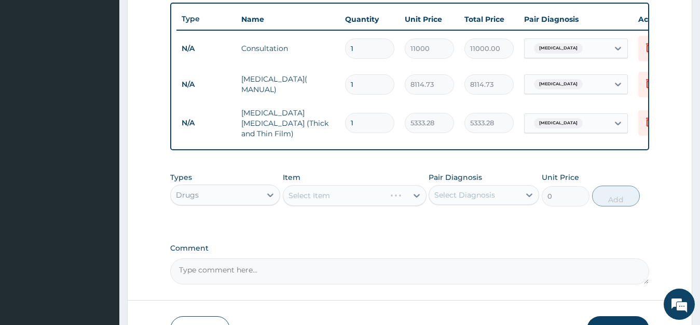
click at [348, 192] on div "Select Item" at bounding box center [355, 195] width 144 height 21
click at [337, 198] on div "Select Item" at bounding box center [355, 195] width 144 height 21
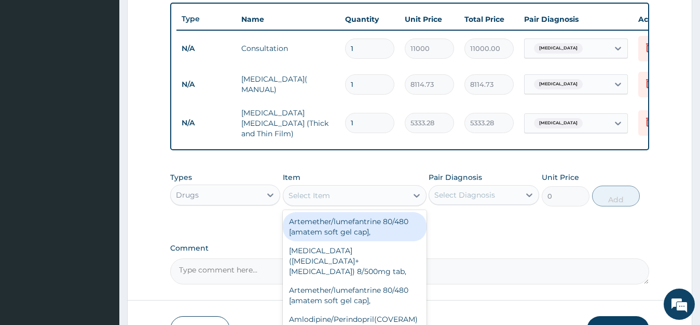
click at [337, 198] on div "Select Item" at bounding box center [345, 195] width 124 height 17
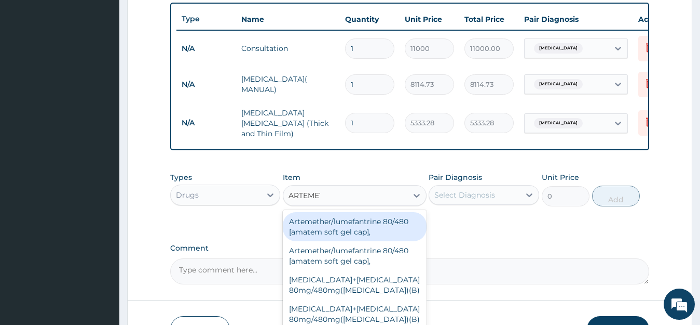
type input "ARTEMETH"
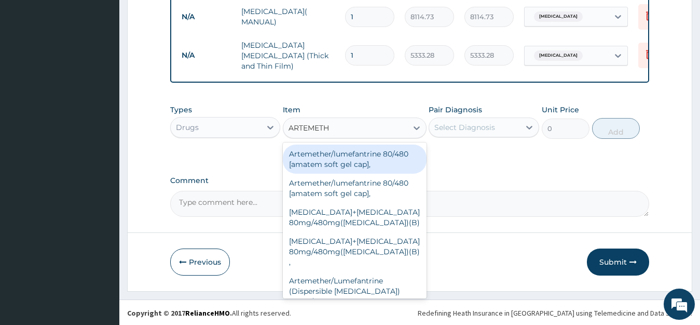
scroll to position [455, 0]
click at [384, 165] on div "Artemether/lumefantrine 80/480 [amatem soft gel cap]," at bounding box center [355, 157] width 144 height 29
type input "1097.25"
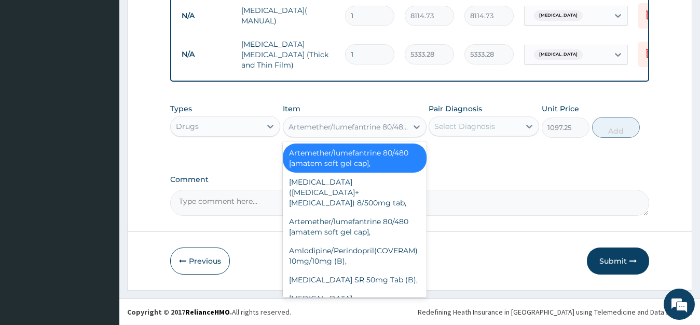
click at [394, 129] on div "Artemether/lumefantrine 80/480 [amatem soft gel cap]," at bounding box center [349, 126] width 120 height 10
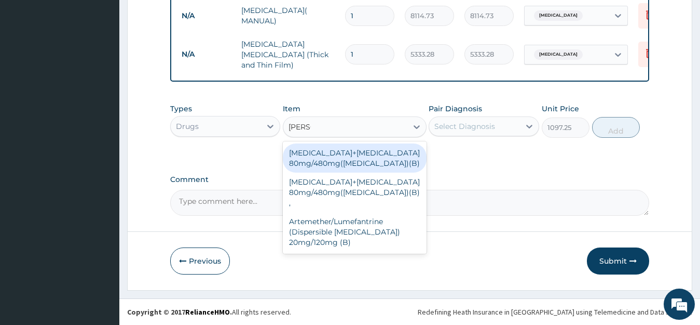
type input "COART"
click at [371, 153] on div "Artemether+lumefantrine 80mg/480mg(Coartem)(B)" at bounding box center [355, 157] width 144 height 29
type input "2823.33"
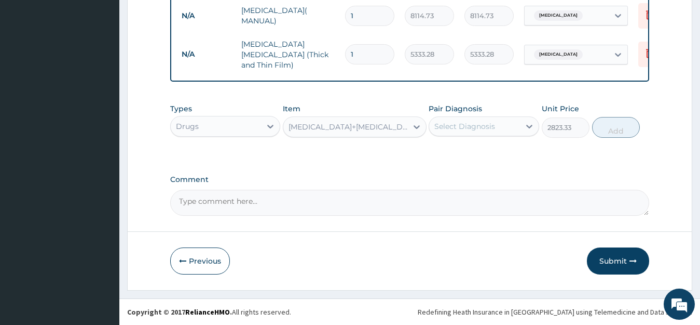
click at [483, 132] on div "Select Diagnosis" at bounding box center [474, 126] width 91 height 17
click at [478, 148] on label "Falciparum malaria" at bounding box center [478, 151] width 64 height 10
checkbox input "true"
click at [611, 129] on button "Add" at bounding box center [616, 127] width 48 height 21
type input "0"
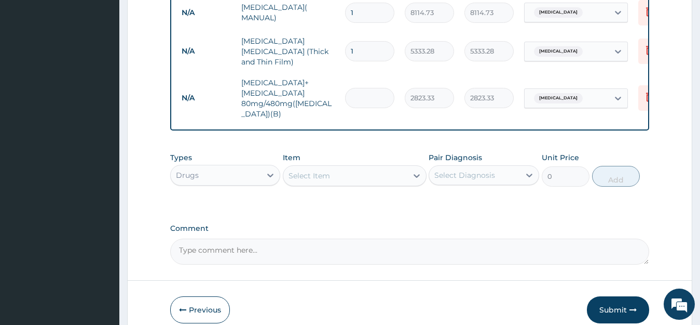
type input "0.00"
type input "6"
type input "16939.98"
type input "6"
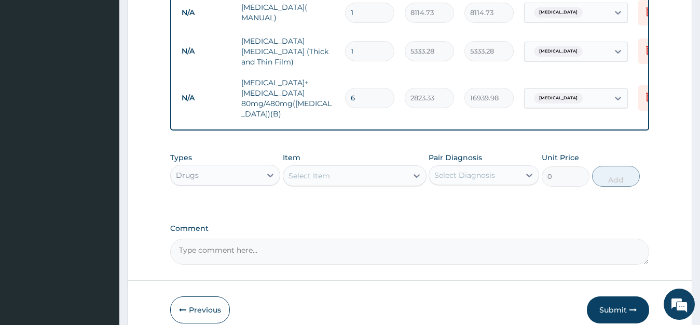
scroll to position [507, 0]
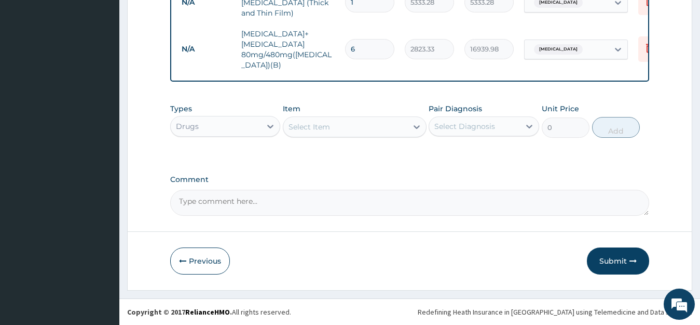
click at [342, 128] on div "Select Item" at bounding box center [345, 126] width 124 height 17
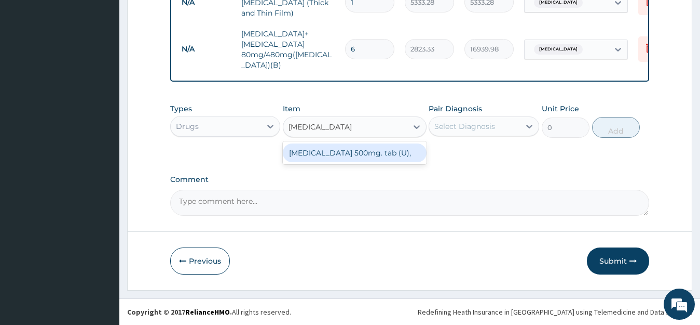
type input "PARACETAMOL 500"
drag, startPoint x: 377, startPoint y: 154, endPoint x: 391, endPoint y: 149, distance: 14.9
click at [375, 154] on div "Paracetamol 500mg. tab (U)," at bounding box center [355, 152] width 144 height 19
type input "22.31"
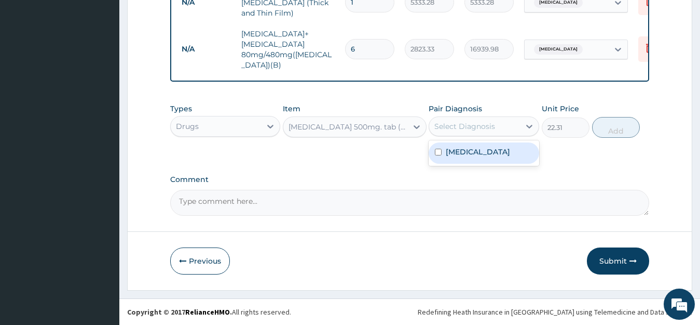
click at [489, 125] on div "Select Diagnosis" at bounding box center [465, 126] width 61 height 10
click at [470, 147] on label "Falciparum malaria" at bounding box center [478, 151] width 64 height 10
checkbox input "true"
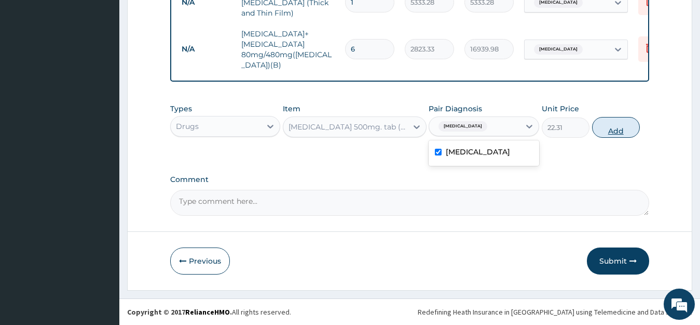
click at [616, 128] on button "Add" at bounding box center [616, 127] width 48 height 21
type input "0"
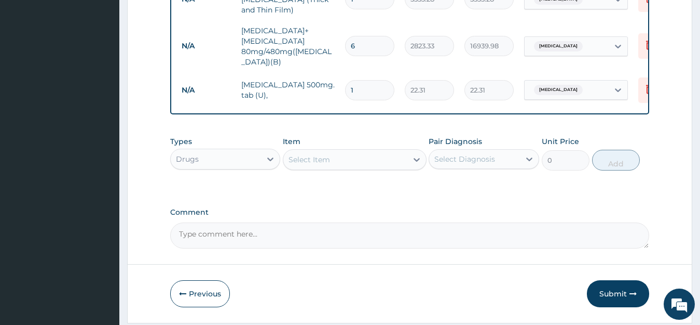
type input "11"
type input "245.41"
type input "118"
type input "2632.58"
type input "11"
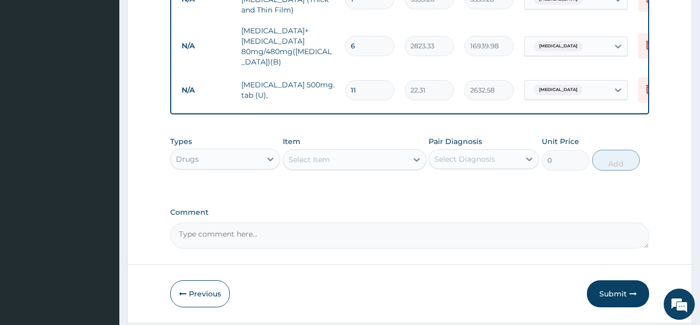
type input "245.41"
type input "1"
type input "22.31"
type input "18"
type input "401.58"
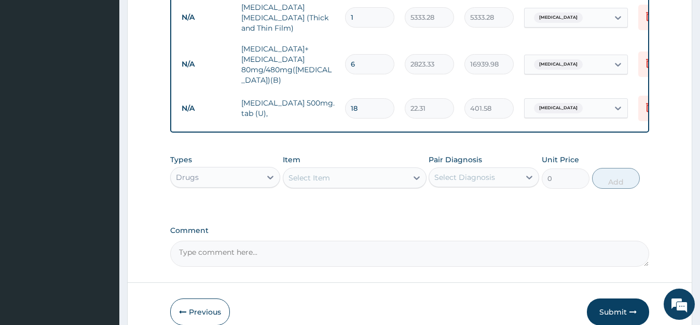
scroll to position [543, 0]
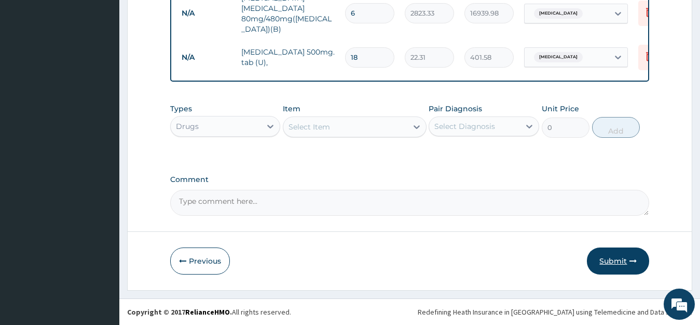
type input "18"
click at [620, 250] on button "Submit" at bounding box center [618, 260] width 62 height 27
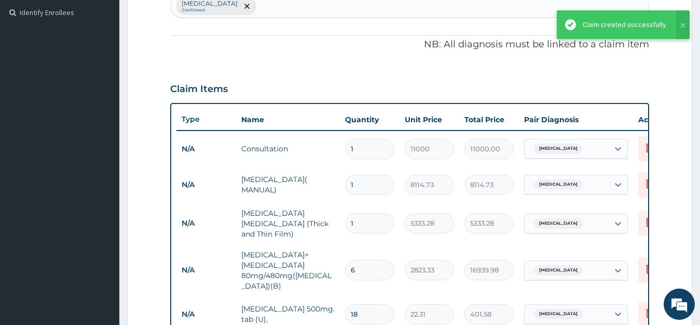
scroll to position [10, 0]
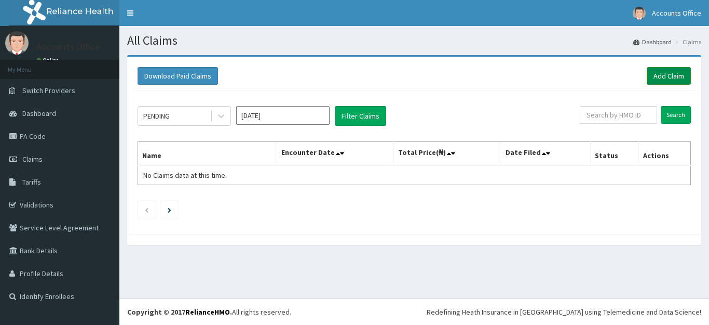
click at [673, 75] on link "Add Claim" at bounding box center [669, 76] width 44 height 18
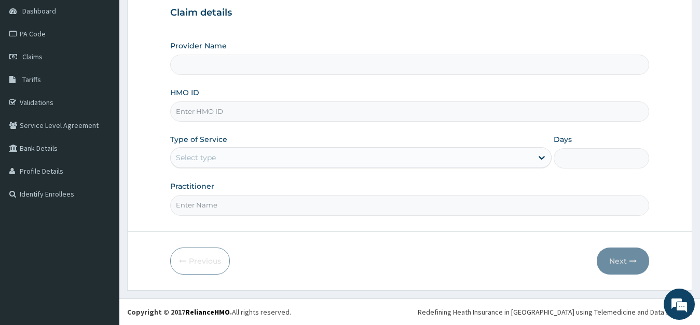
type input "ABUJA CLINICS"
type input "TLR/10197/A"
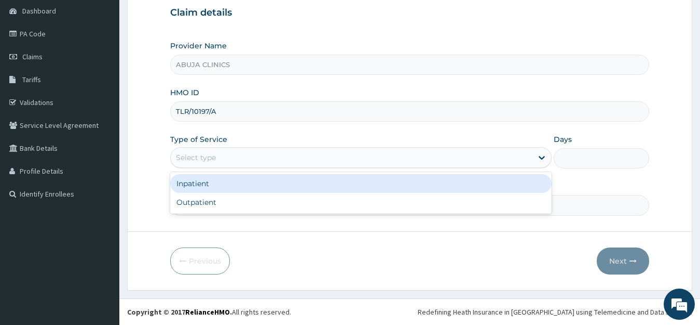
click at [212, 162] on div "Select type" at bounding box center [196, 157] width 40 height 10
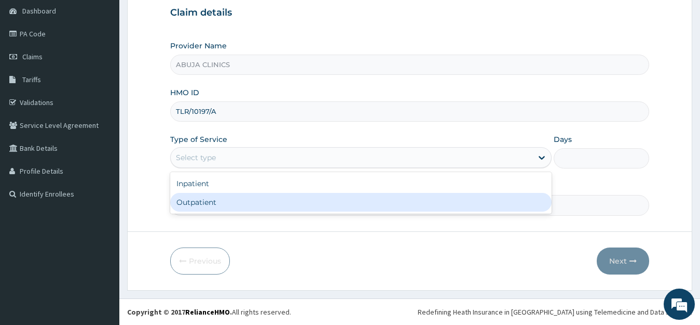
click at [214, 203] on div "Outpatient" at bounding box center [361, 202] width 382 height 19
type input "1"
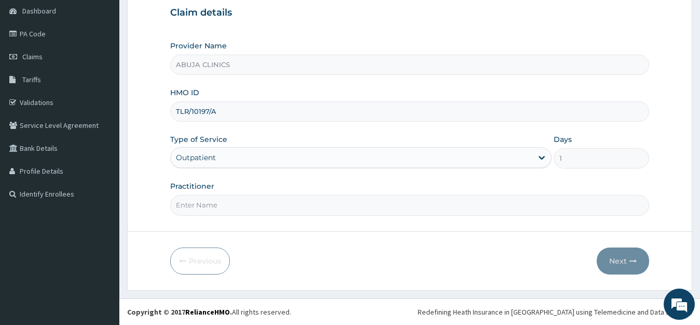
click at [219, 210] on input "Practitioner" at bounding box center [410, 205] width 480 height 20
type input "[PERSON_NAME]"
click at [609, 247] on button "Next" at bounding box center [623, 260] width 52 height 27
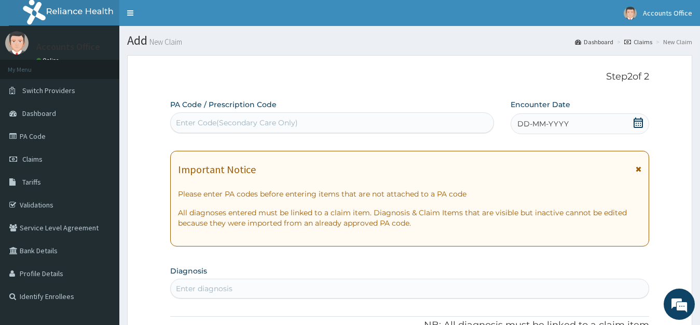
click at [639, 123] on icon at bounding box center [638, 122] width 10 height 10
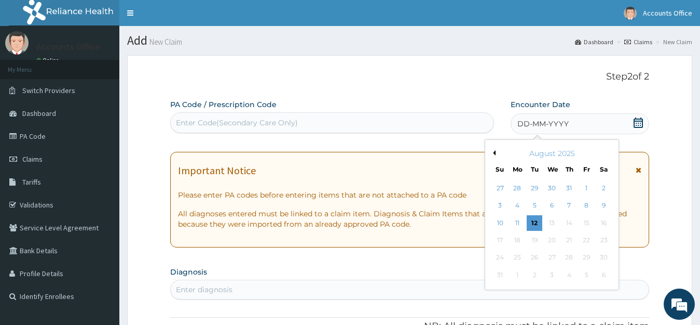
click at [495, 153] on button "Previous Month" at bounding box center [493, 152] width 5 height 5
click at [518, 258] on div "28" at bounding box center [518, 258] width 16 height 16
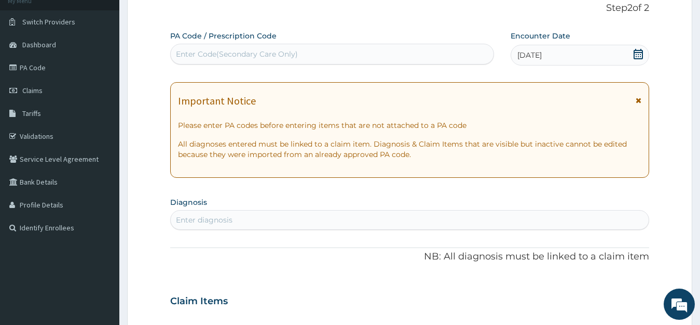
scroll to position [208, 0]
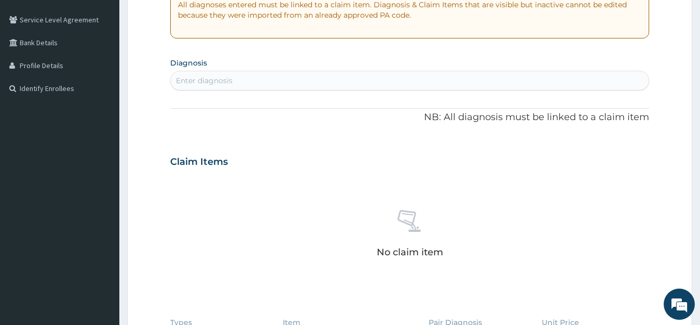
click at [240, 77] on div "Enter diagnosis" at bounding box center [410, 80] width 479 height 17
type input "PLASMODIUM"
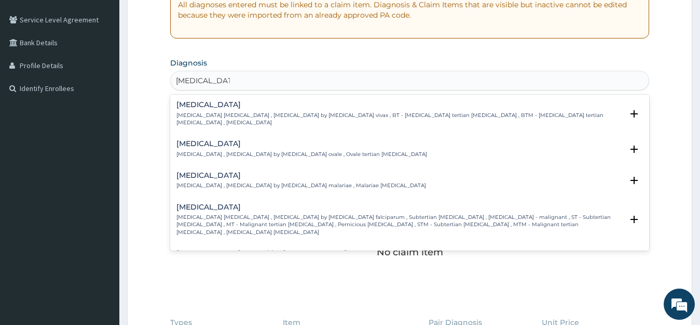
click at [233, 204] on div "Falciparum malaria Falciparum malaria , Malignant tertian malaria , Malaria by …" at bounding box center [400, 219] width 447 height 33
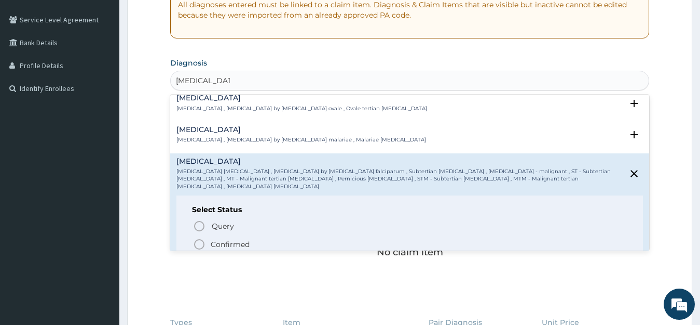
scroll to position [156, 0]
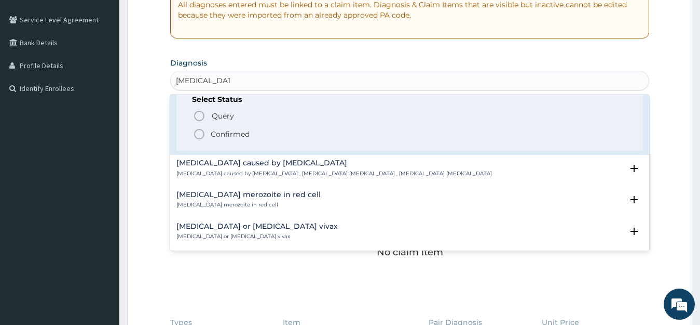
click at [226, 129] on p "Confirmed" at bounding box center [230, 134] width 39 height 10
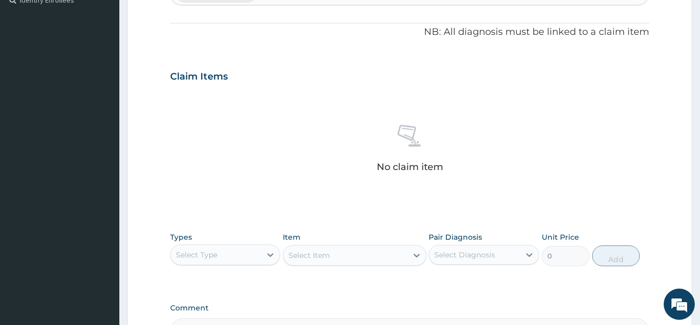
scroll to position [415, 0]
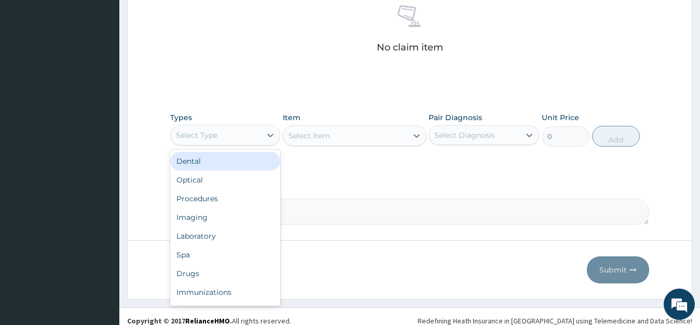
click at [246, 131] on div "Select Type" at bounding box center [216, 135] width 91 height 17
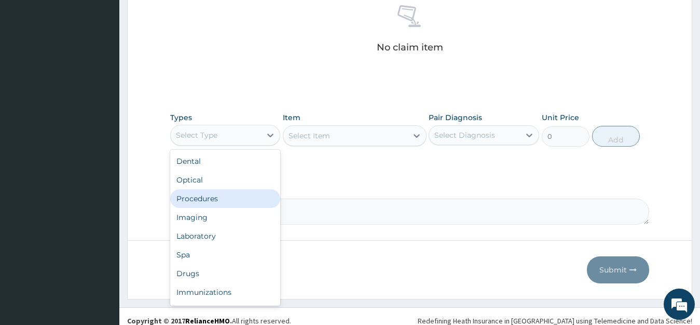
click at [209, 192] on div "Procedures" at bounding box center [225, 198] width 111 height 19
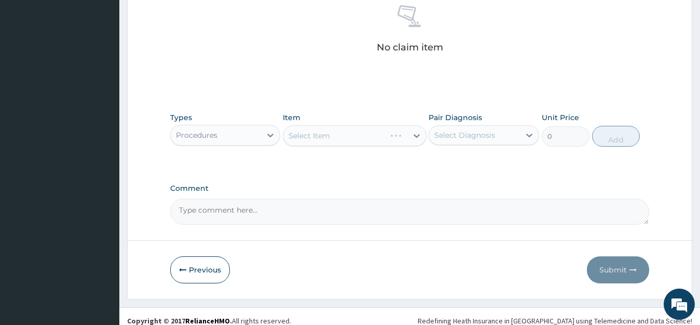
click at [320, 131] on div "Select Item" at bounding box center [355, 135] width 144 height 21
click at [319, 137] on div "Select Item" at bounding box center [355, 135] width 144 height 21
click at [319, 137] on div "Select Item" at bounding box center [310, 135] width 42 height 10
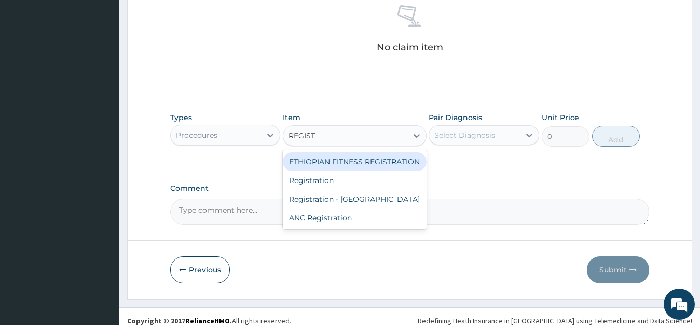
type input "REGISTR"
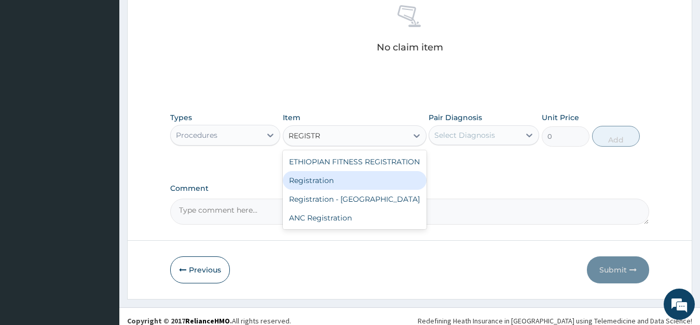
click at [322, 174] on div "Registration" at bounding box center [355, 180] width 144 height 19
type input "11000"
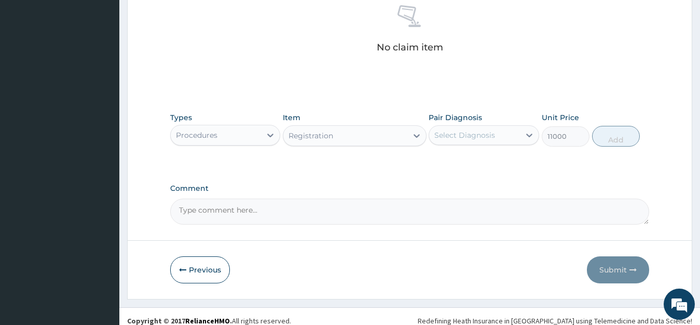
click at [515, 124] on div "Pair Diagnosis Select Diagnosis" at bounding box center [484, 129] width 111 height 34
drag, startPoint x: 498, startPoint y: 135, endPoint x: 499, endPoint y: 146, distance: 11.5
click at [498, 136] on div "Select Diagnosis" at bounding box center [474, 135] width 91 height 17
click at [499, 162] on label "Falciparum malaria" at bounding box center [478, 160] width 64 height 10
checkbox input "true"
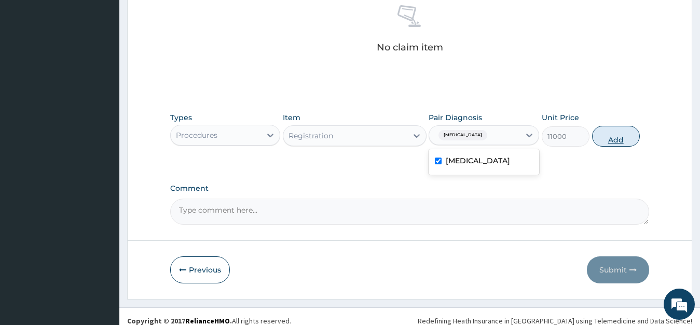
click at [604, 137] on button "Add" at bounding box center [616, 136] width 48 height 21
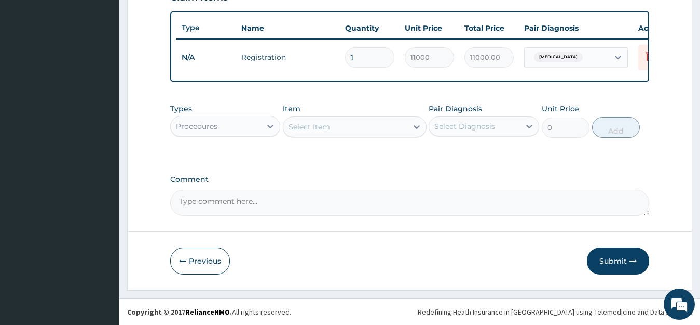
scroll to position [384, 0]
click at [347, 135] on div "Select Item" at bounding box center [355, 126] width 144 height 21
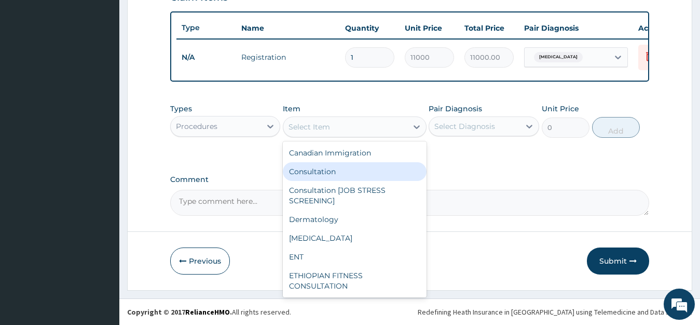
click at [329, 171] on div "Consultation" at bounding box center [355, 171] width 144 height 19
type input "11000"
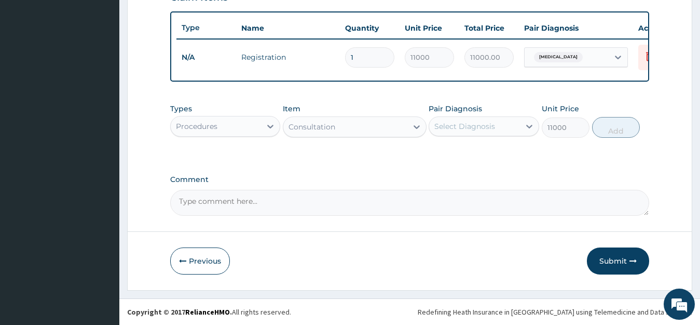
drag, startPoint x: 443, startPoint y: 129, endPoint x: 453, endPoint y: 131, distance: 10.1
click at [443, 129] on div "Select Diagnosis" at bounding box center [465, 126] width 61 height 10
drag, startPoint x: 462, startPoint y: 153, endPoint x: 542, endPoint y: 148, distance: 80.1
click at [464, 153] on label "Falciparum malaria" at bounding box center [478, 151] width 64 height 10
checkbox input "true"
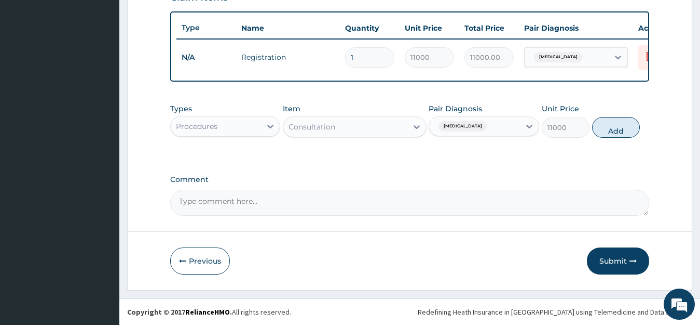
click at [617, 125] on button "Add" at bounding box center [616, 127] width 48 height 21
type input "0"
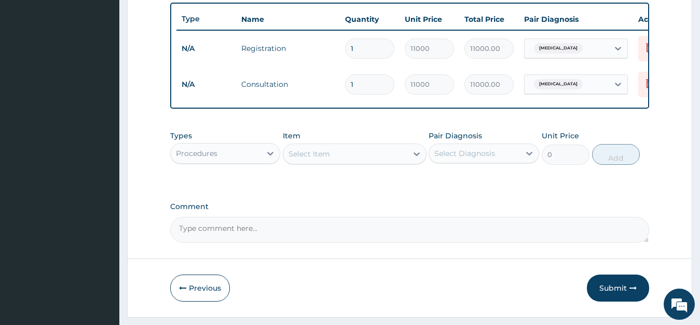
click at [224, 170] on div "Types Procedures Item Select Item Pair Diagnosis Select Diagnosis Unit Price 0 …" at bounding box center [410, 147] width 480 height 45
click at [222, 161] on div "Procedures" at bounding box center [216, 153] width 91 height 17
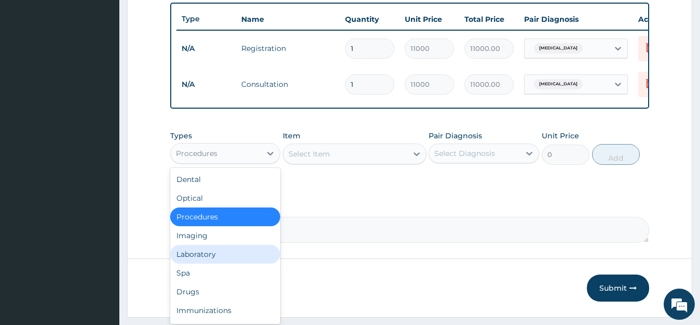
click at [208, 262] on div "Laboratory" at bounding box center [225, 254] width 111 height 19
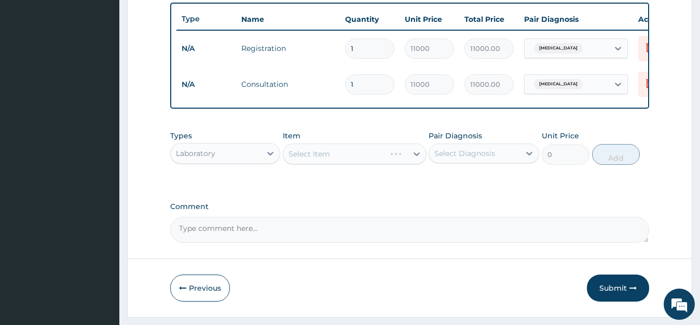
click at [338, 164] on div "Select Item" at bounding box center [355, 153] width 144 height 21
click at [337, 164] on div "Select Item" at bounding box center [355, 153] width 144 height 21
click at [337, 162] on div "Select Item" at bounding box center [345, 153] width 124 height 17
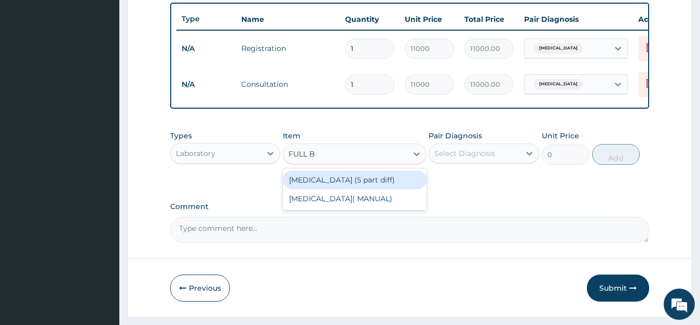
type input "FULL BL"
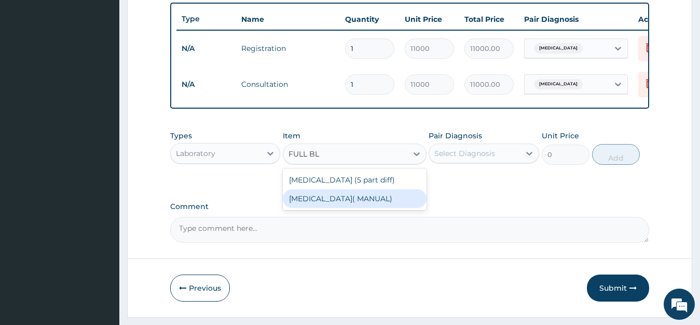
click at [367, 208] on div "FULL BLOOD COUNT( MANUAL)" at bounding box center [355, 198] width 144 height 19
type input "8114.73"
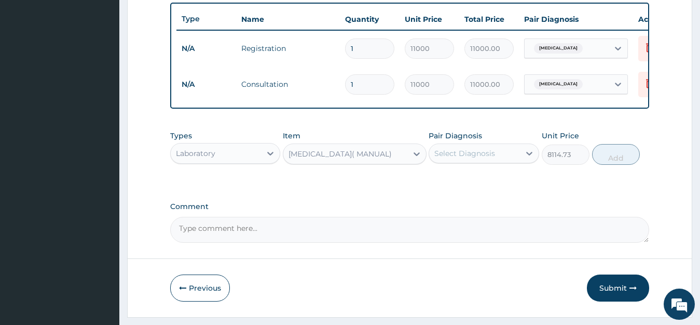
click at [455, 152] on div "Select Diagnosis" at bounding box center [484, 153] width 111 height 20
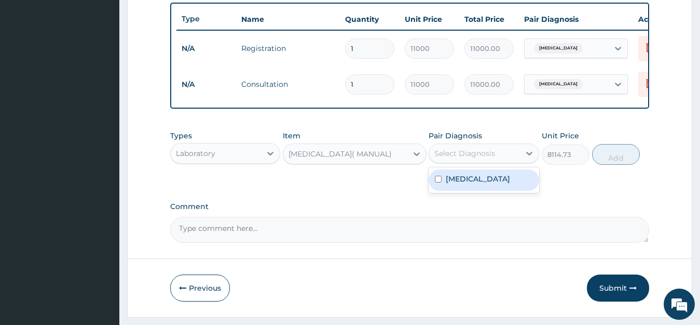
drag, startPoint x: 472, startPoint y: 192, endPoint x: 484, endPoint y: 192, distance: 11.4
click at [473, 184] on label "Falciparum malaria" at bounding box center [478, 178] width 64 height 10
checkbox input "true"
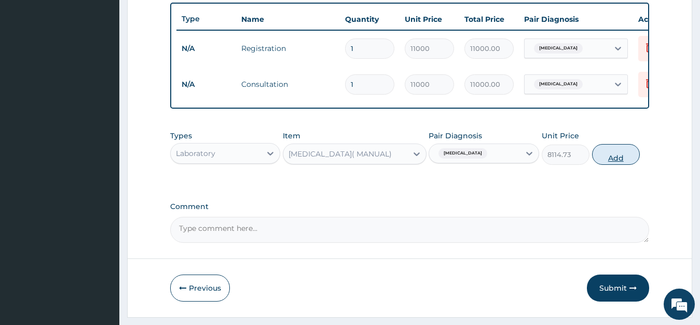
click at [610, 163] on button "Add" at bounding box center [616, 154] width 48 height 21
type input "0"
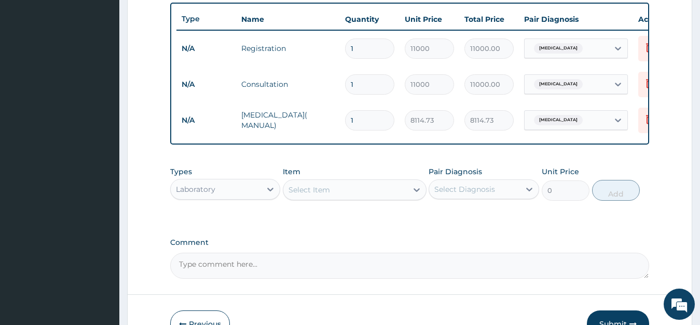
click at [345, 198] on div "Select Item" at bounding box center [345, 189] width 124 height 17
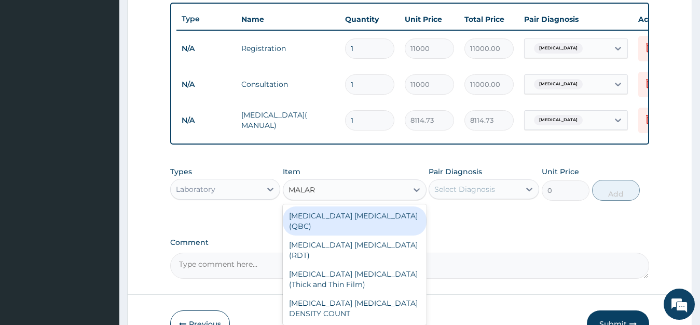
type input "MALARI"
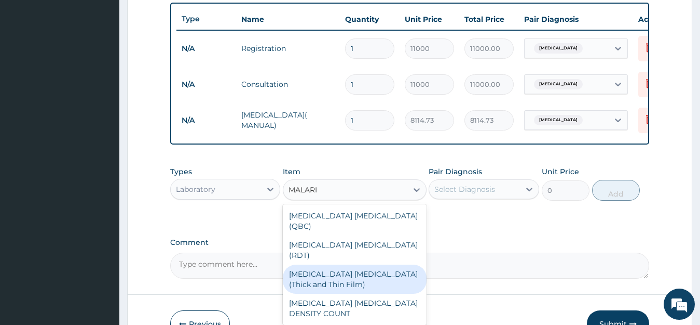
click at [388, 264] on div "MALARIA PARASITE (Thick and Thin Film)" at bounding box center [355, 278] width 144 height 29
type input "5333.28"
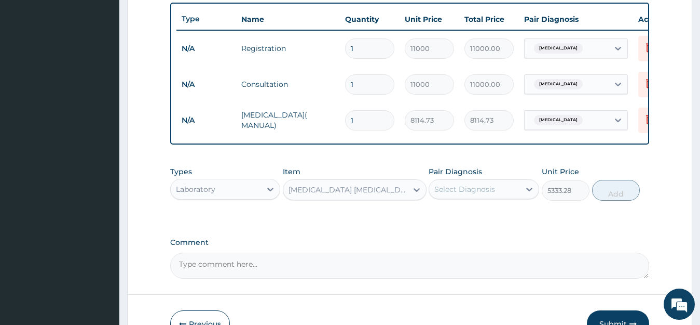
click at [459, 193] on div "Select Diagnosis" at bounding box center [465, 189] width 61 height 10
click at [481, 220] on label "Falciparum malaria" at bounding box center [478, 214] width 64 height 10
checkbox input "true"
click at [615, 199] on button "Add" at bounding box center [616, 190] width 48 height 21
type input "0"
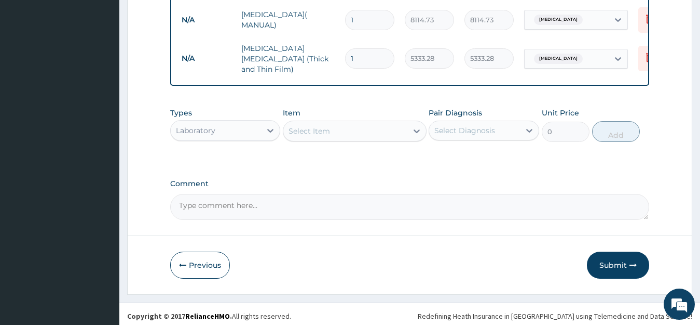
scroll to position [491, 0]
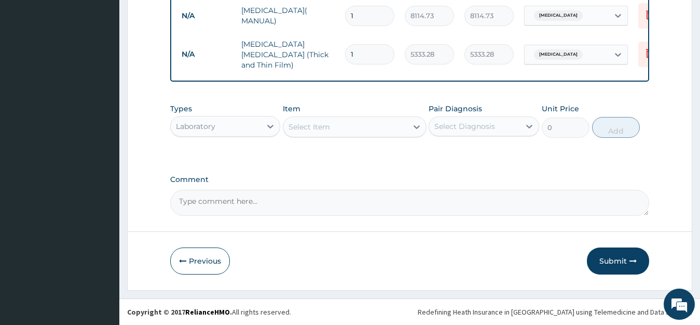
click at [218, 113] on div "Types Laboratory" at bounding box center [225, 120] width 111 height 34
click at [219, 122] on div "Laboratory" at bounding box center [216, 126] width 91 height 17
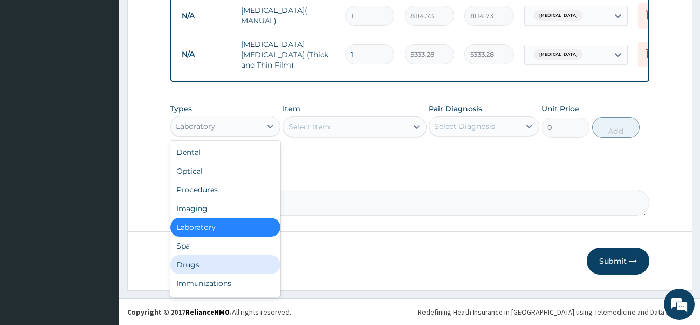
click at [198, 266] on div "Drugs" at bounding box center [225, 264] width 111 height 19
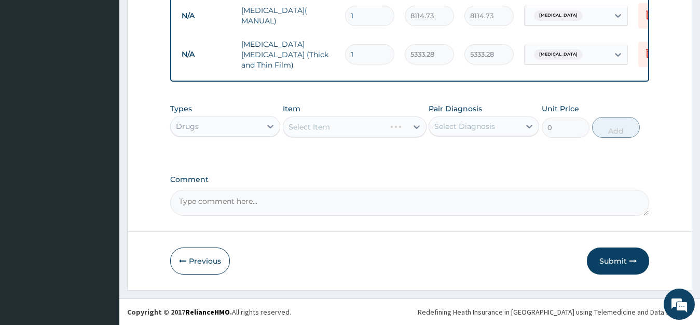
click at [326, 130] on div "Select Item" at bounding box center [355, 126] width 144 height 21
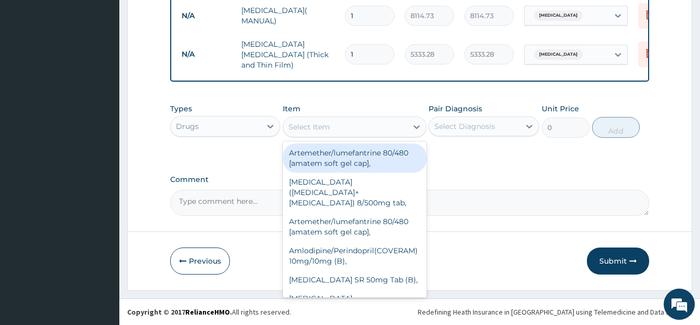
click at [326, 129] on div "Select Item" at bounding box center [310, 126] width 42 height 10
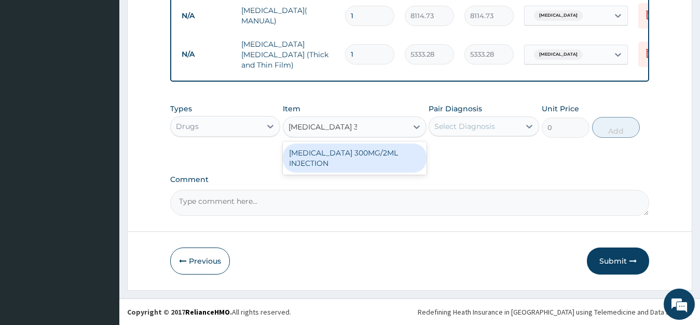
type input "PARACETAMOL 300"
click at [350, 155] on div "PARACETAMOL 300MG/2ML INJECTION" at bounding box center [355, 157] width 144 height 29
type input "958.7"
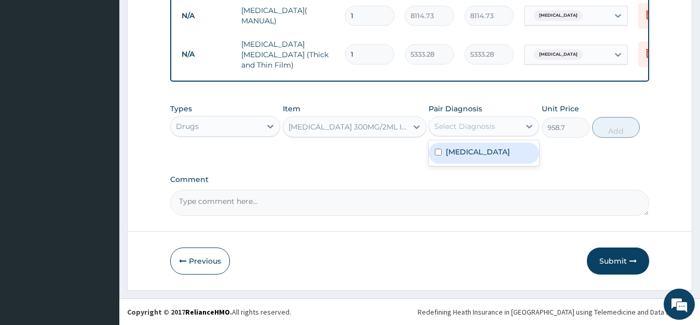
click at [468, 128] on div "Select Diagnosis" at bounding box center [465, 126] width 61 height 10
click at [471, 148] on label "Falciparum malaria" at bounding box center [478, 151] width 64 height 10
checkbox input "true"
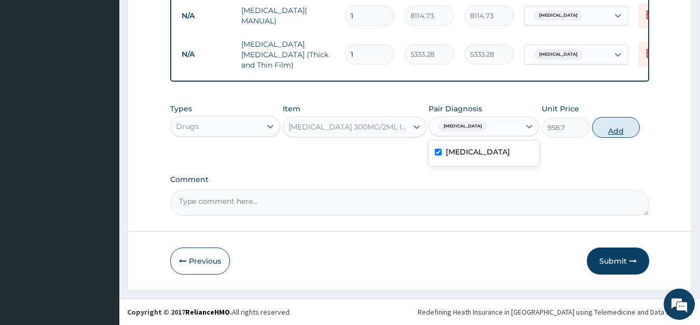
click at [605, 124] on button "Add" at bounding box center [616, 127] width 48 height 21
type input "0"
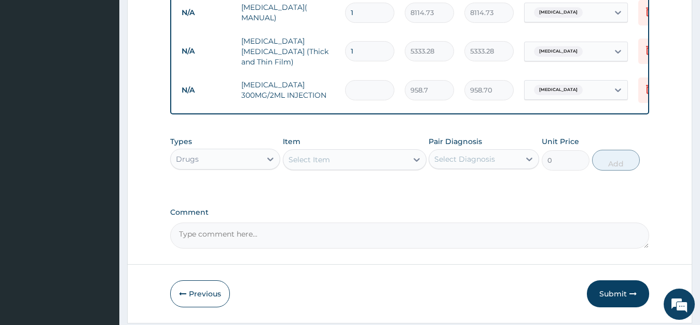
type input "0.00"
type input "2"
type input "1917.40"
type input "2"
click at [362, 188] on div "Types Drugs Item Select Item Pair Diagnosis Select Diagnosis Unit Price 0 Add" at bounding box center [410, 161] width 480 height 60
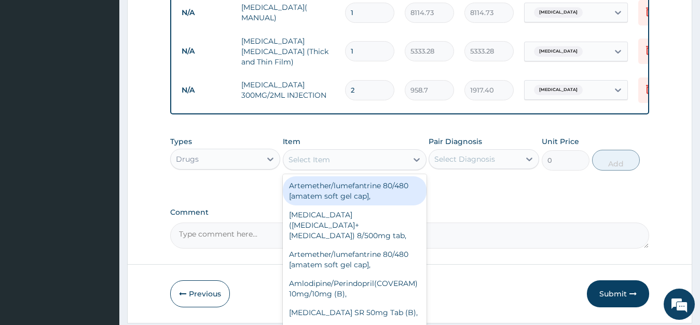
click at [326, 168] on div "Select Item" at bounding box center [345, 159] width 124 height 17
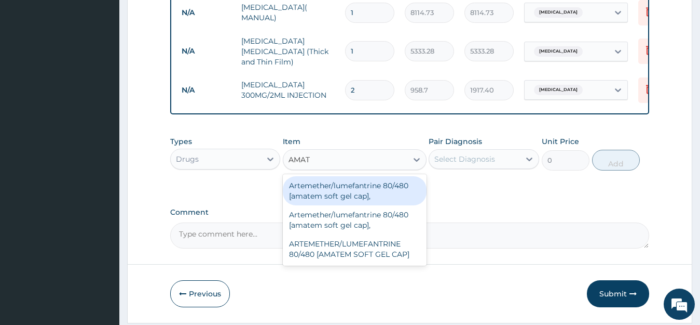
type input "AMATE"
click at [350, 191] on div "Artemether/lumefantrine 80/480 [amatem soft gel cap]," at bounding box center [355, 190] width 144 height 29
type input "1097.25"
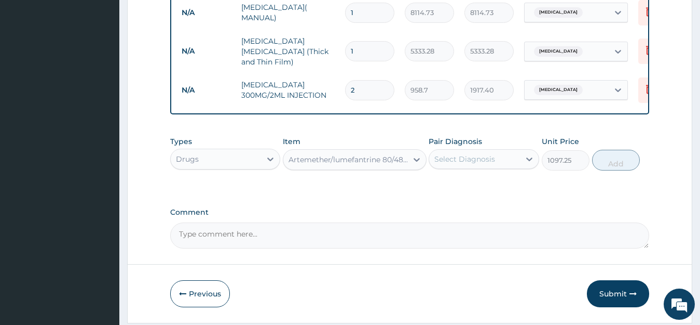
click at [470, 164] on div "Select Diagnosis" at bounding box center [465, 159] width 61 height 10
click at [366, 168] on div "Artemether/lumefantrine 80/480 [amatem soft gel cap]," at bounding box center [345, 159] width 124 height 17
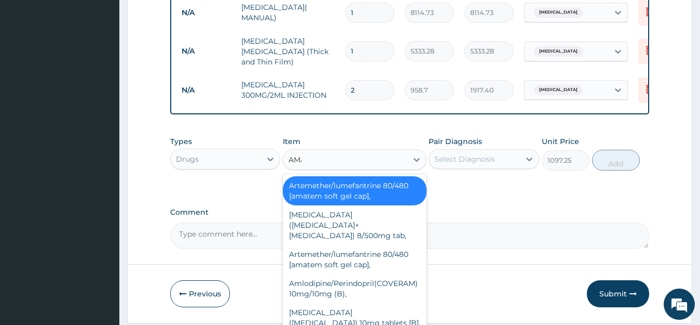
type input "AMAT"
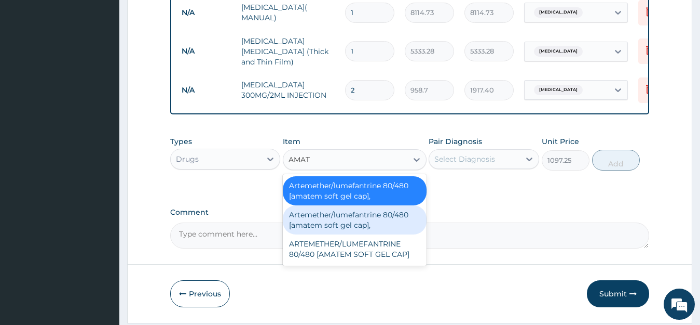
click at [377, 222] on div "Artemether/lumefantrine 80/480 [amatem soft gel cap]," at bounding box center [355, 219] width 144 height 29
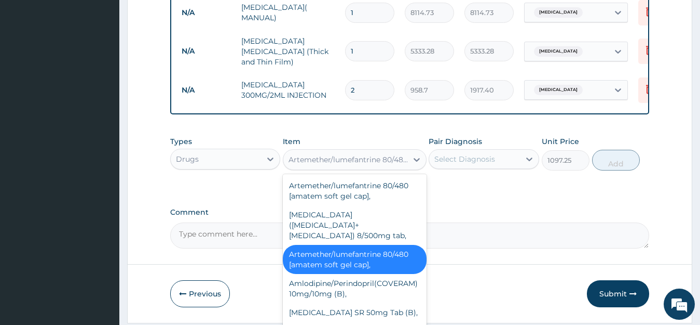
click at [358, 168] on div "Artemether/lumefantrine 80/480 [amatem soft gel cap]," at bounding box center [345, 159] width 124 height 17
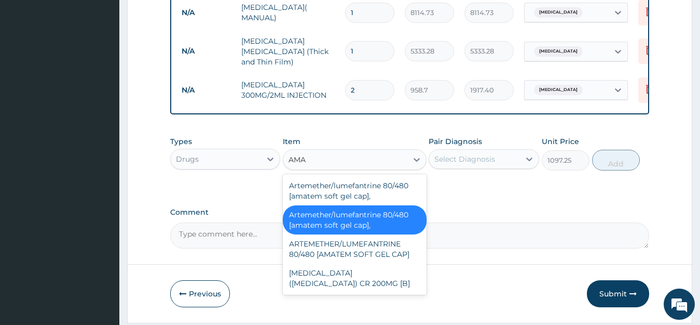
type input "AMAT"
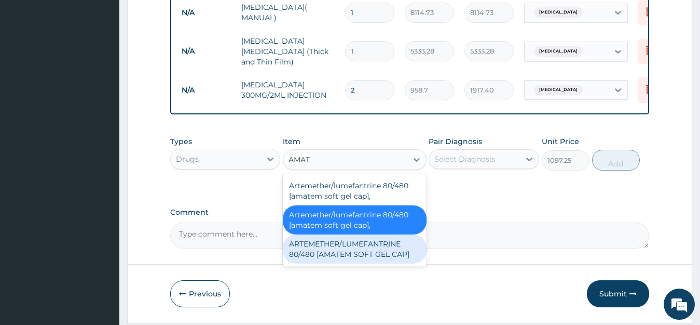
click at [328, 249] on div "ARTEMETHER/LUMEFANTRINE 80/480 [AMATEM SOFT GEL CAP]" at bounding box center [355, 248] width 144 height 29
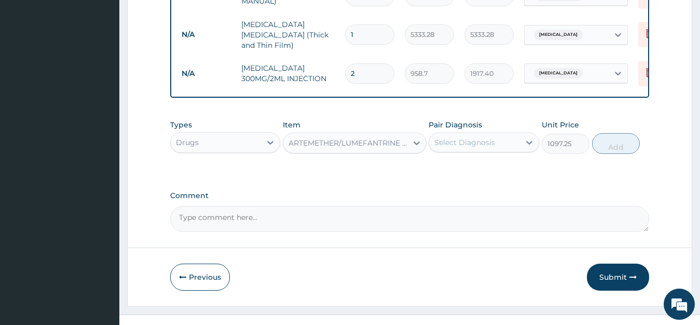
scroll to position [527, 0]
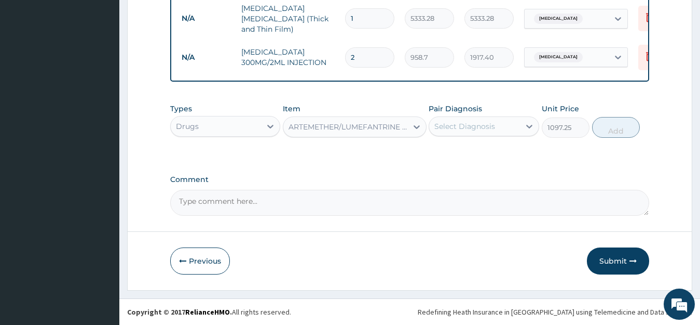
click at [376, 128] on div "ARTEMETHER/LUMEFANTRINE 80/480 [AMATEM SOFT GEL CAP]" at bounding box center [349, 126] width 120 height 10
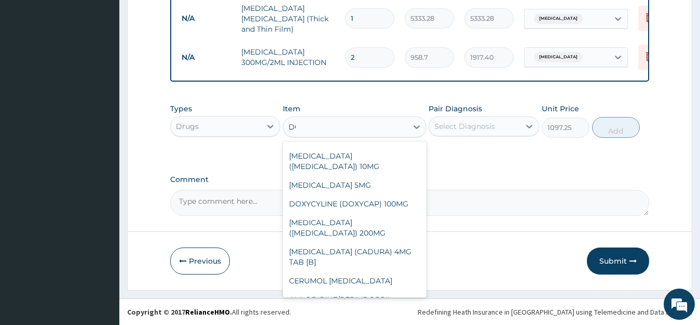
scroll to position [42, 0]
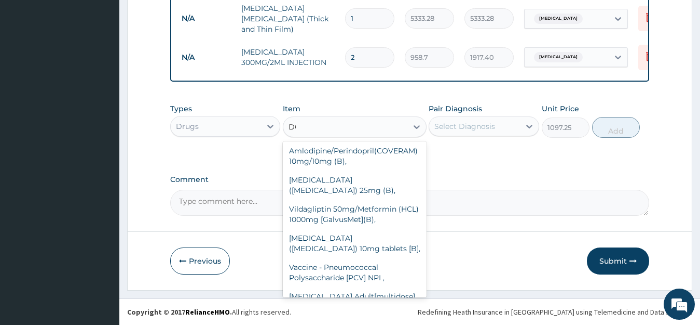
type input "DOX"
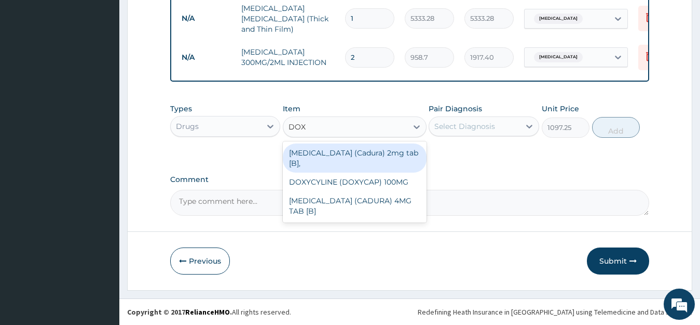
scroll to position [0, 0]
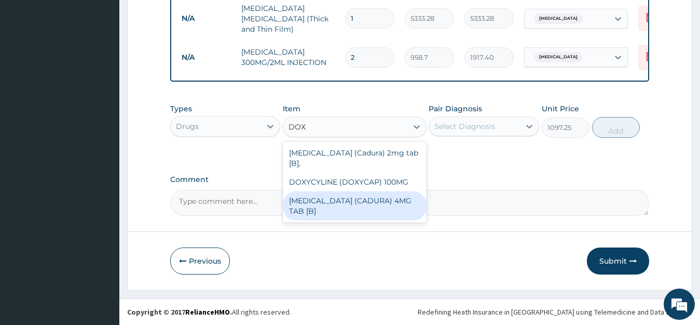
click at [373, 194] on div "DOXAZOSIN (CADURA) 4MG TAB [B]" at bounding box center [355, 205] width 144 height 29
type input "509.56"
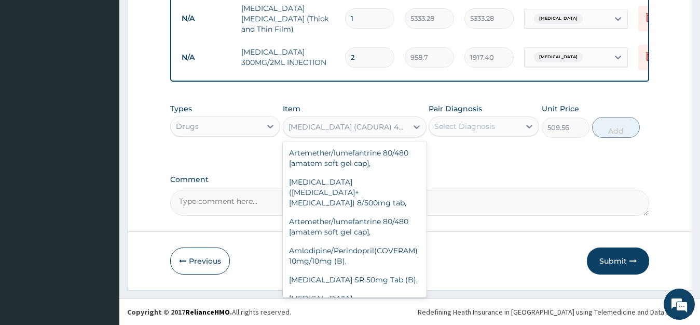
drag, startPoint x: 353, startPoint y: 117, endPoint x: 351, endPoint y: 123, distance: 5.4
click at [352, 117] on div "DOXAZOSIN (CADURA) 4MG TAB [B]" at bounding box center [355, 126] width 144 height 21
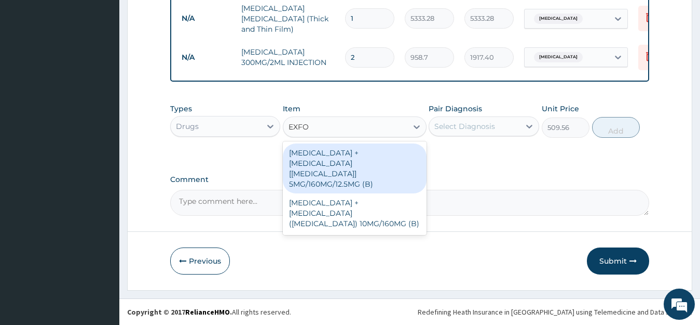
type input "EXFOR"
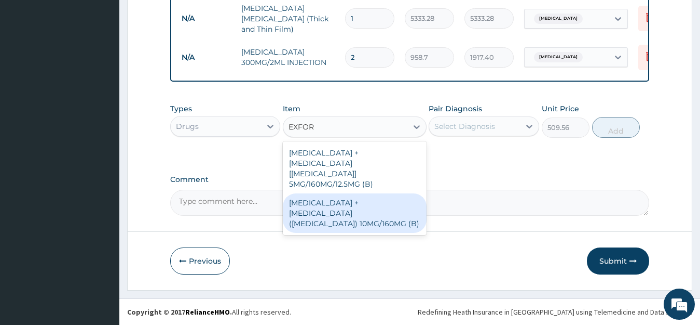
click at [351, 219] on div "AMLODIPINE + VALSARTAN (EXFORGE) 10MG/160MG (B)" at bounding box center [355, 212] width 144 height 39
type input "3338.5"
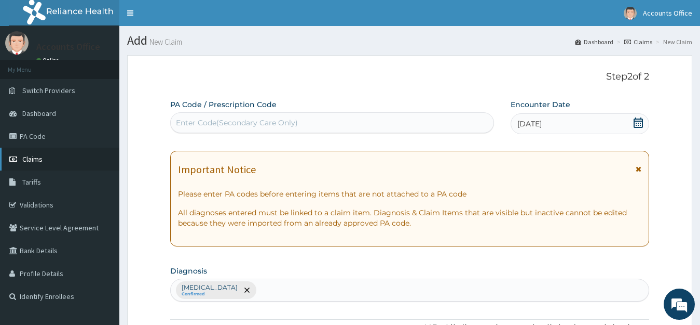
click at [37, 160] on span "Claims" at bounding box center [32, 158] width 20 height 9
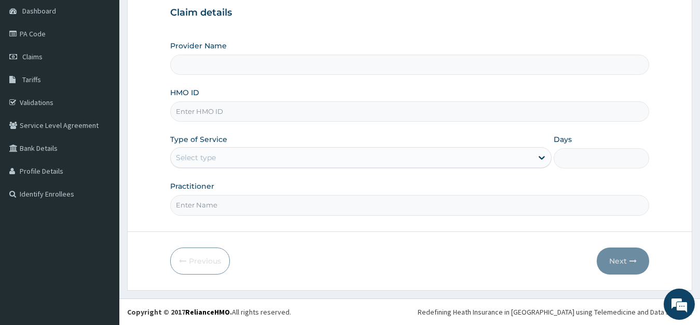
type input "ABUJA CLINICS"
click at [215, 113] on input "HMO ID" at bounding box center [410, 111] width 480 height 20
type input "GBI/10005/A"
click at [209, 153] on div "Select type" at bounding box center [196, 157] width 40 height 10
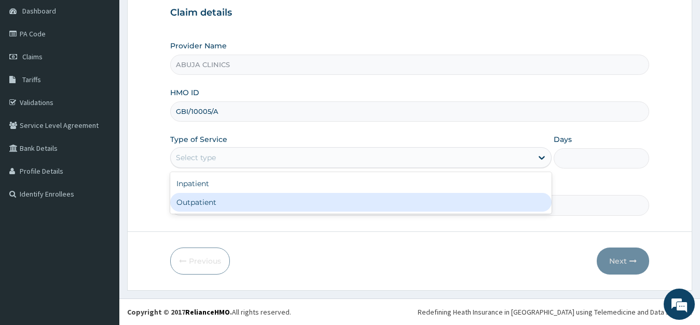
click at [201, 200] on div "Outpatient" at bounding box center [361, 202] width 382 height 19
type input "1"
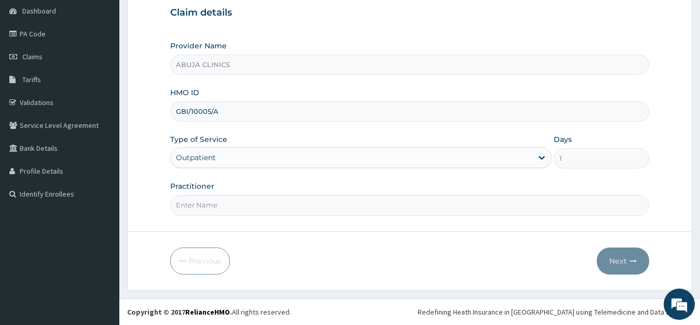
click at [200, 203] on input "Practitioner" at bounding box center [410, 205] width 480 height 20
type input "[PERSON_NAME]"
click at [615, 261] on button "Next" at bounding box center [623, 260] width 52 height 27
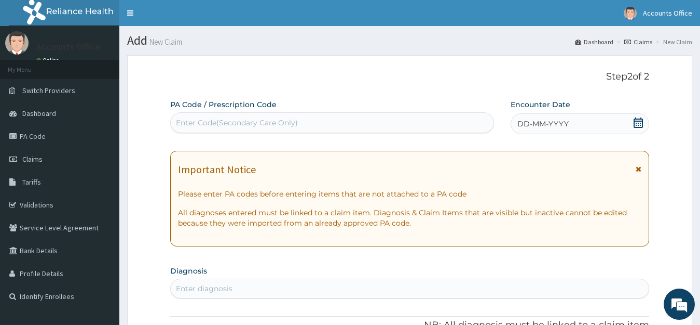
click at [638, 123] on icon at bounding box center [638, 122] width 10 height 10
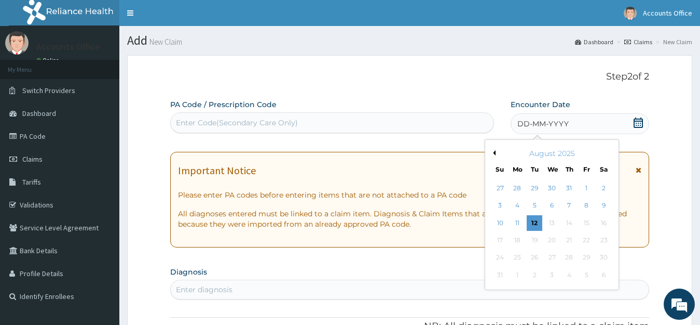
click at [494, 148] on div "August 2025" at bounding box center [552, 153] width 125 height 10
click at [495, 153] on button "Previous Month" at bounding box center [493, 152] width 5 height 5
click at [547, 205] on div "9" at bounding box center [552, 206] width 16 height 16
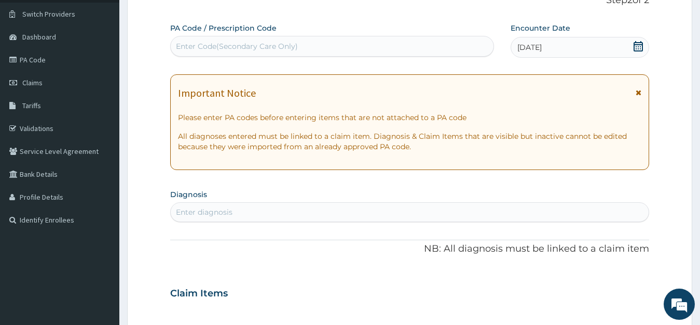
scroll to position [208, 0]
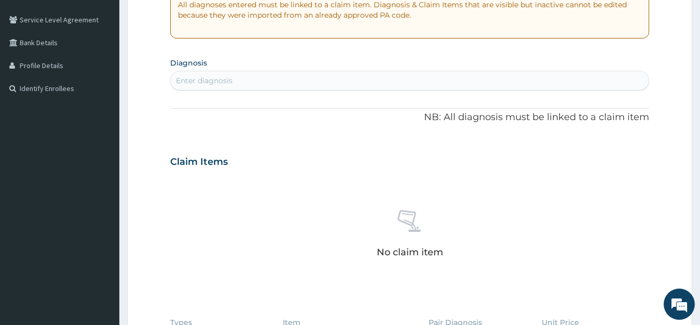
click at [250, 83] on div "Enter diagnosis" at bounding box center [410, 80] width 479 height 17
type input "ESSENTIAL"
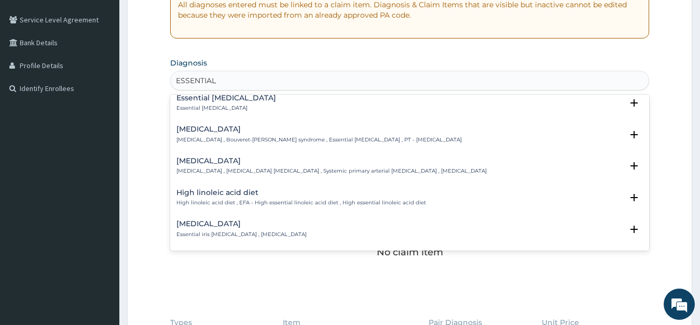
scroll to position [260, 0]
click at [225, 163] on h4 "[MEDICAL_DATA]" at bounding box center [332, 160] width 310 height 8
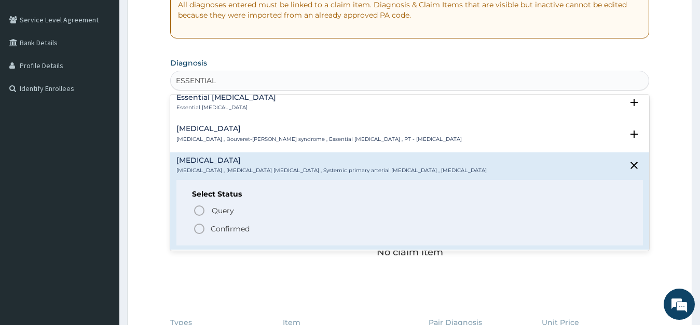
click at [236, 226] on p "Confirmed" at bounding box center [230, 228] width 39 height 10
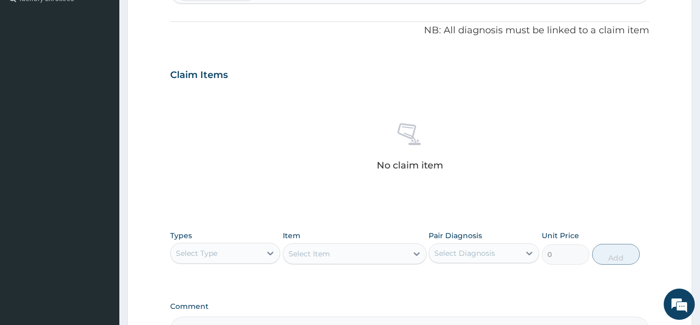
scroll to position [415, 0]
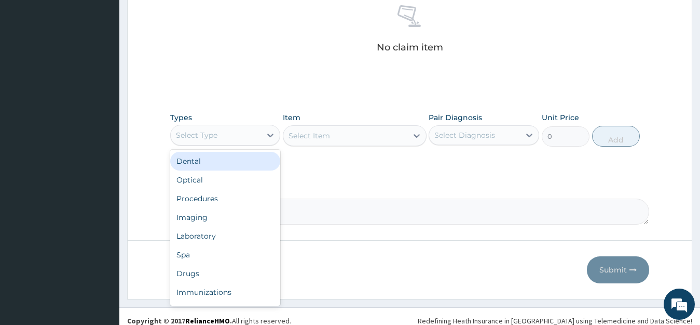
click at [233, 134] on div "Select Type" at bounding box center [216, 135] width 91 height 17
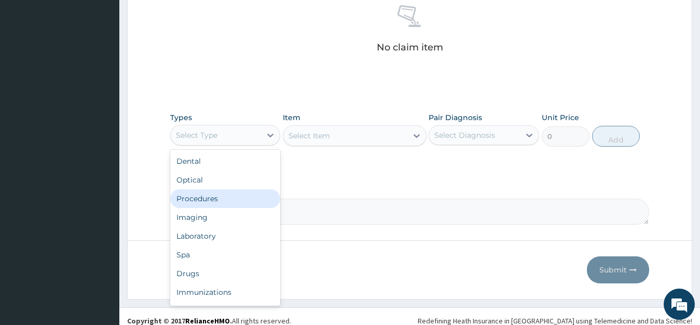
drag, startPoint x: 212, startPoint y: 195, endPoint x: 237, endPoint y: 185, distance: 26.6
click at [212, 194] on div "Procedures" at bounding box center [225, 198] width 111 height 19
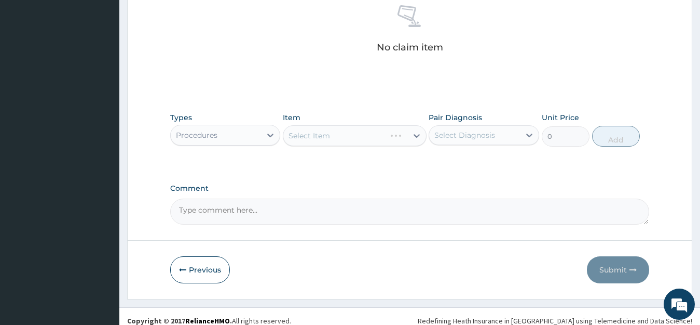
click at [328, 140] on div "Select Item" at bounding box center [355, 135] width 144 height 21
click at [328, 140] on div "Select Item" at bounding box center [310, 135] width 42 height 10
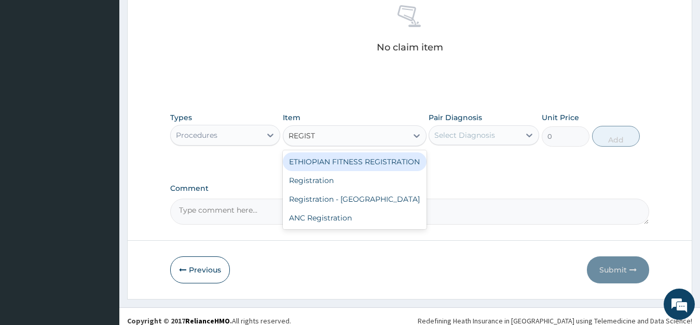
type input "REGISTR"
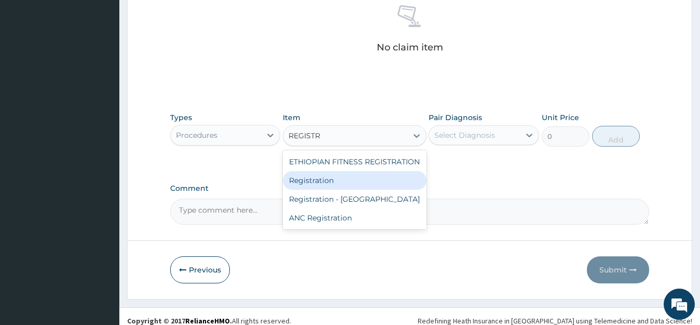
click at [323, 180] on div "Registration" at bounding box center [355, 180] width 144 height 19
type input "11000"
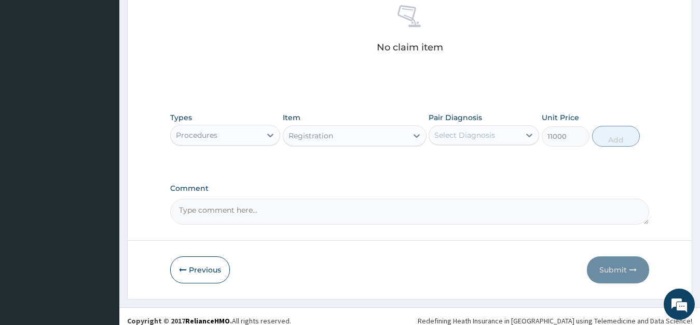
click at [449, 147] on div "Types Procedures Item option Registration, selected. Select is focused ,type to…" at bounding box center [410, 129] width 480 height 45
click at [469, 138] on div "Select Diagnosis" at bounding box center [465, 135] width 61 height 10
click at [484, 165] on label "[MEDICAL_DATA]" at bounding box center [478, 160] width 64 height 10
checkbox input "true"
click at [609, 142] on button "Add" at bounding box center [616, 136] width 48 height 21
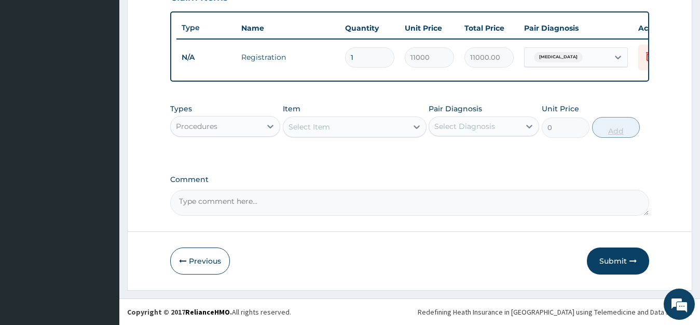
scroll to position [384, 0]
click at [341, 123] on div "Select Item" at bounding box center [345, 126] width 124 height 17
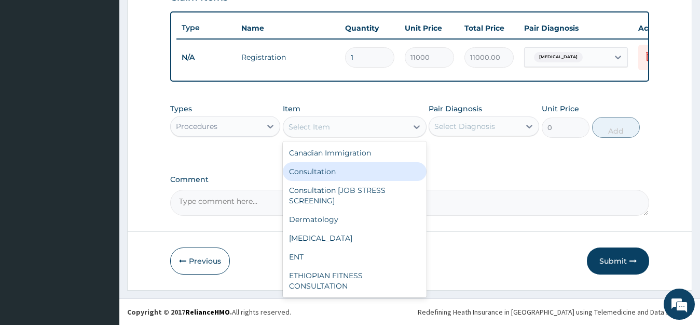
click at [324, 167] on div "Consultation" at bounding box center [355, 171] width 144 height 19
type input "11000"
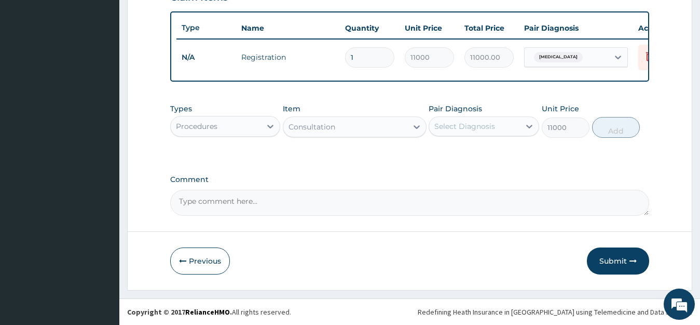
drag, startPoint x: 497, startPoint y: 127, endPoint x: 495, endPoint y: 137, distance: 10.0
click at [497, 127] on div "Select Diagnosis" at bounding box center [474, 126] width 91 height 17
drag, startPoint x: 489, startPoint y: 154, endPoint x: 538, endPoint y: 150, distance: 49.5
click at [490, 154] on label "[MEDICAL_DATA]" at bounding box center [478, 151] width 64 height 10
checkbox input "true"
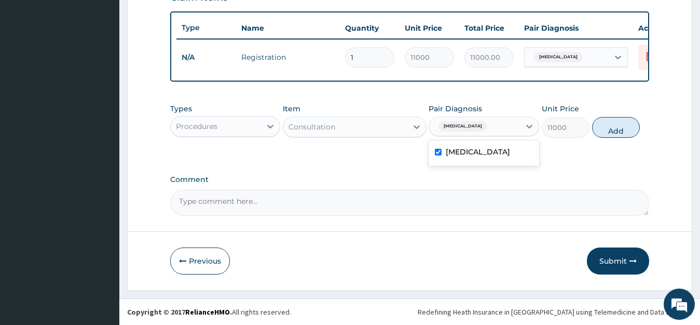
click at [609, 131] on button "Add" at bounding box center [616, 127] width 48 height 21
type input "0"
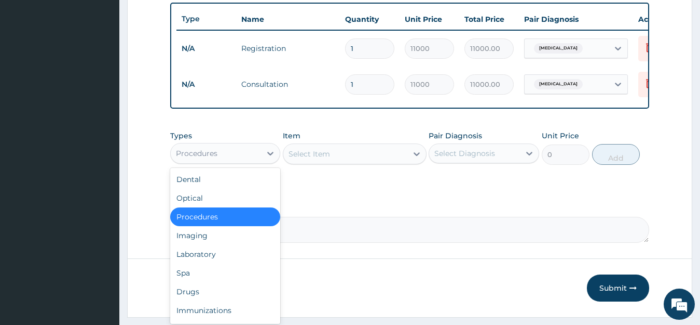
click at [212, 158] on div "Procedures" at bounding box center [197, 153] width 42 height 10
click at [200, 301] on div "Drugs" at bounding box center [225, 291] width 111 height 19
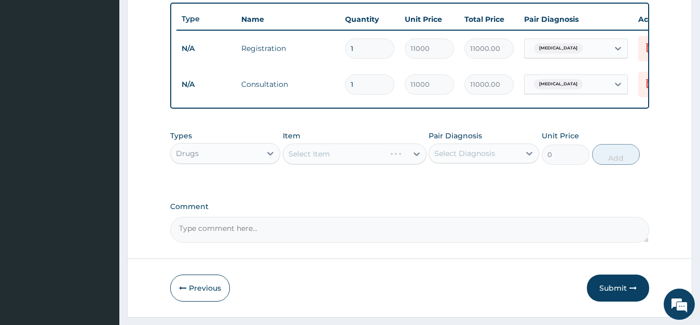
click at [317, 159] on div "Select Item" at bounding box center [355, 153] width 144 height 21
click at [316, 162] on div "Select Item" at bounding box center [355, 153] width 144 height 21
click at [316, 159] on div "Select Item" at bounding box center [310, 153] width 42 height 10
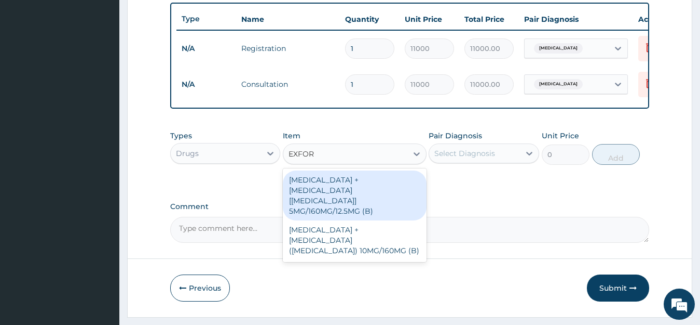
type input "EXFORG"
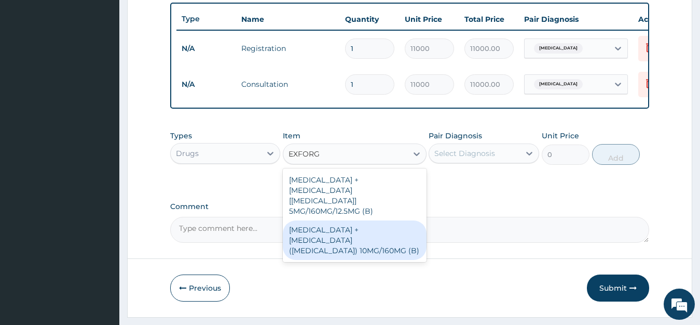
drag, startPoint x: 371, startPoint y: 242, endPoint x: 390, endPoint y: 232, distance: 22.1
click at [373, 242] on div "[MEDICAL_DATA] + [MEDICAL_DATA] ([MEDICAL_DATA]) 10MG/160MG (B)" at bounding box center [355, 239] width 144 height 39
type input "3338.5"
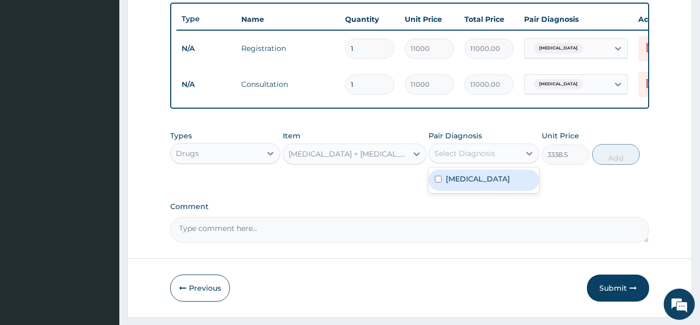
click at [468, 158] on div "Select Diagnosis" at bounding box center [465, 153] width 61 height 10
click at [483, 191] on div "[MEDICAL_DATA]" at bounding box center [484, 179] width 111 height 21
checkbox input "true"
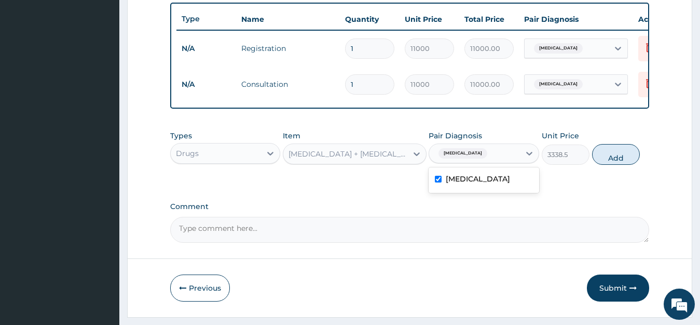
click at [618, 165] on button "Add" at bounding box center [616, 154] width 48 height 21
type input "0"
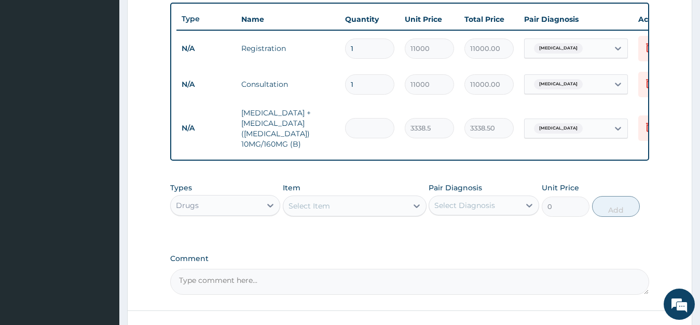
type input "0.00"
type input "3"
type input "10015.50"
type input "30"
type input "100155.00"
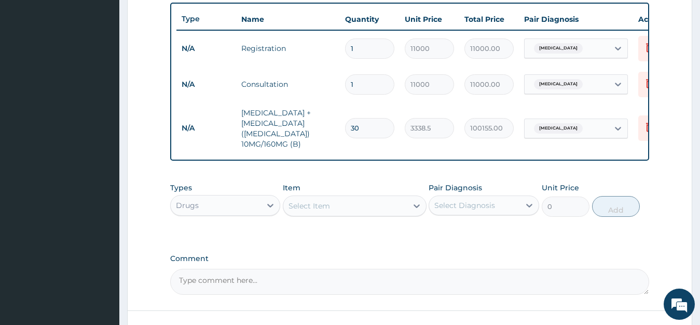
type input "30"
click at [386, 248] on div "PA Code / Prescription Code Enter Code(Secondary Care Only) Encounter Date [DAT…" at bounding box center [410, 4] width 480 height 579
click at [339, 202] on div "Select Item" at bounding box center [345, 205] width 124 height 17
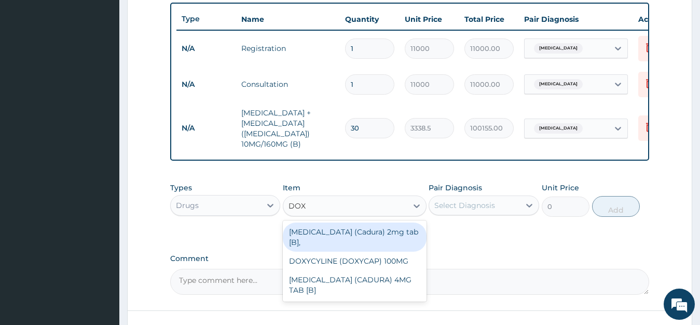
type input "DOXA"
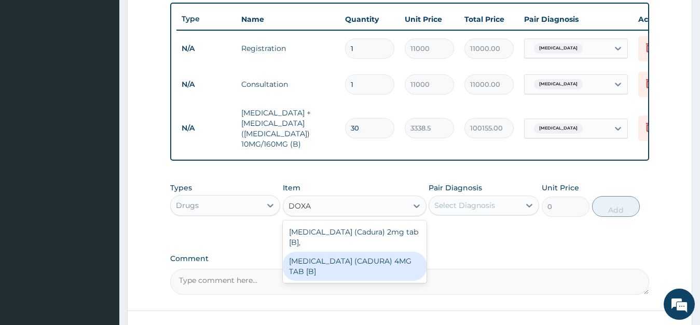
click at [374, 251] on div "[MEDICAL_DATA] (CADURA) 4MG TAB [B]" at bounding box center [355, 265] width 144 height 29
type input "509.56"
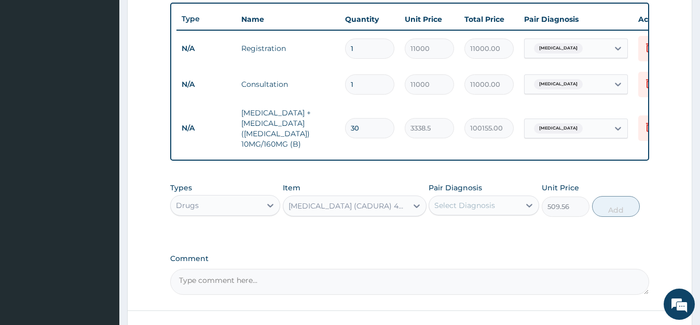
click at [461, 206] on div "Select Diagnosis" at bounding box center [465, 205] width 61 height 10
click at [472, 235] on div "[MEDICAL_DATA]" at bounding box center [484, 231] width 111 height 21
checkbox input "true"
click at [616, 207] on button "Add" at bounding box center [616, 206] width 48 height 21
type input "0"
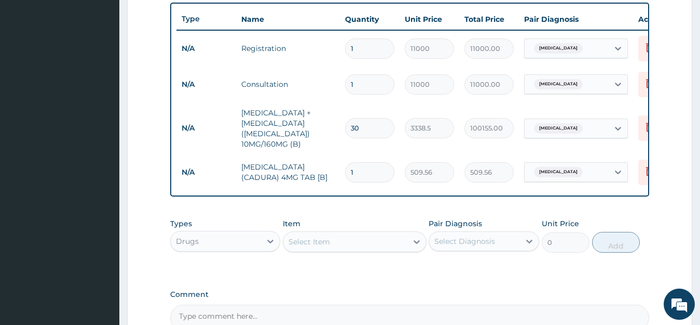
type input "0.00"
type input "3"
type input "1528.68"
type input "30"
type input "15286.80"
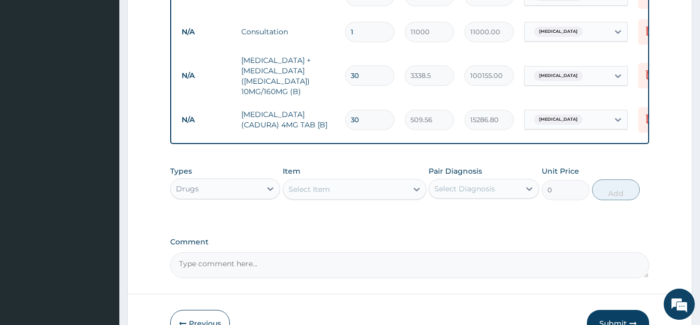
scroll to position [497, 0]
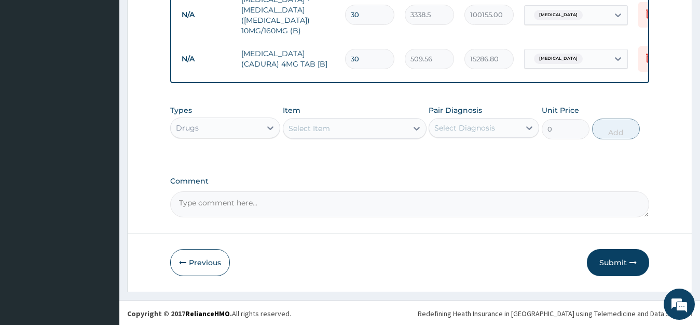
type input "30"
click at [544, 177] on label "Comment" at bounding box center [410, 181] width 480 height 9
click at [544, 191] on textarea "Comment" at bounding box center [410, 204] width 480 height 26
click at [632, 261] on icon "button" at bounding box center [633, 262] width 7 height 7
